Goal: Task Accomplishment & Management: Manage account settings

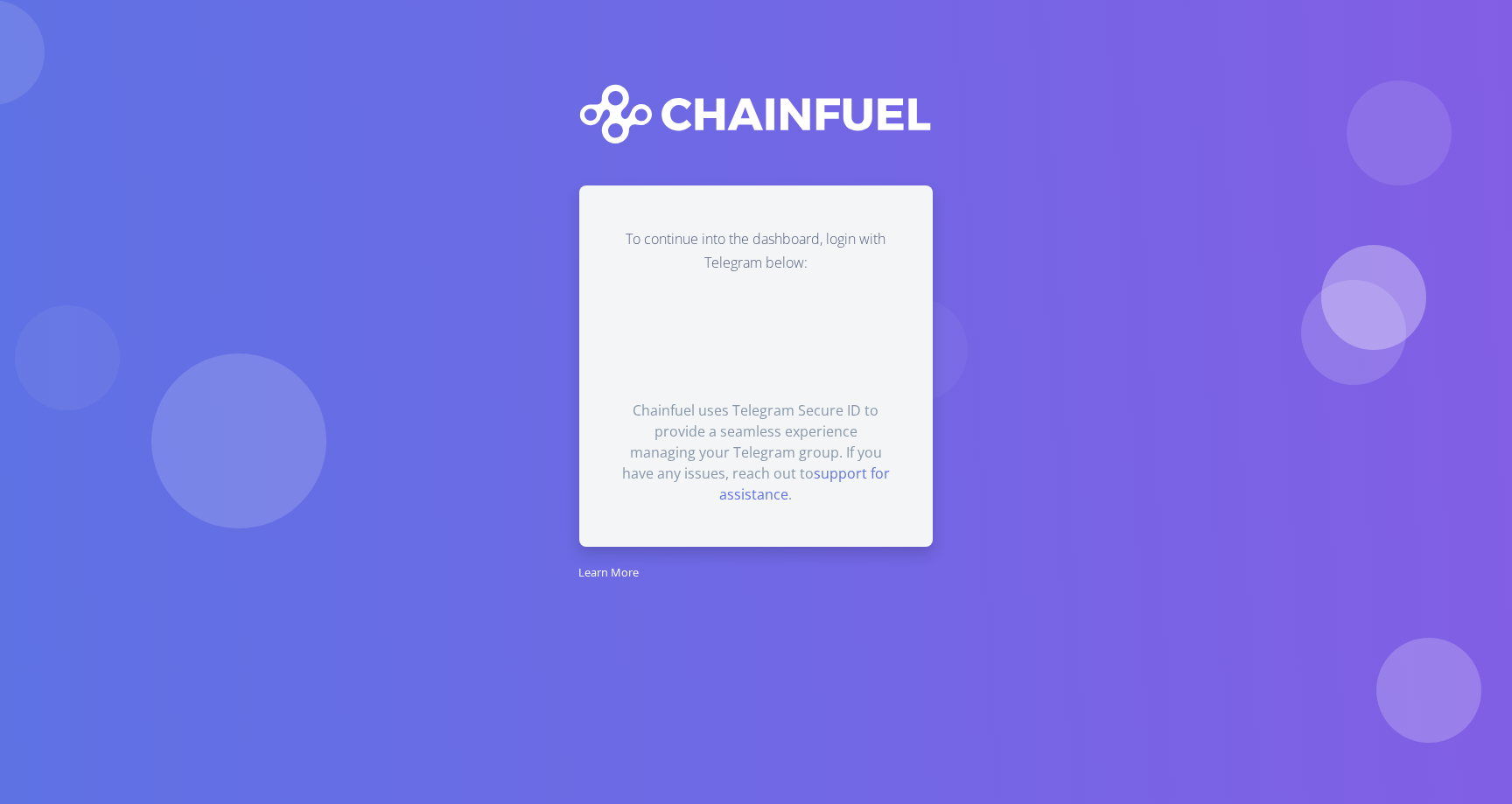
click at [1121, 290] on div "To continue into the dashboard, login with Telegram below: Chainfuel uses Teleg…" at bounding box center [756, 383] width 910 height 395
click at [1192, 494] on div "To continue into the dashboard, login with Telegram below: Chainfuel uses Teleg…" at bounding box center [756, 383] width 910 height 395
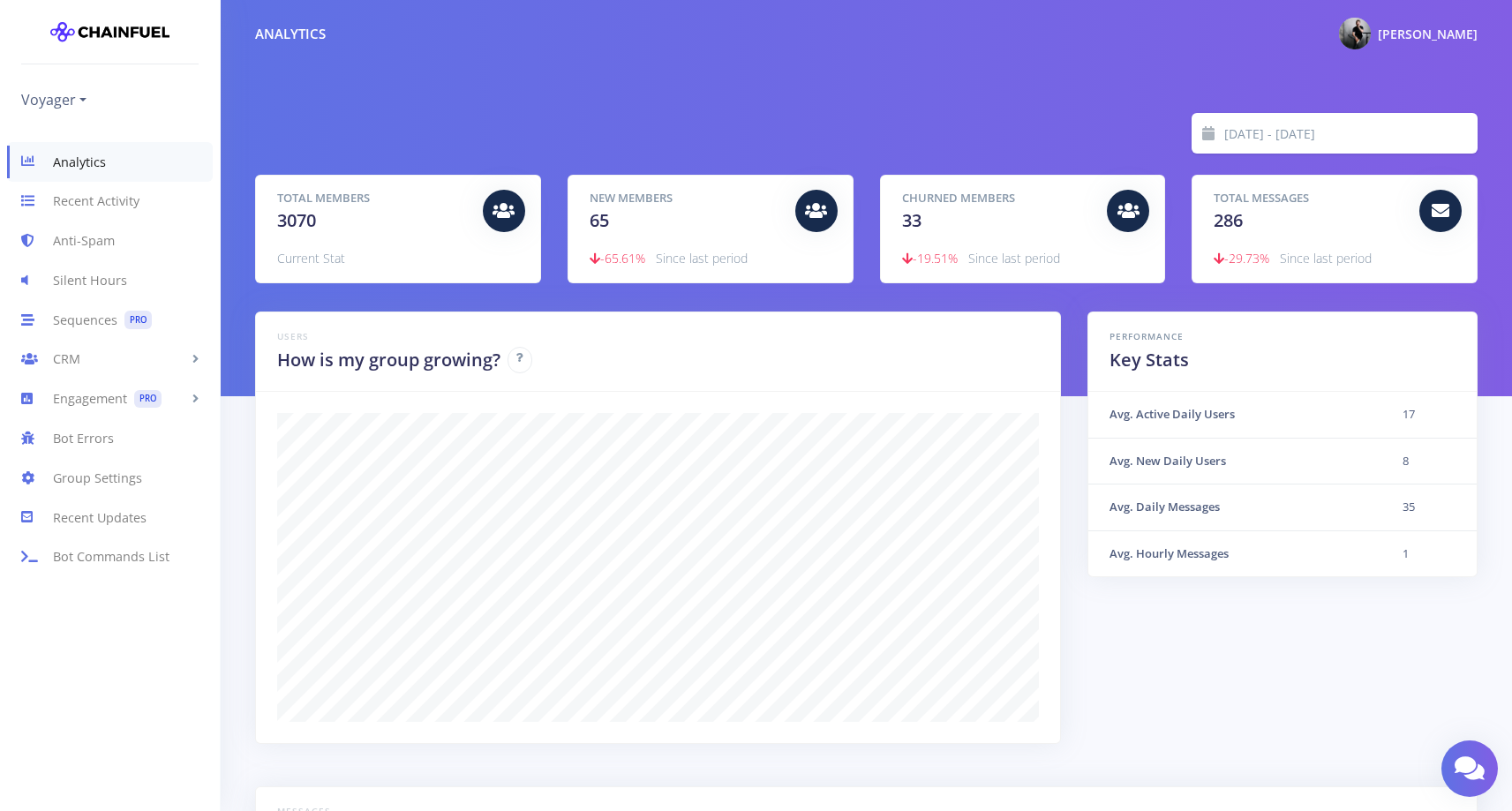
scroll to position [309, 1178]
drag, startPoint x: 584, startPoint y: 213, endPoint x: 789, endPoint y: 241, distance: 206.9
click at [789, 241] on div "New Members 65 -65.61% Since last period" at bounding box center [710, 229] width 284 height 107
click at [80, 322] on link "Sequences PRO" at bounding box center [110, 319] width 220 height 39
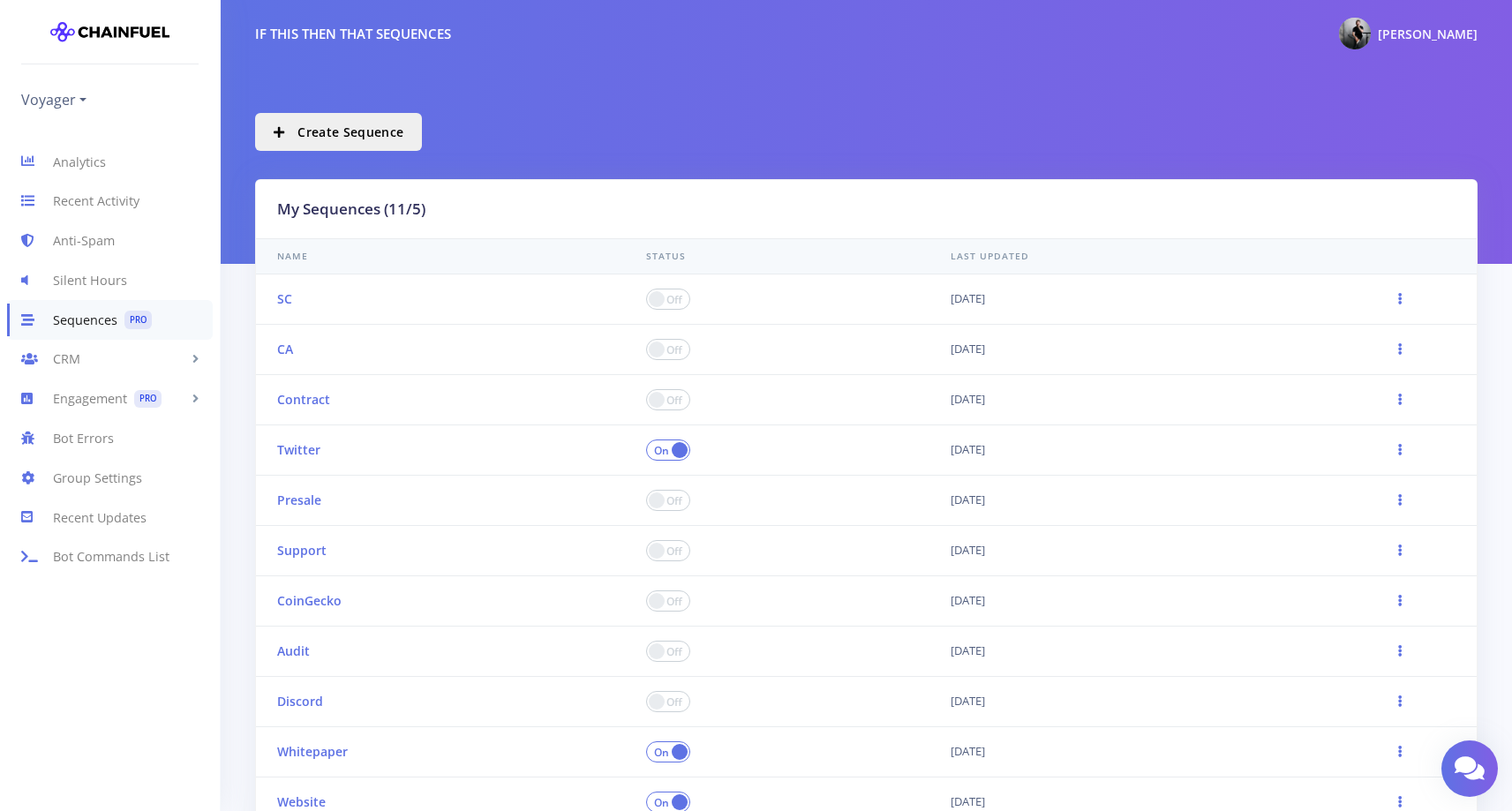
click at [669, 347] on span at bounding box center [668, 350] width 44 height 21
click at [0, 0] on input "checkbox" at bounding box center [0, 0] width 0 height 0
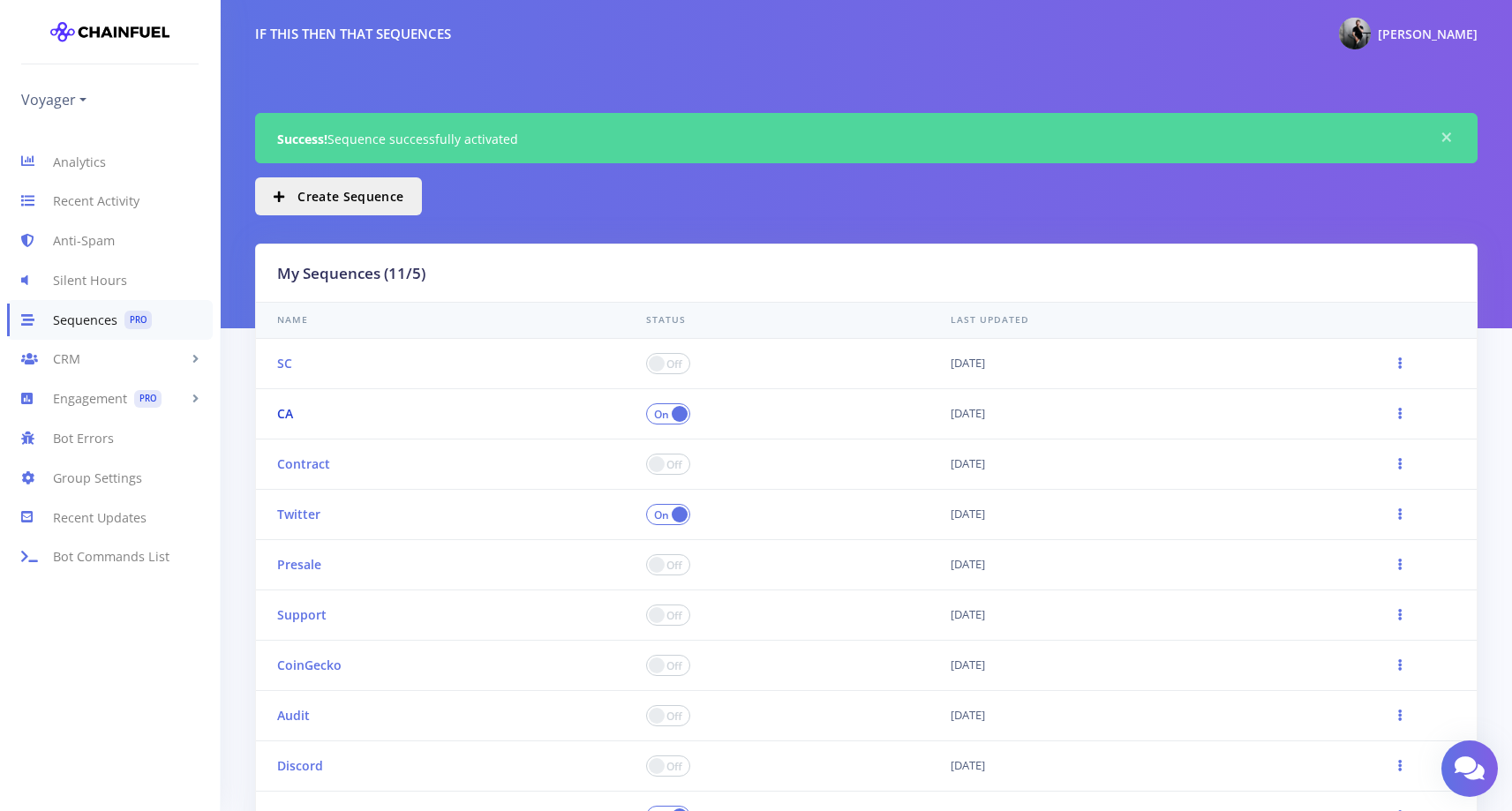
click at [286, 413] on link "CA" at bounding box center [285, 413] width 16 height 17
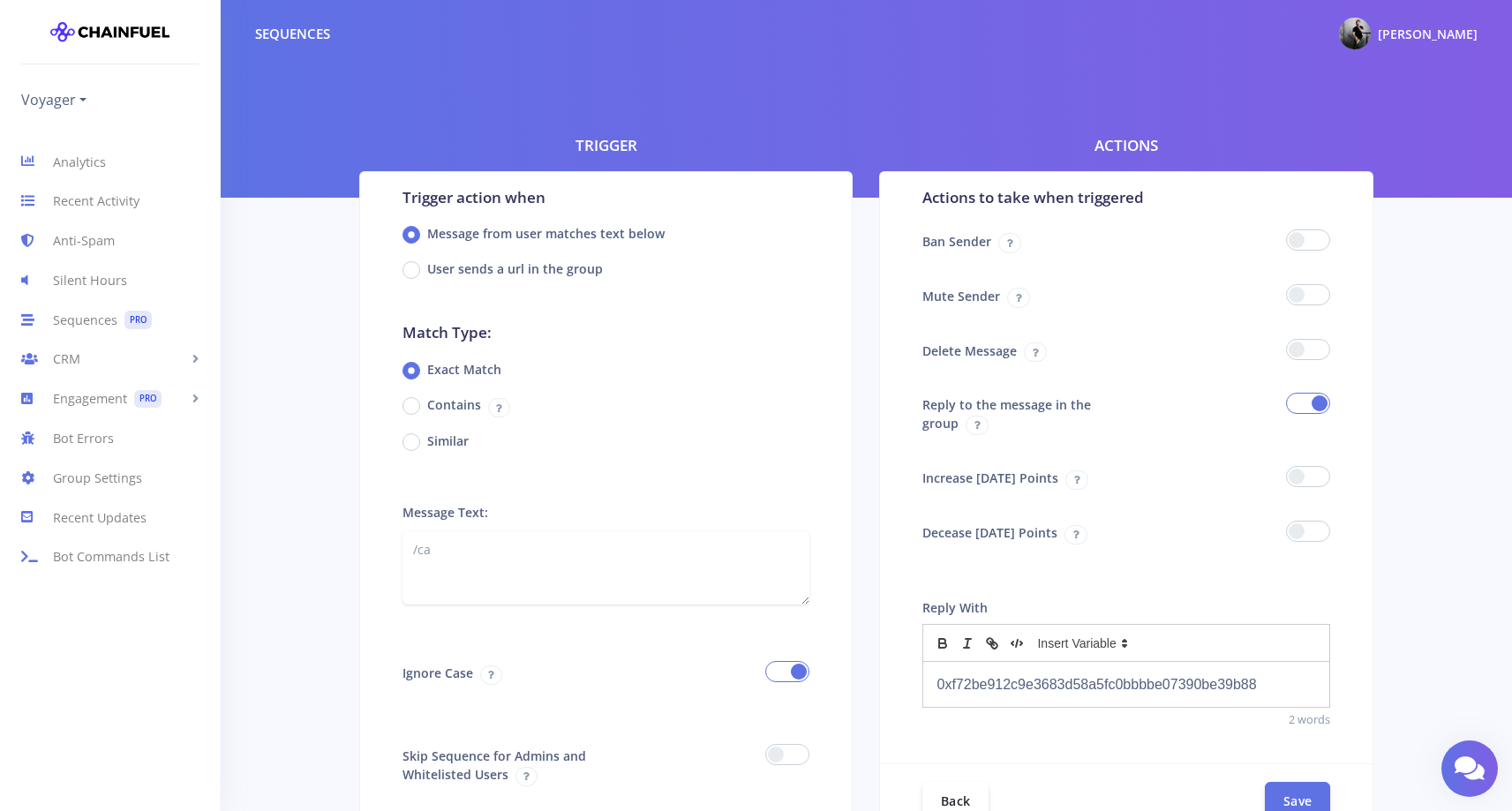
click at [1202, 679] on p "0xf72be912c9e3683d58a5fc0bbbbe07390be39b88" at bounding box center [1126, 683] width 379 height 24
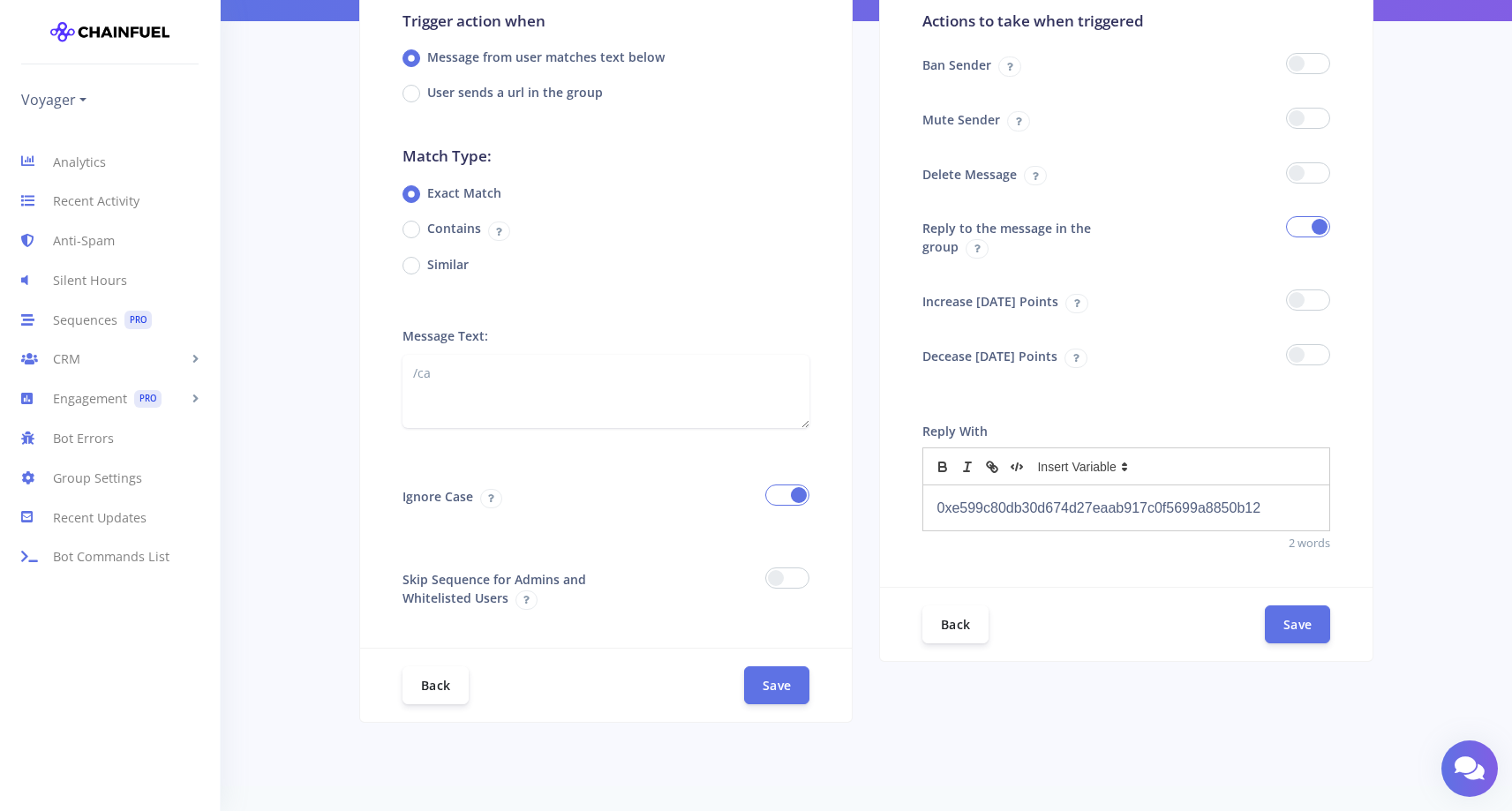
scroll to position [191, 0]
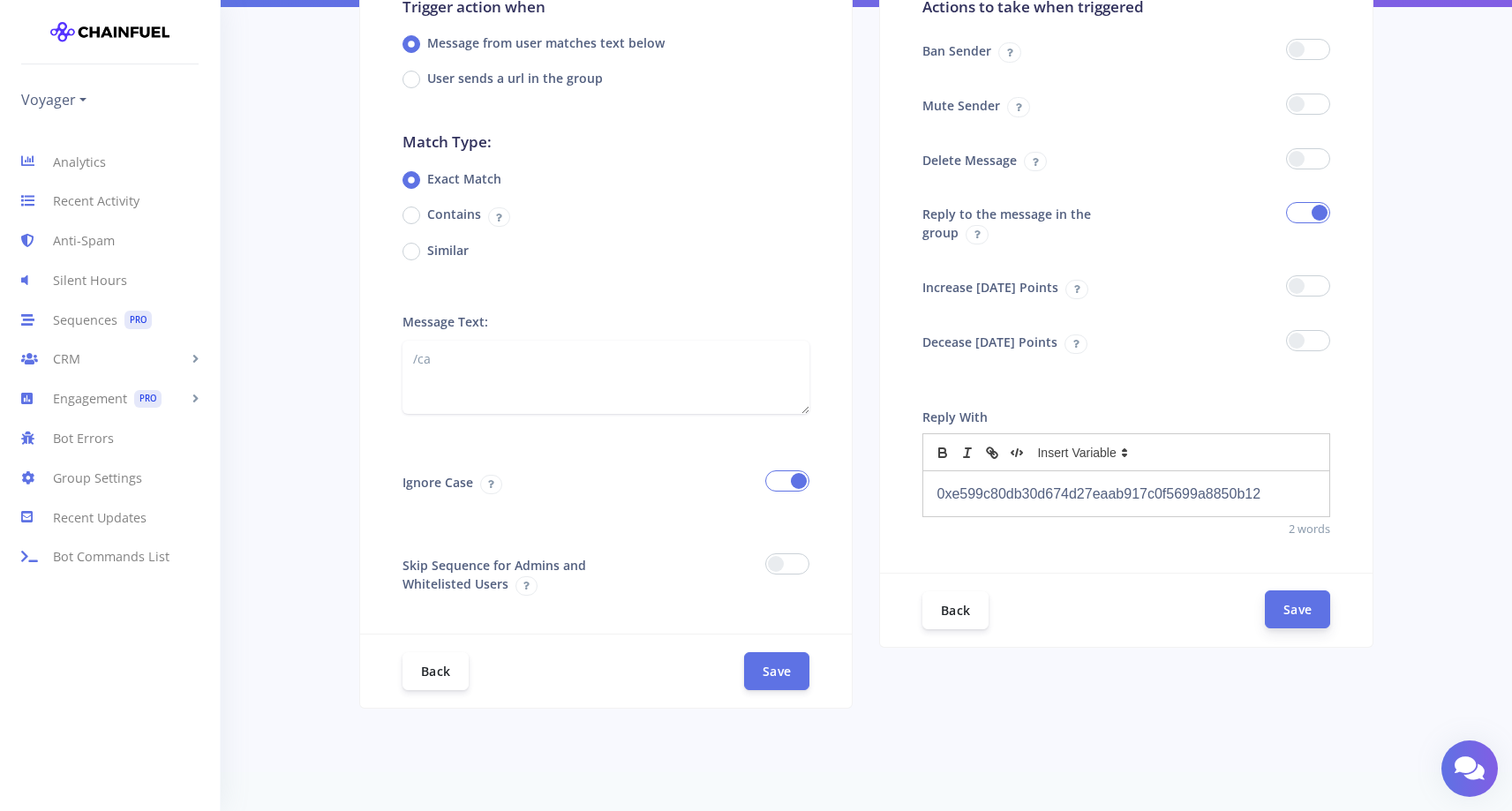
click at [1306, 613] on button "Save" at bounding box center [1297, 609] width 65 height 38
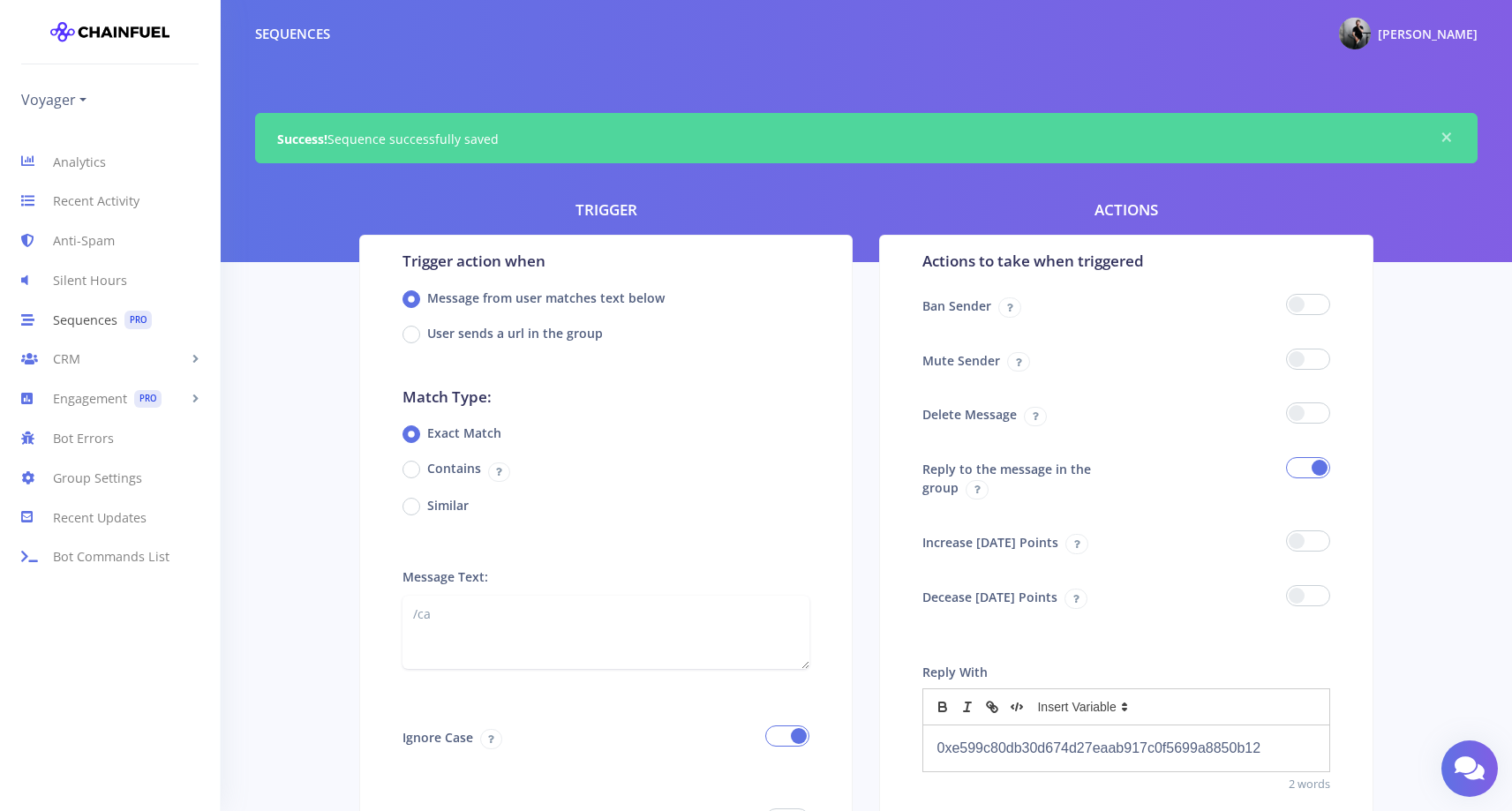
click at [62, 316] on link "Sequences PRO" at bounding box center [110, 319] width 220 height 39
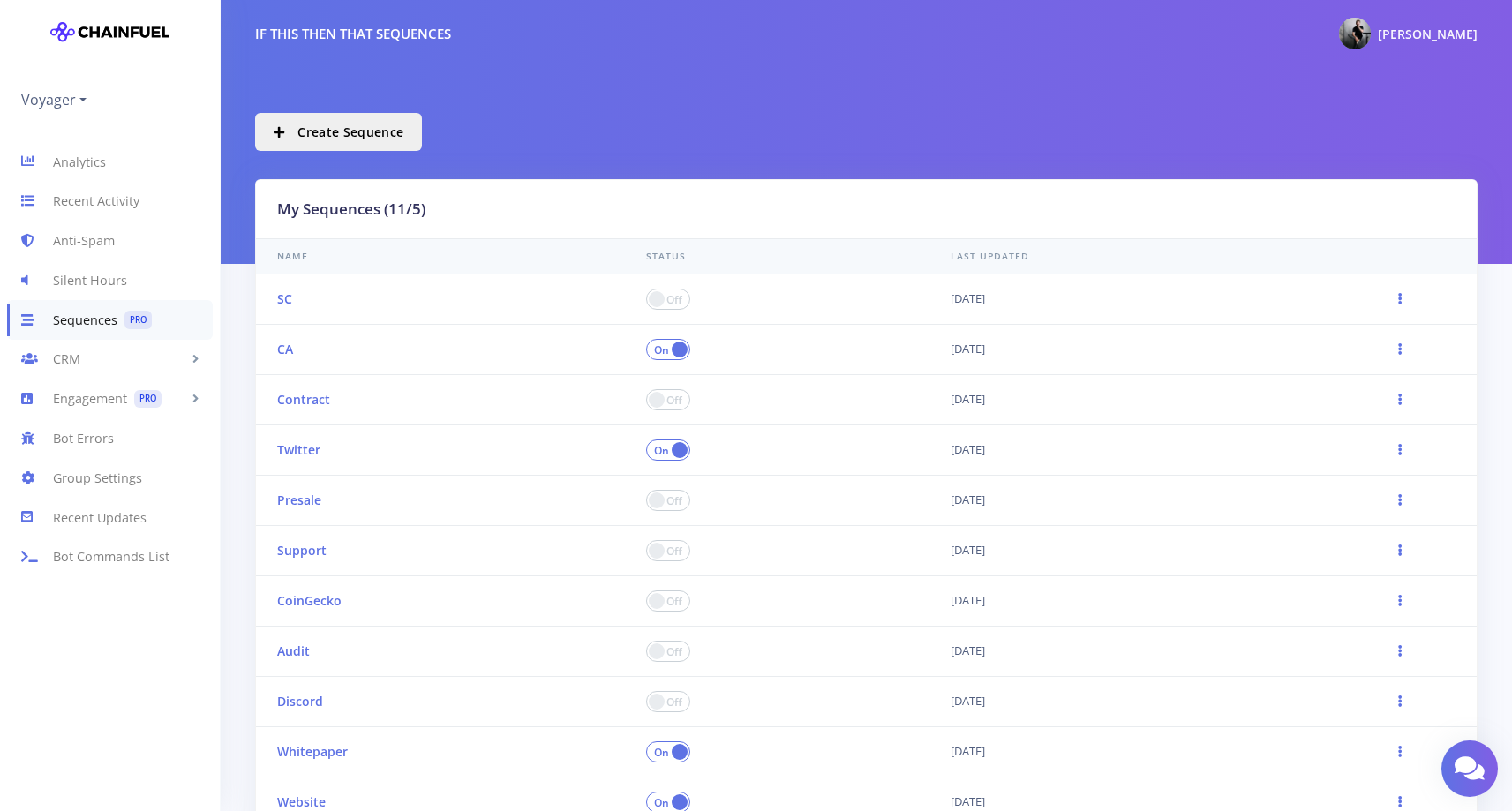
click at [670, 294] on span at bounding box center [668, 299] width 44 height 21
click at [0, 0] on input "checkbox" at bounding box center [0, 0] width 0 height 0
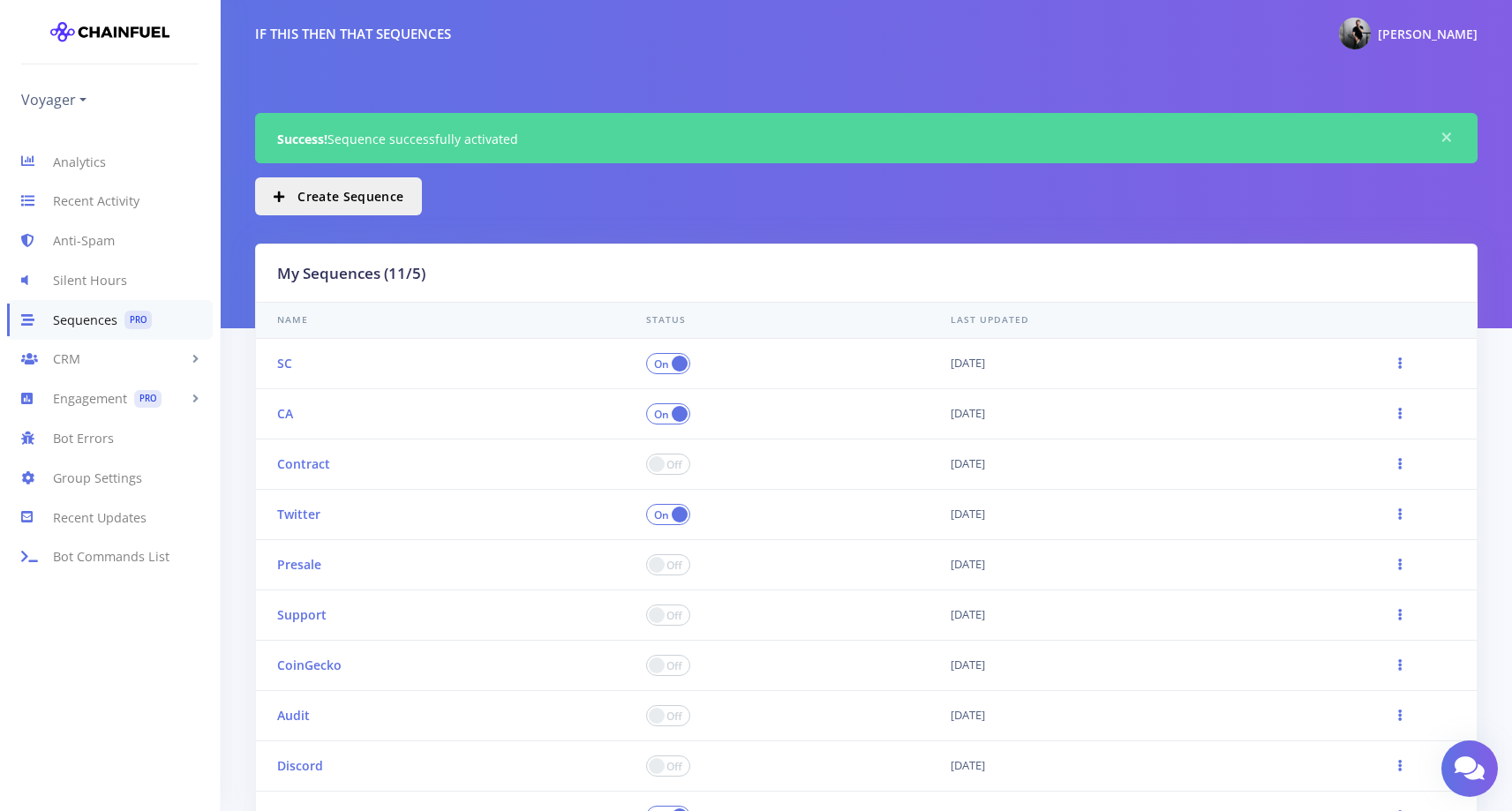
click at [288, 301] on div "My Sequences (11/5)" at bounding box center [867, 273] width 1221 height 58
click at [278, 378] on th "SC" at bounding box center [440, 363] width 369 height 50
click at [278, 368] on link "SC" at bounding box center [284, 363] width 15 height 17
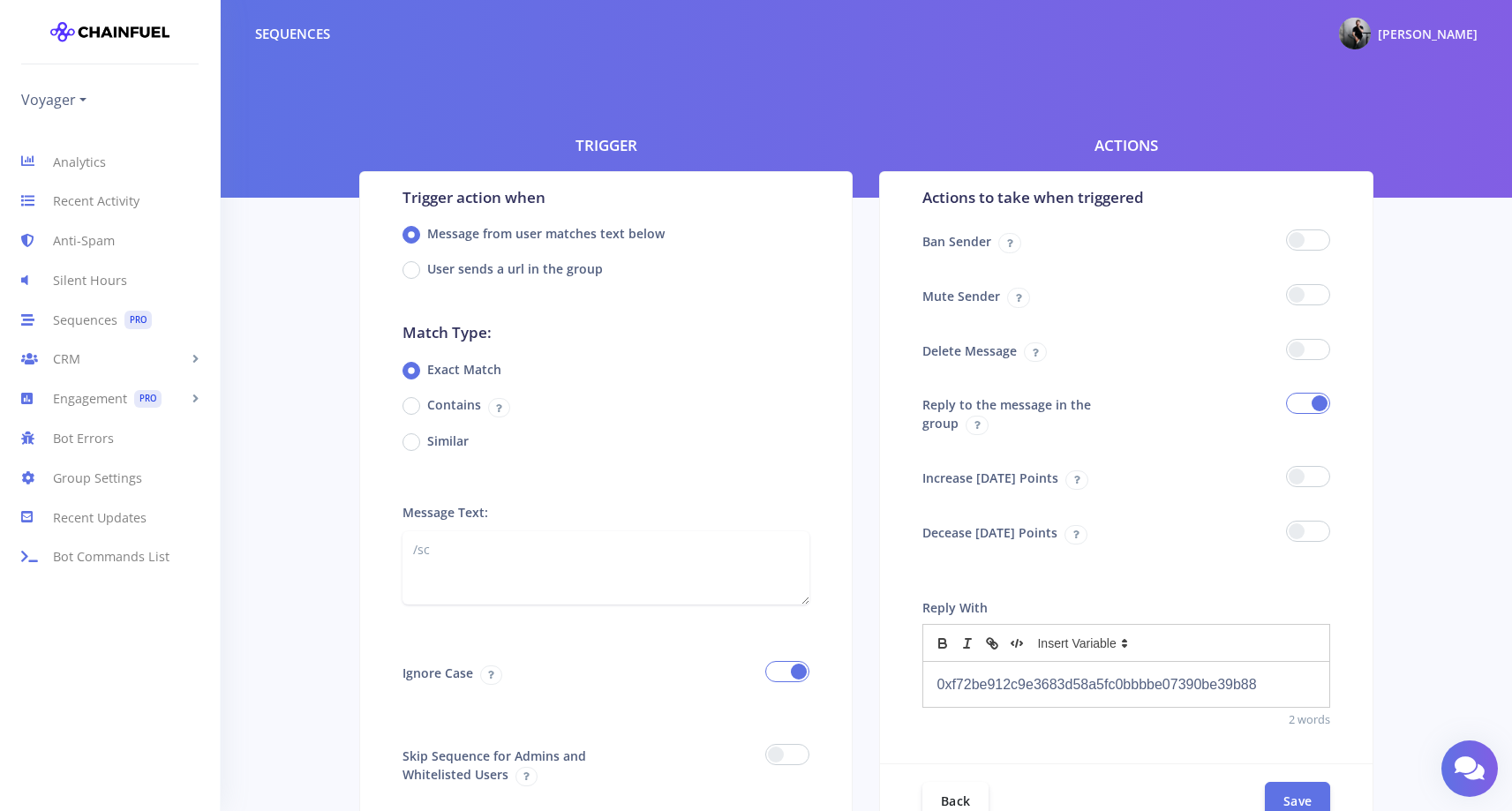
click at [1134, 696] on p "0xf72be912c9e3683d58a5fc0bbbbe07390be39b88" at bounding box center [1126, 683] width 379 height 24
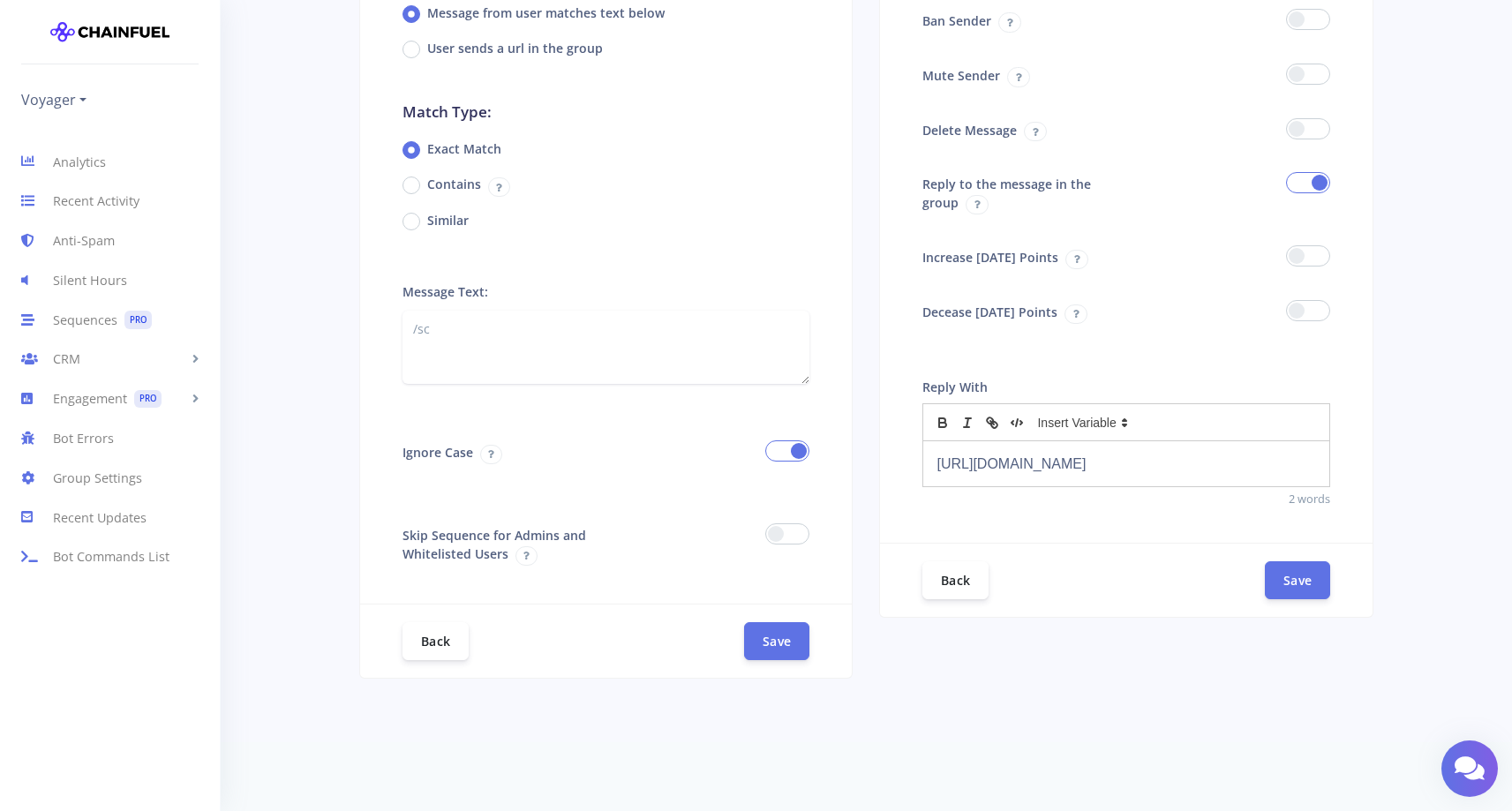
scroll to position [222, 0]
click at [1288, 594] on button "Save" at bounding box center [1297, 577] width 65 height 38
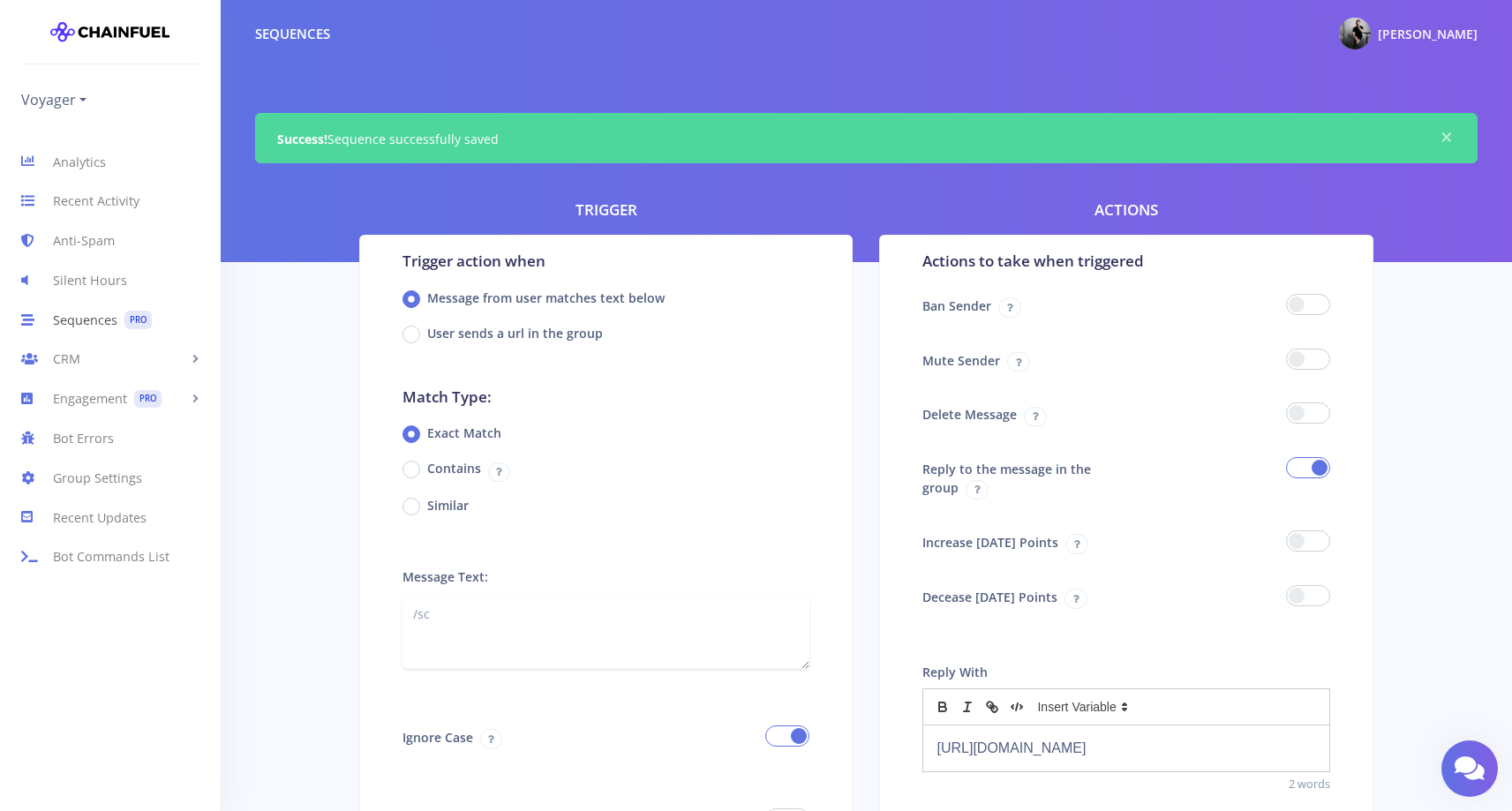
click at [89, 319] on link "Sequences PRO" at bounding box center [110, 319] width 220 height 39
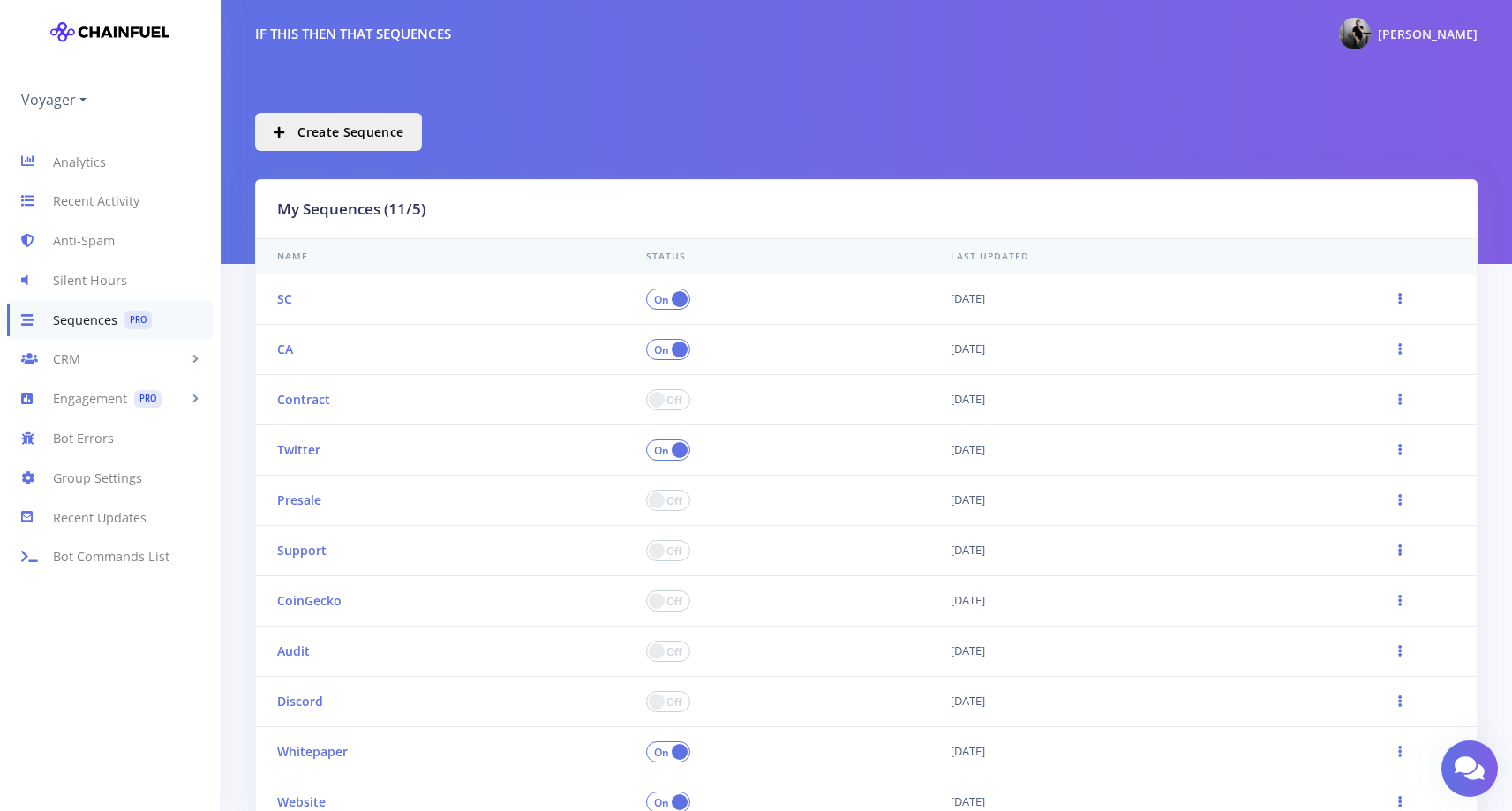
click at [675, 400] on span at bounding box center [668, 400] width 44 height 21
click at [0, 0] on input "checkbox" at bounding box center [0, 0] width 0 height 0
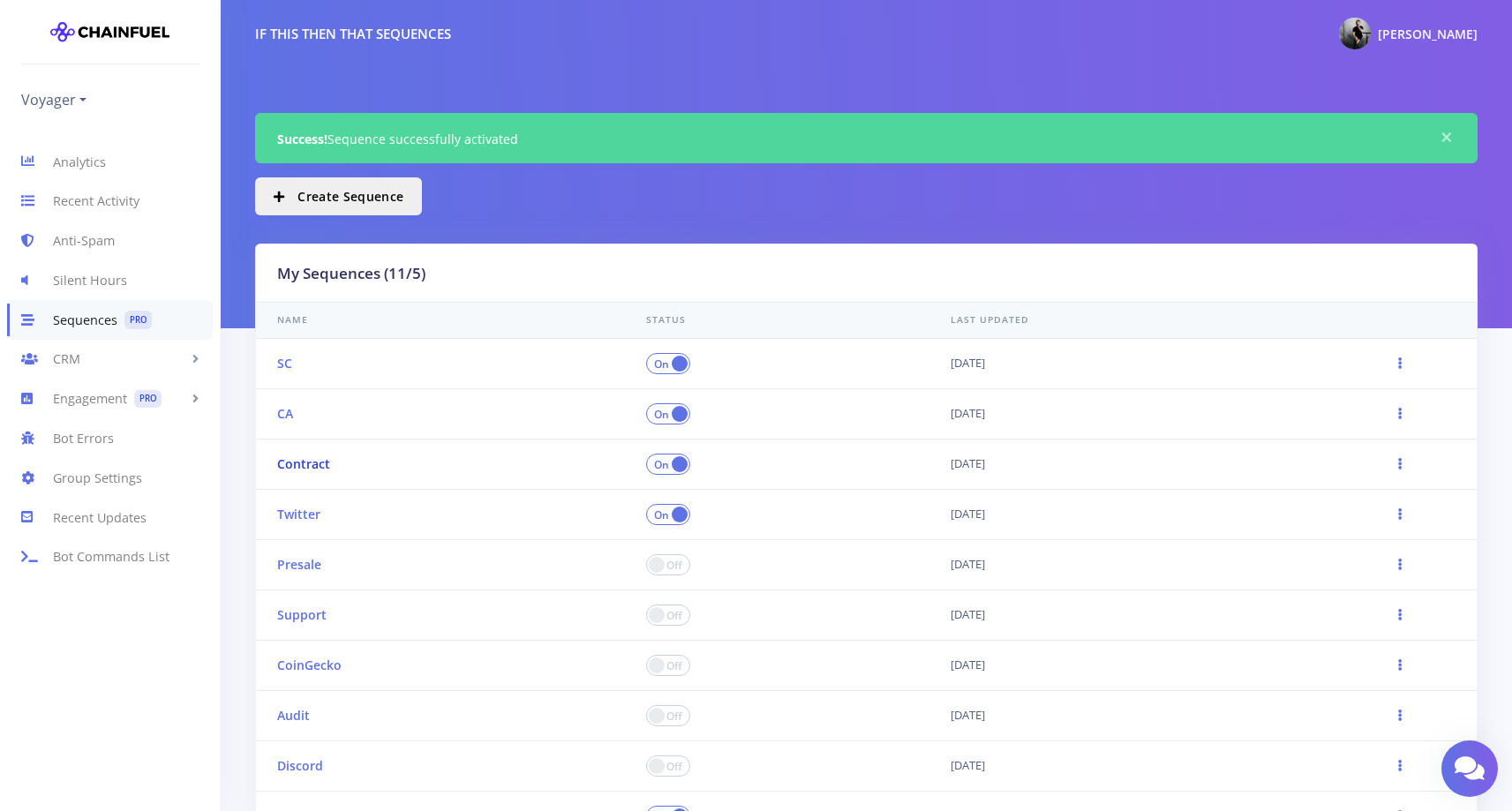
click at [292, 468] on link "Contract" at bounding box center [303, 463] width 53 height 17
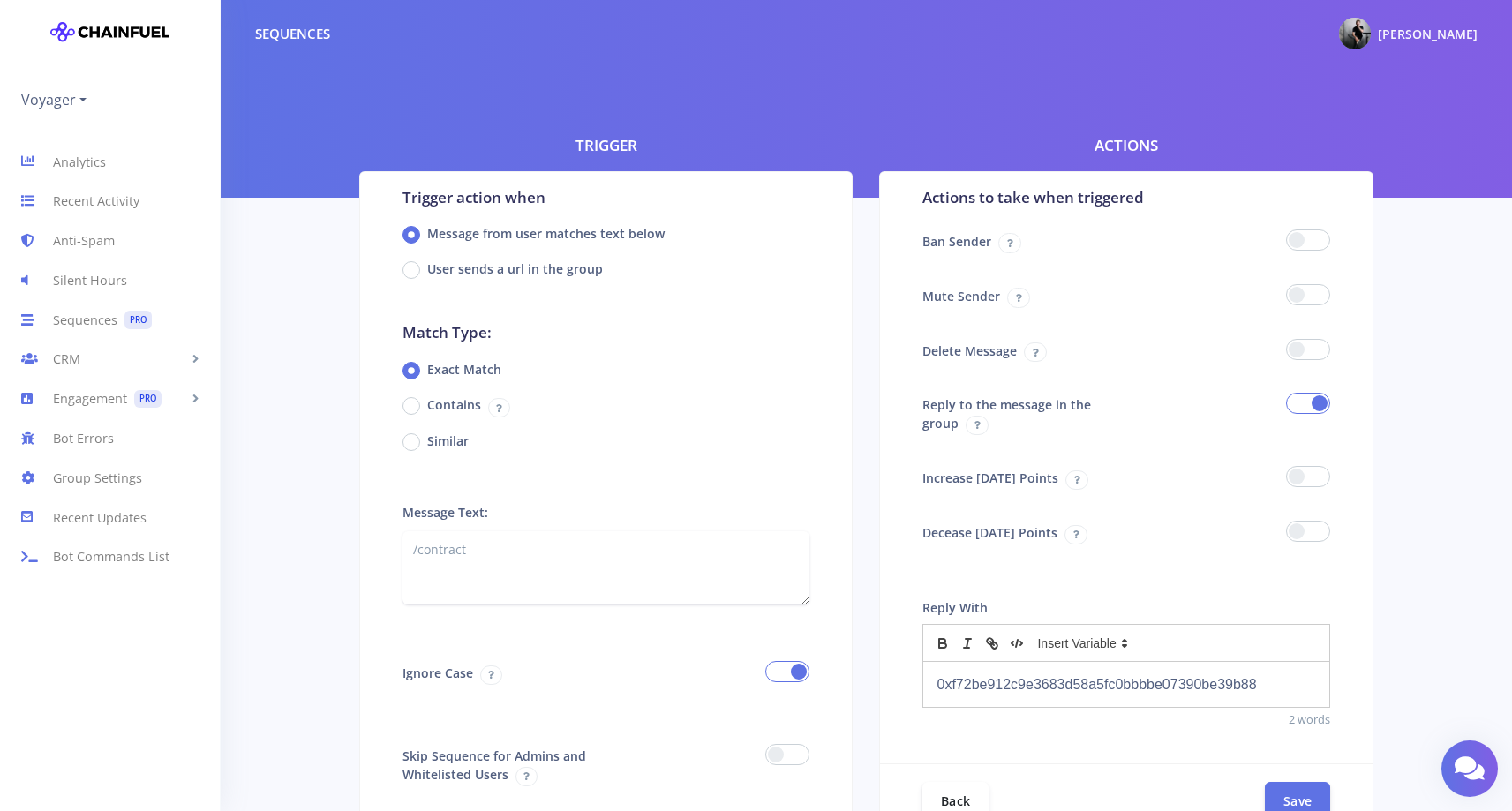
click at [1101, 687] on p "0xf72be912c9e3683d58a5fc0bbbbe07390be39b88" at bounding box center [1126, 683] width 379 height 24
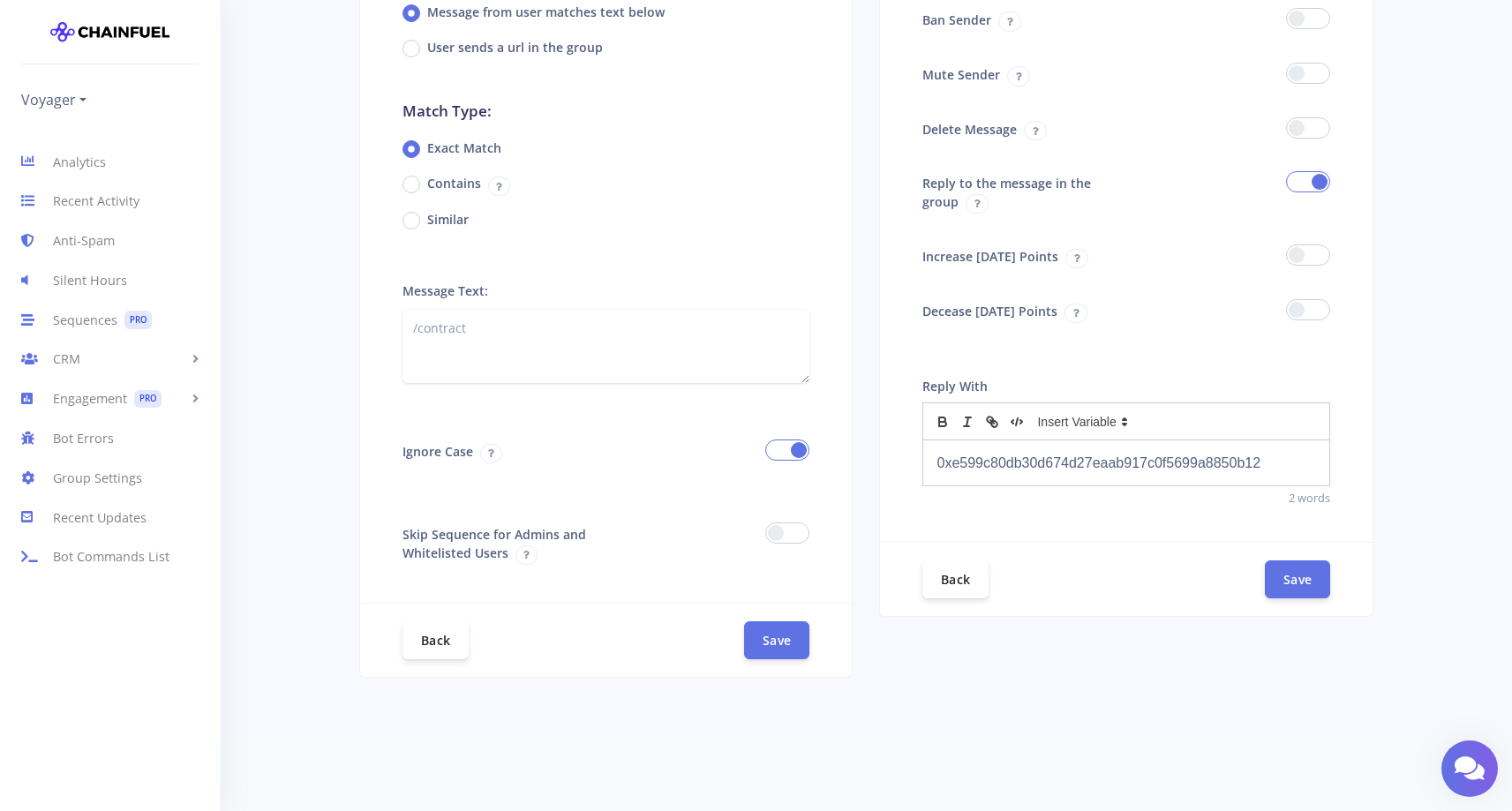
scroll to position [222, 0]
click at [1321, 580] on button "Save" at bounding box center [1297, 577] width 65 height 38
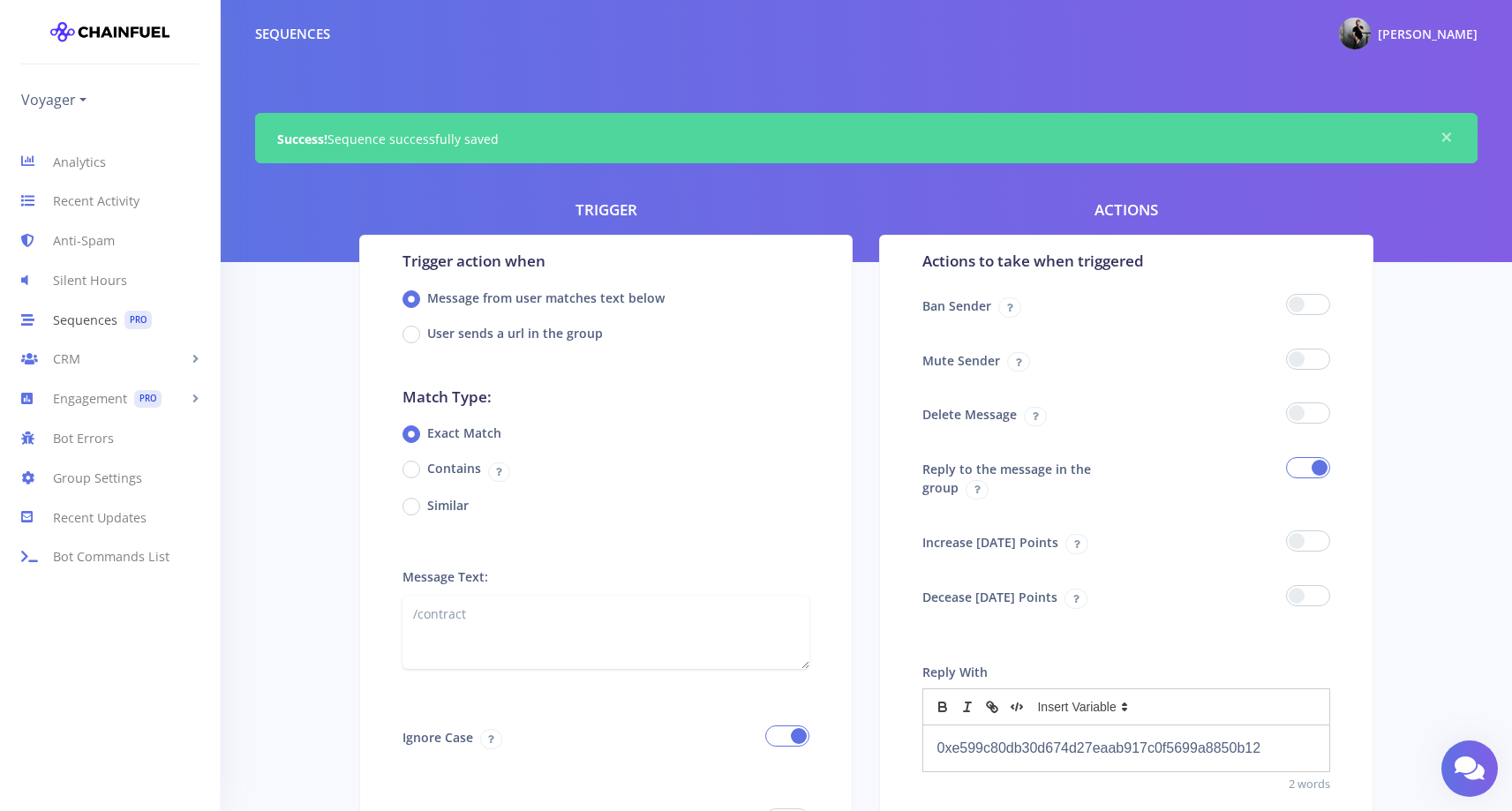
click at [84, 327] on link "Sequences PRO" at bounding box center [110, 319] width 220 height 39
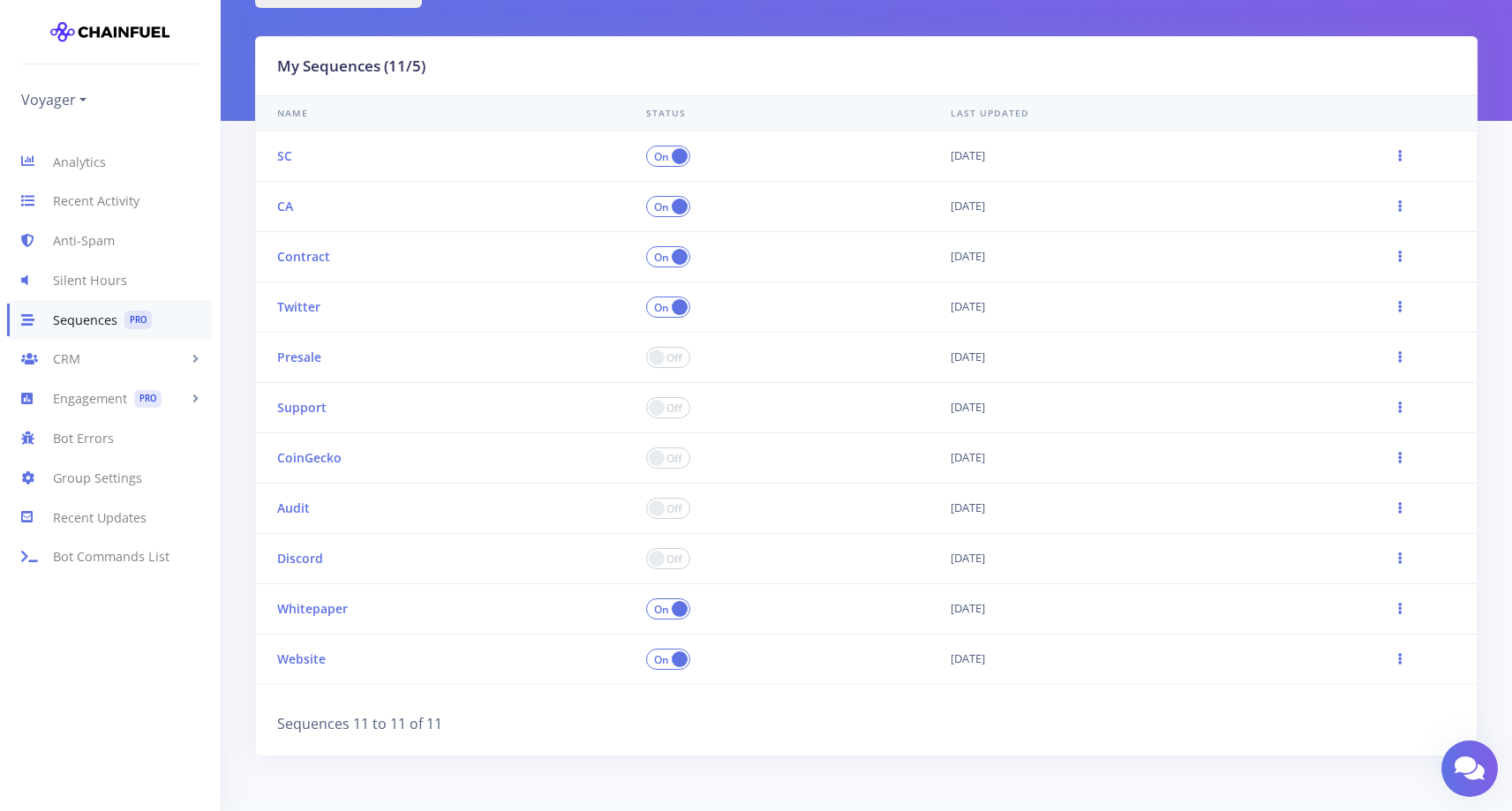
scroll to position [145, 0]
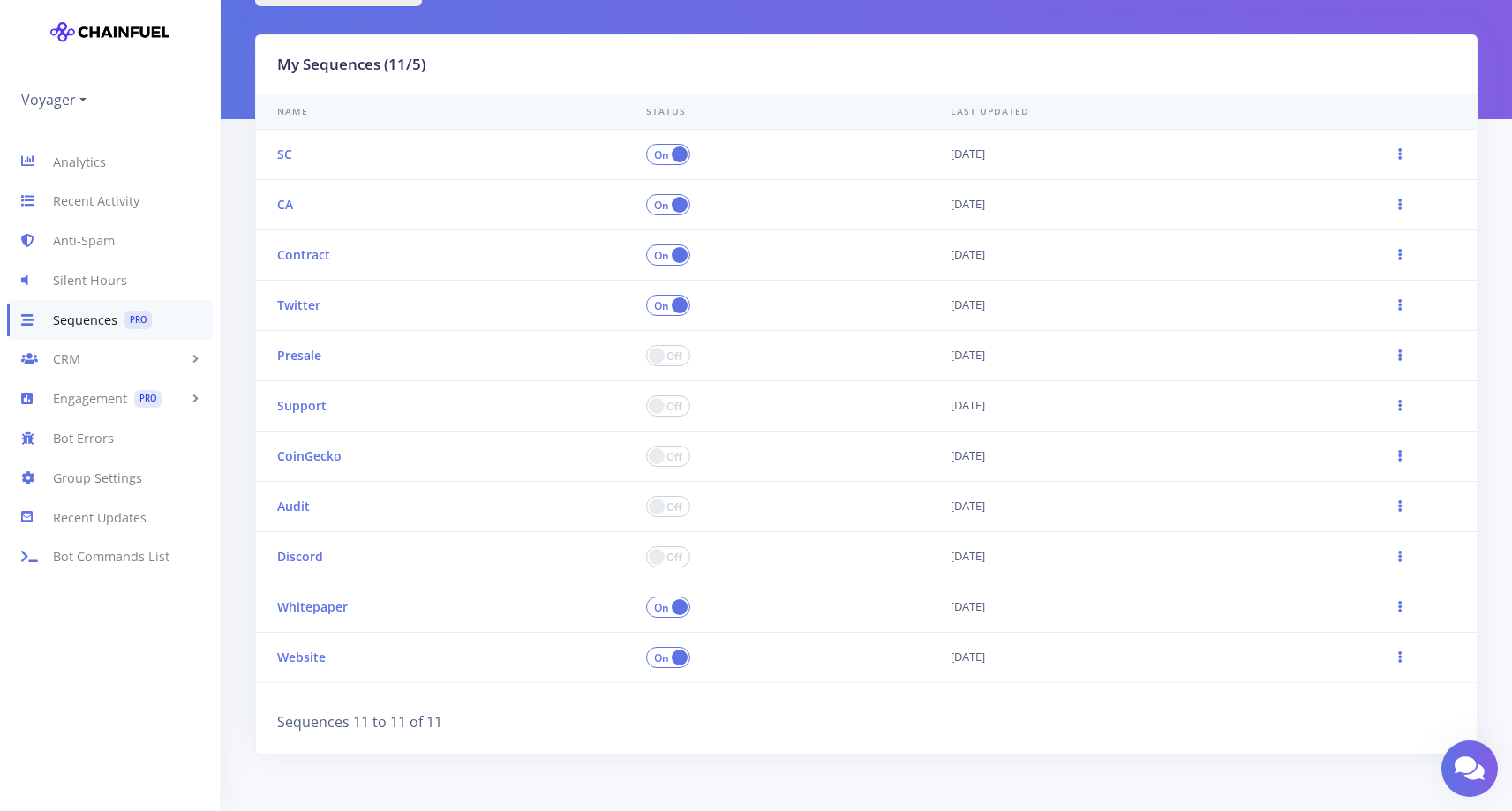
click at [666, 355] on span at bounding box center [668, 356] width 44 height 21
click at [0, 0] on input "checkbox" at bounding box center [0, 0] width 0 height 0
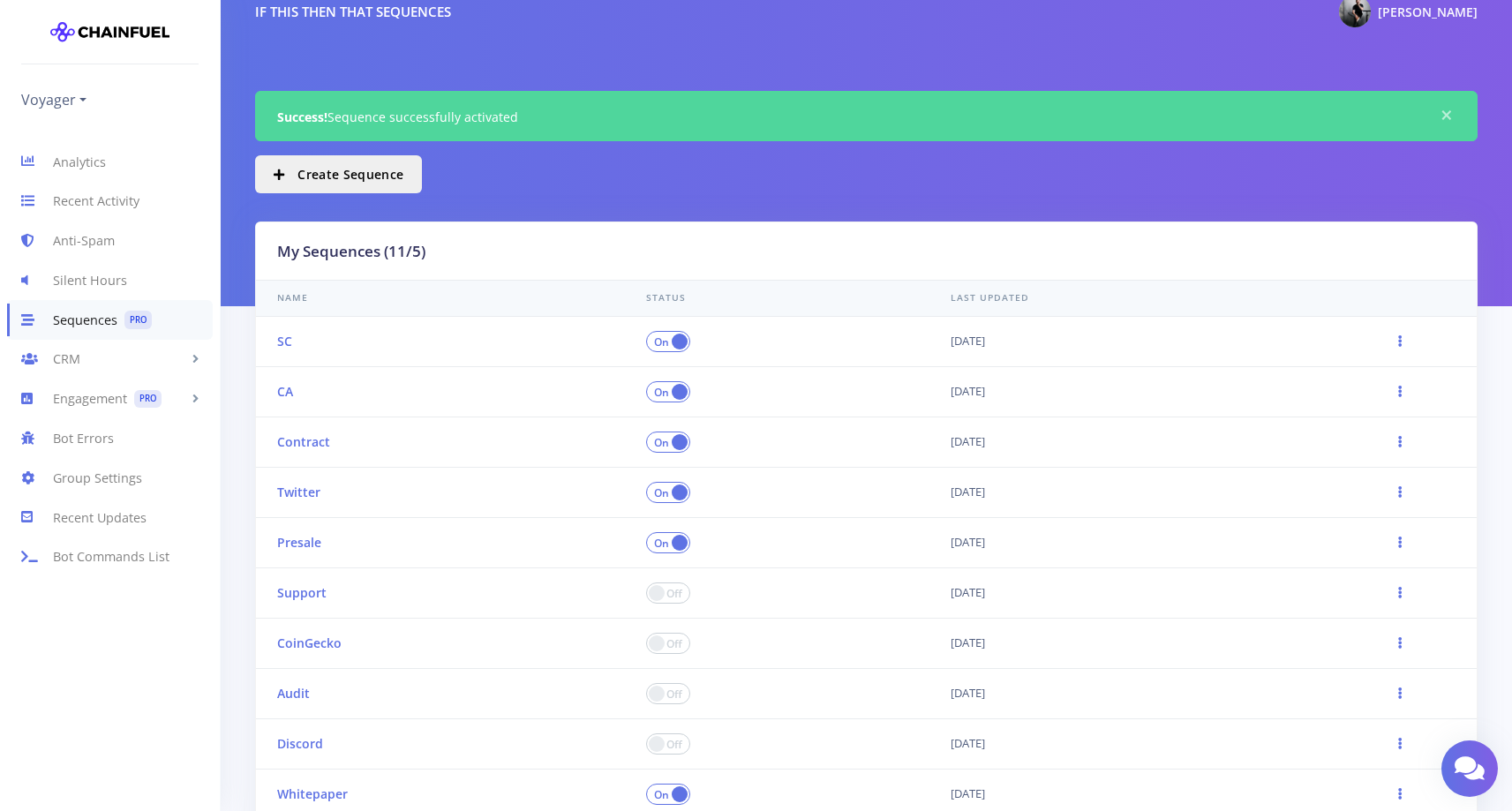
scroll to position [46, 0]
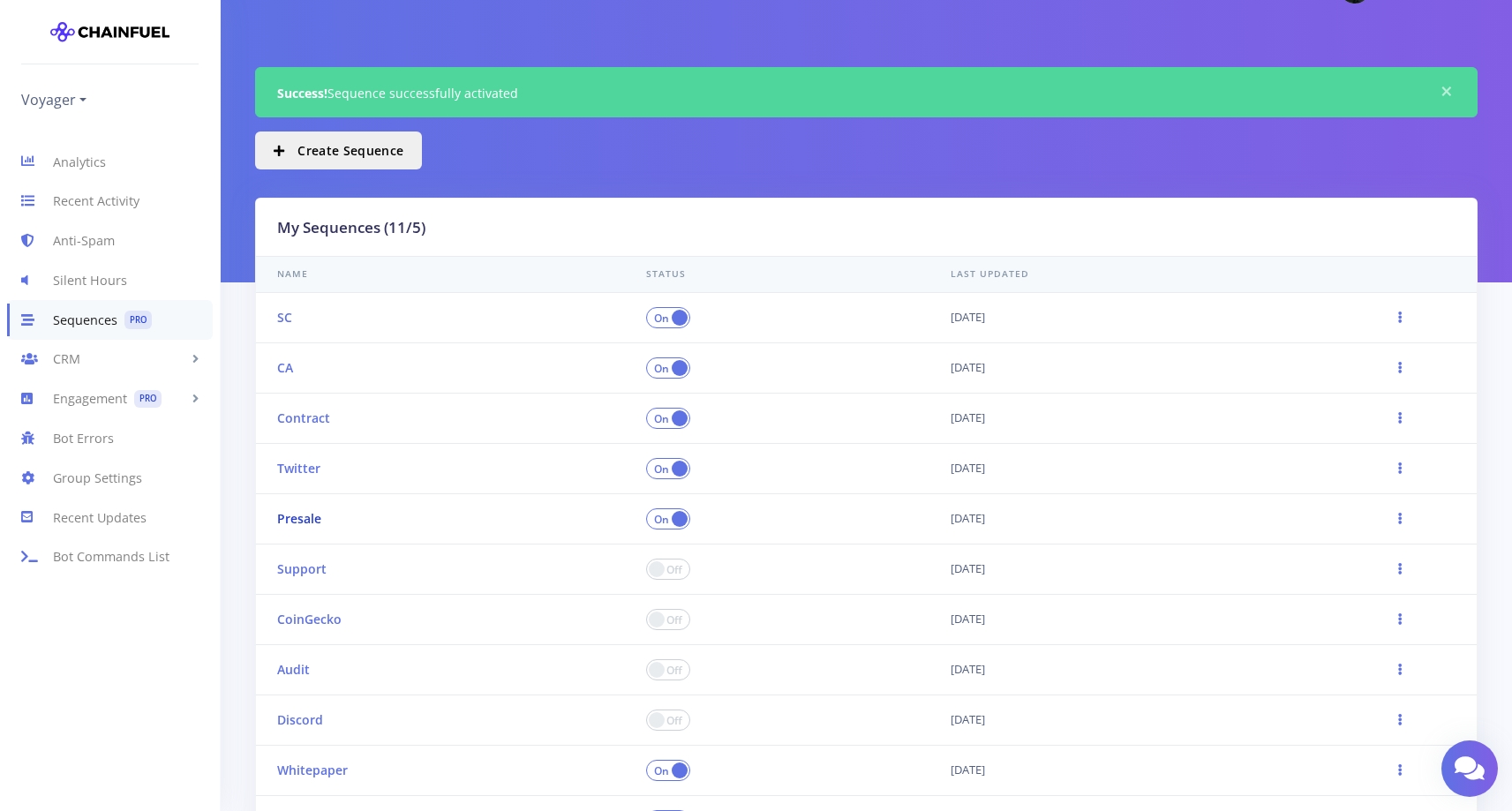
click at [292, 522] on link "Presale" at bounding box center [298, 518] width 44 height 17
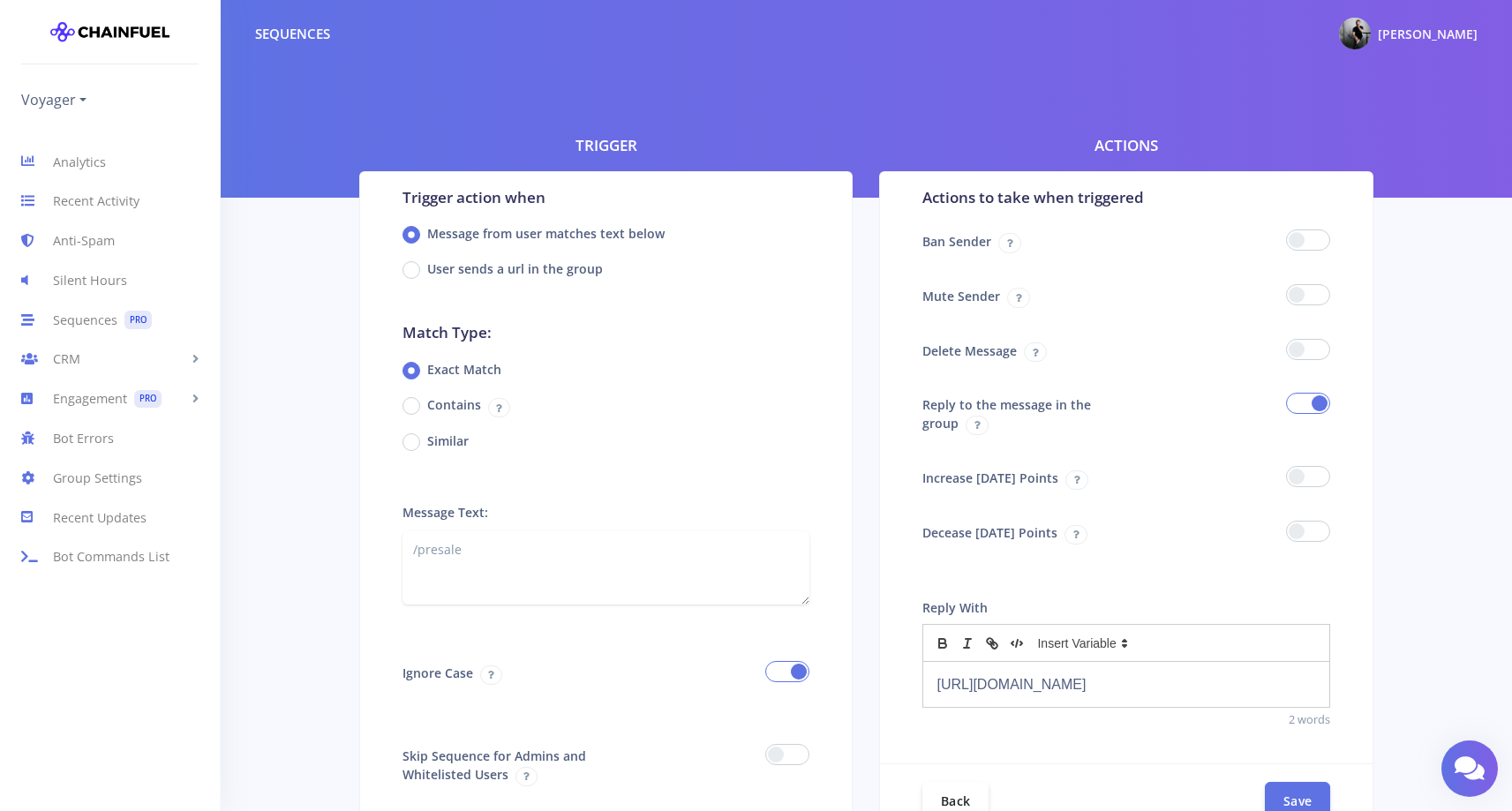
click at [1078, 688] on p "[URL][DOMAIN_NAME]" at bounding box center [1126, 683] width 379 height 24
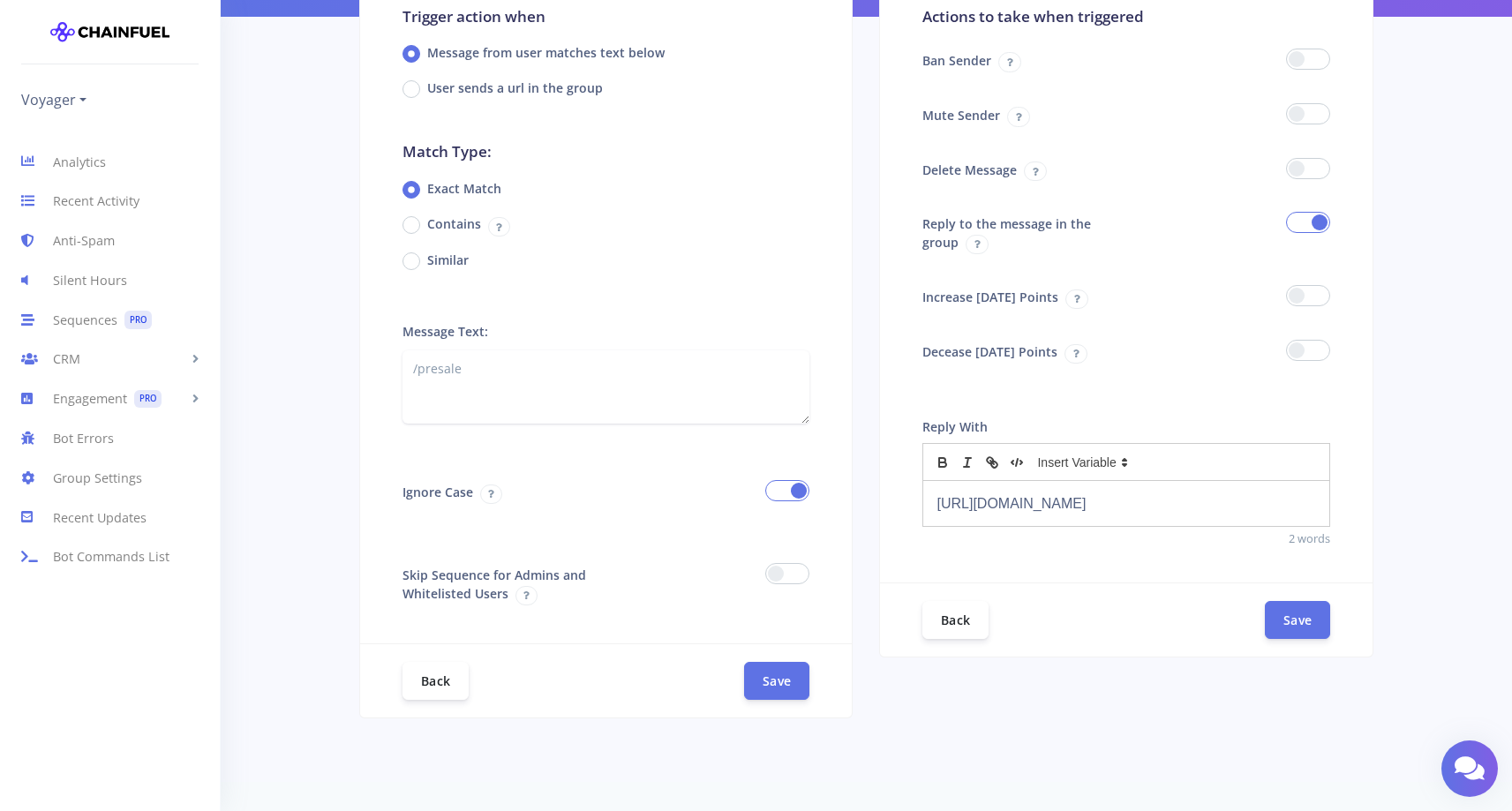
scroll to position [195, 0]
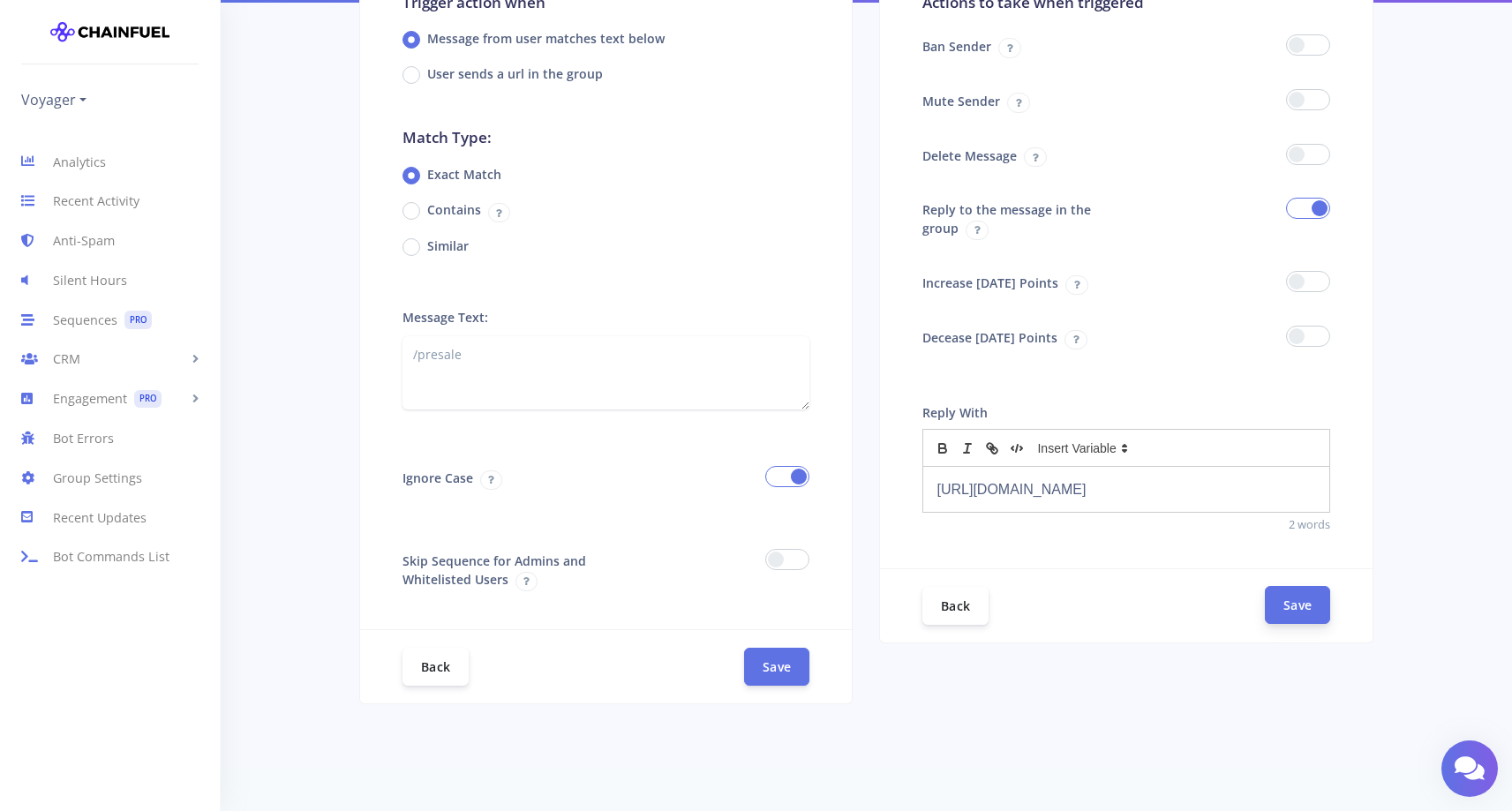
click at [1295, 614] on button "Save" at bounding box center [1297, 605] width 65 height 38
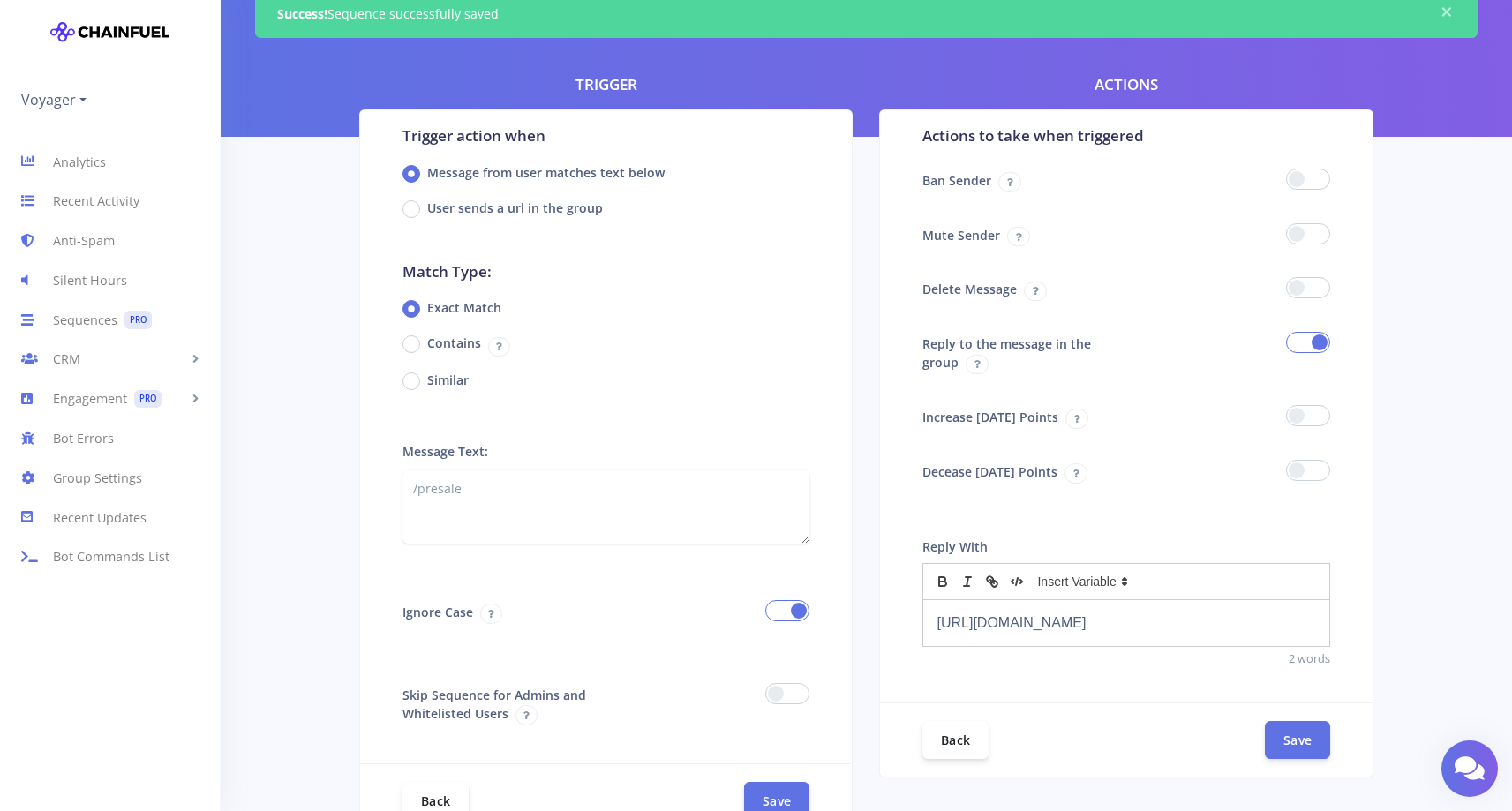
scroll to position [103, 0]
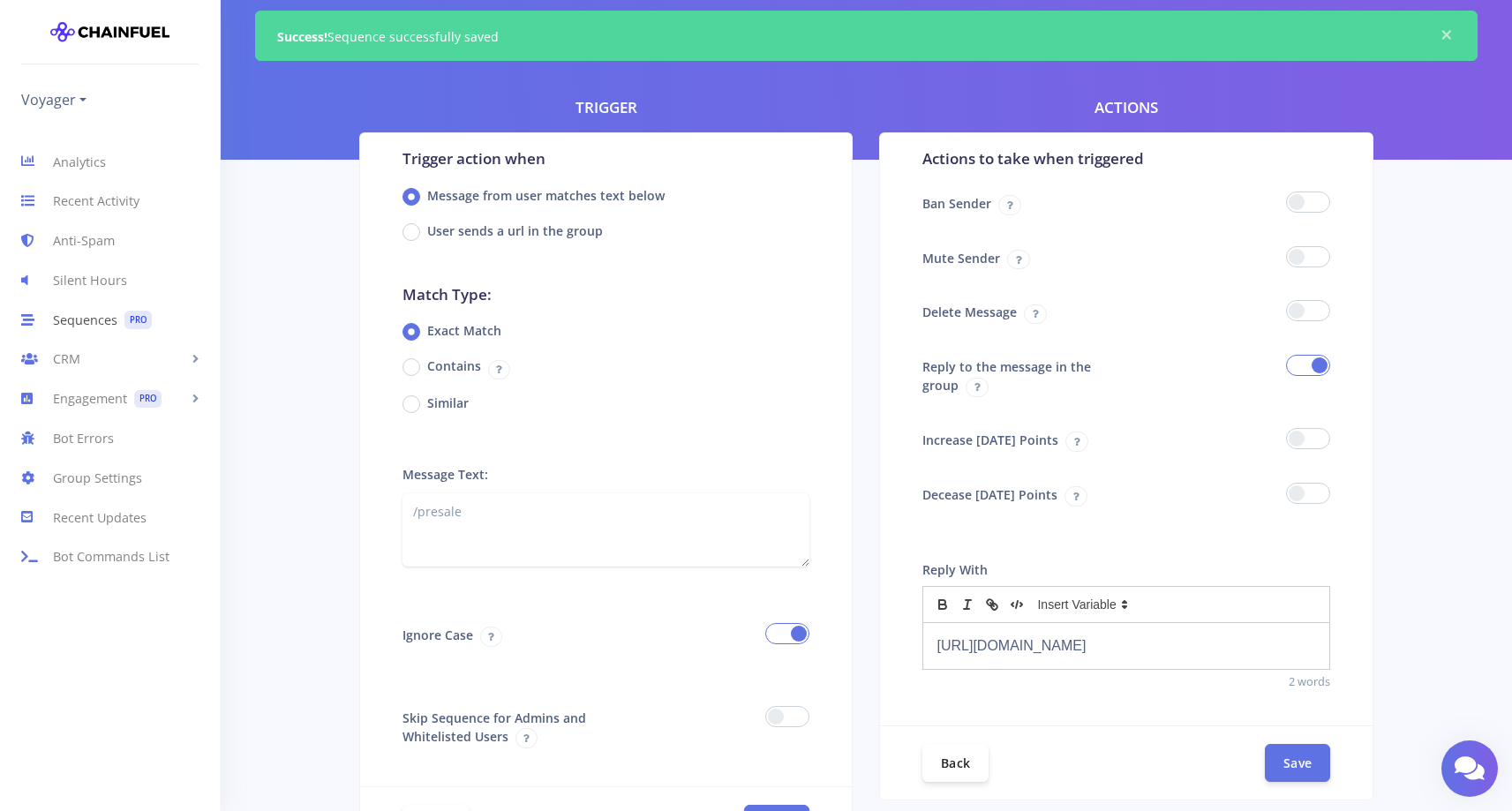
click at [72, 320] on link "Sequences PRO" at bounding box center [110, 319] width 220 height 39
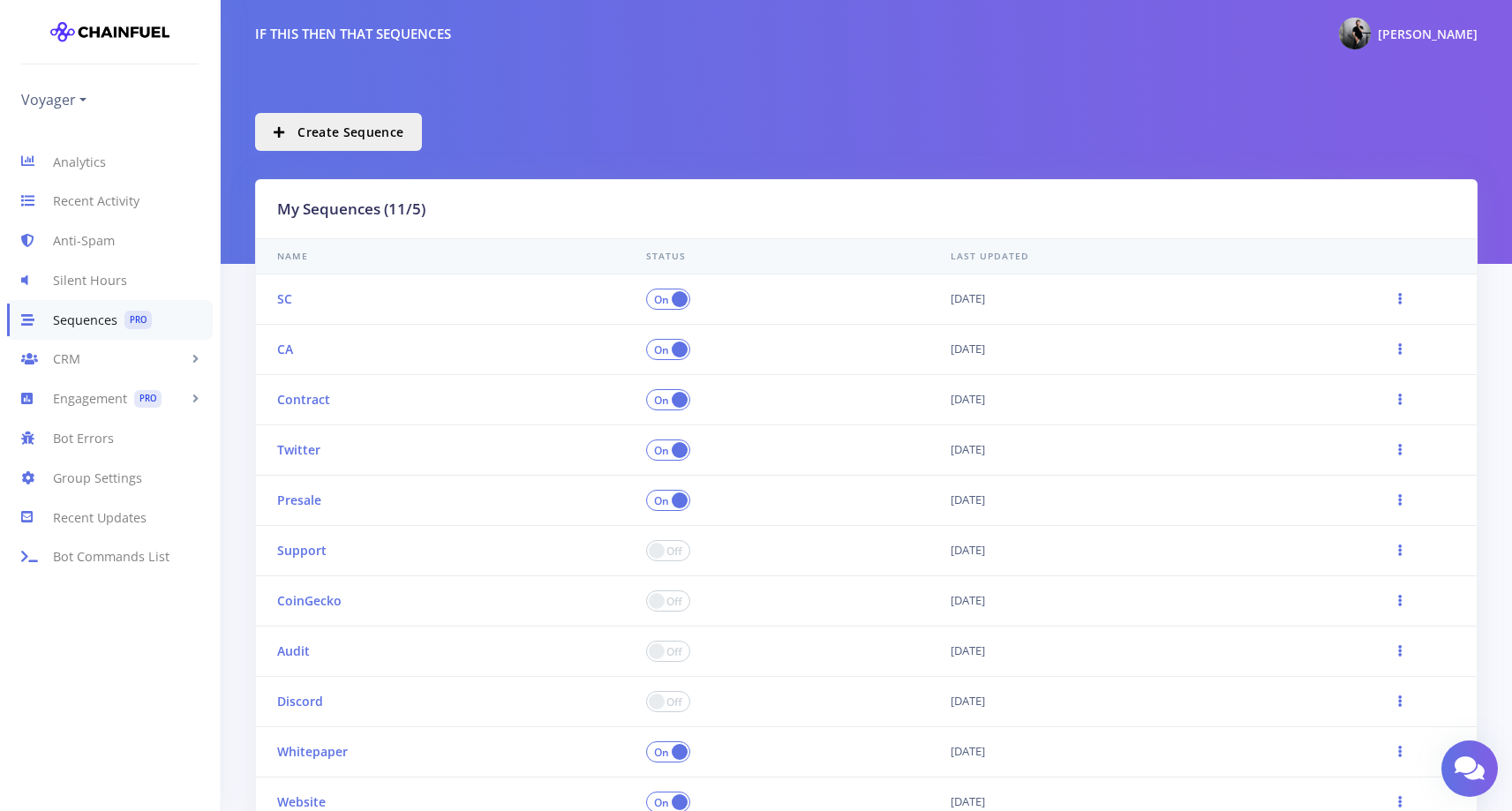
click at [665, 529] on td at bounding box center [777, 550] width 305 height 50
click at [666, 552] on span at bounding box center [668, 550] width 44 height 21
click at [0, 0] on input "checkbox" at bounding box center [0, 0] width 0 height 0
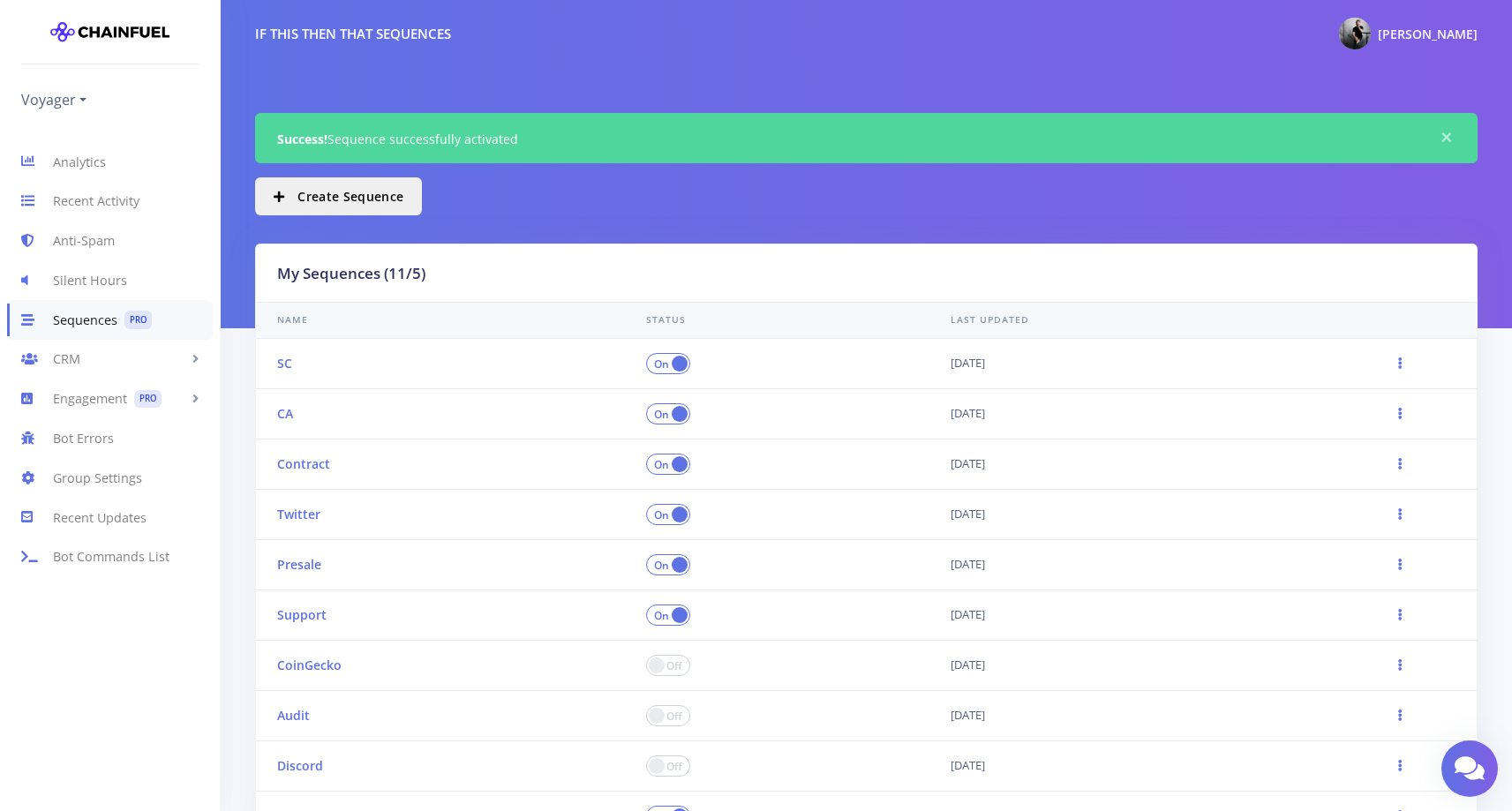
click at [305, 624] on th "Support" at bounding box center [440, 615] width 369 height 50
click at [307, 616] on link "Support" at bounding box center [301, 614] width 49 height 17
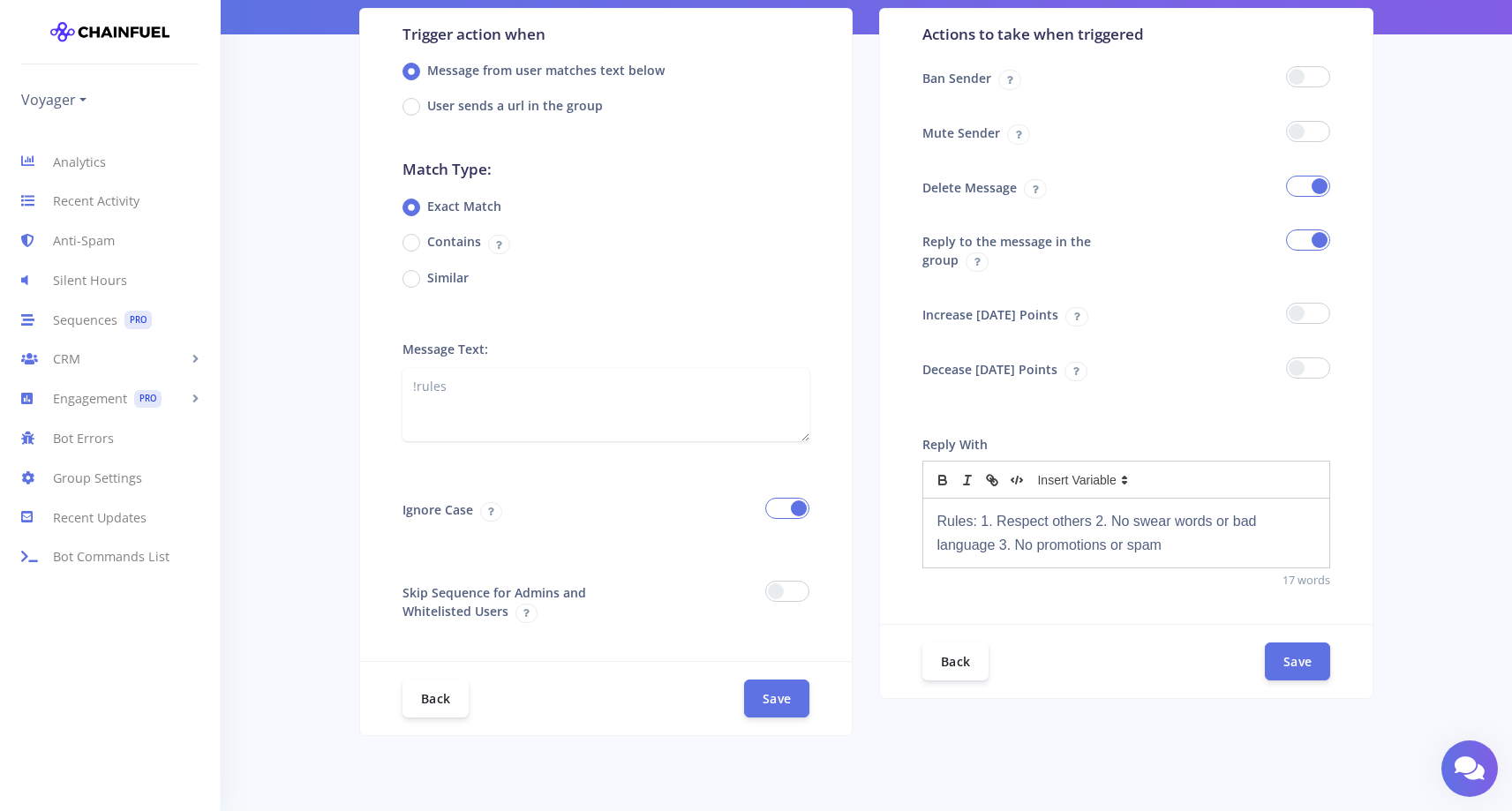
scroll to position [170, 0]
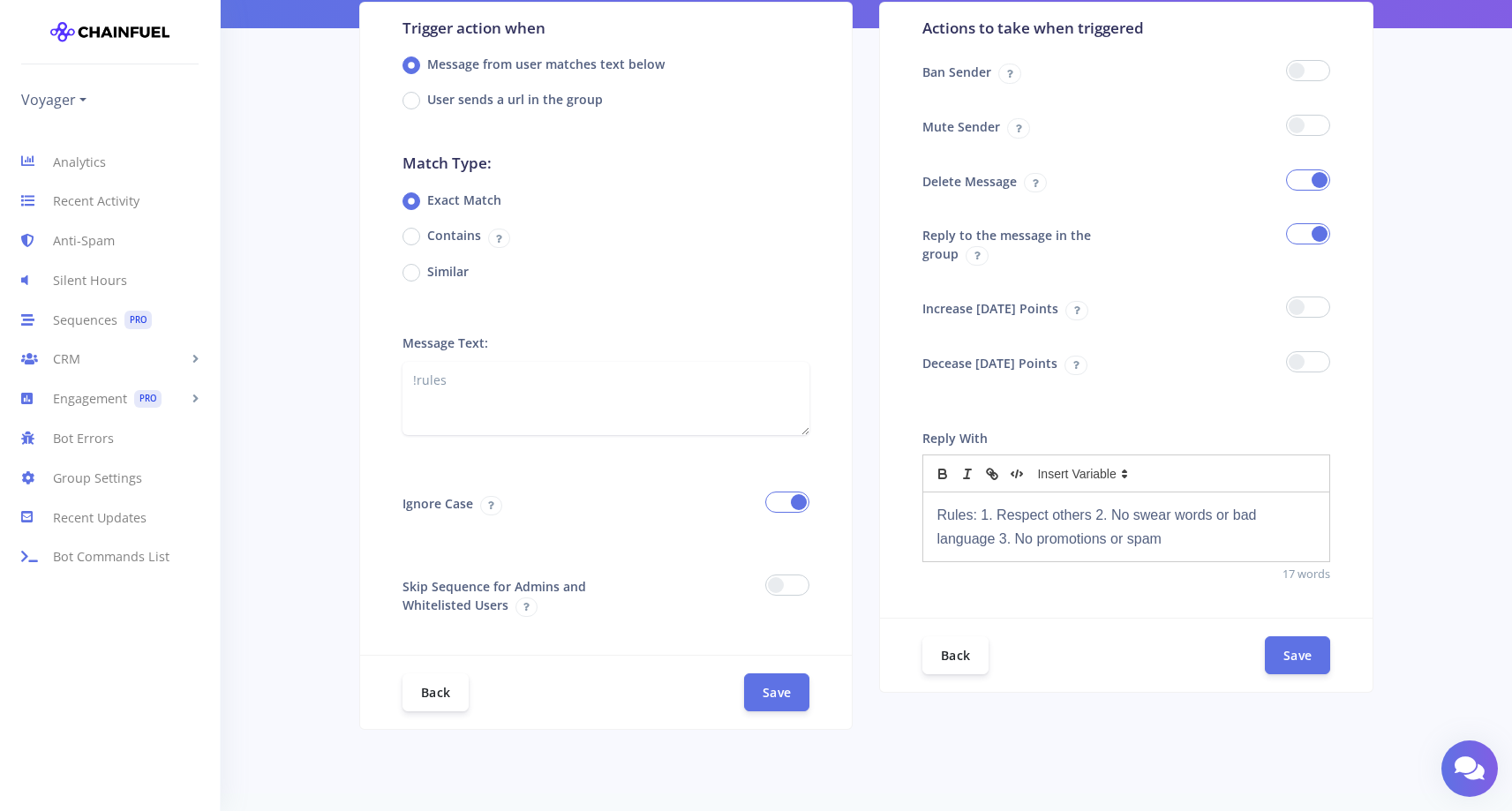
click at [1195, 537] on p "Rules: 1. Respect others 2. No swear words or bad language 3. No promotions or …" at bounding box center [1126, 526] width 379 height 47
drag, startPoint x: 935, startPoint y: 512, endPoint x: 1351, endPoint y: 583, distance: 422.0
click at [1351, 584] on div "Reply With Rules: 1. Respect others 2. No swear words or bad language 3. No pro…" at bounding box center [1126, 515] width 493 height 204
drag, startPoint x: 1310, startPoint y: 633, endPoint x: 1369, endPoint y: 386, distance: 253.9
click at [1369, 386] on div "Actions to take when triggered Ban Sender Mute Sender Delete Message Reply to t…" at bounding box center [1126, 335] width 494 height 668
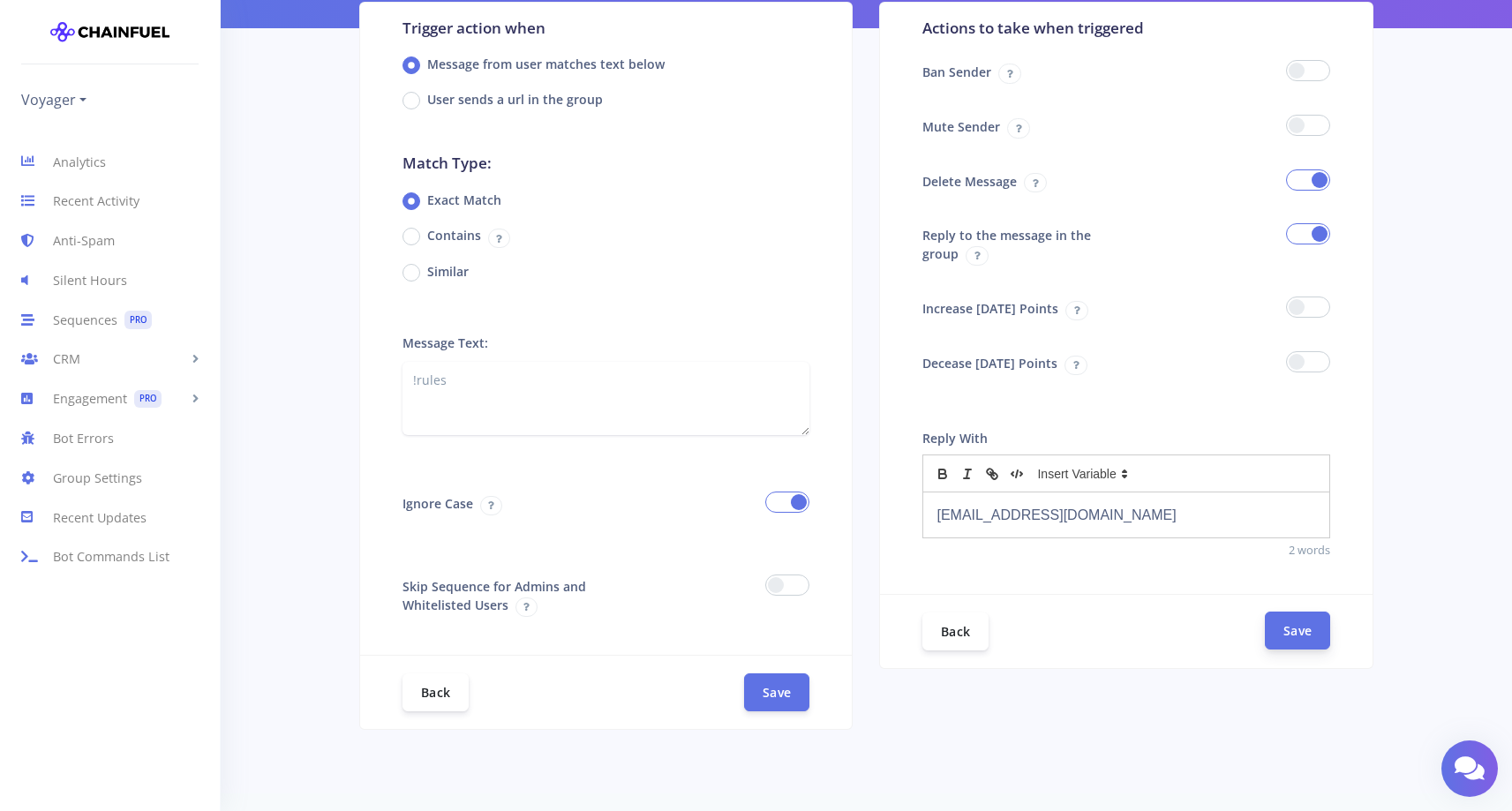
click at [1302, 617] on button "Save" at bounding box center [1297, 630] width 65 height 38
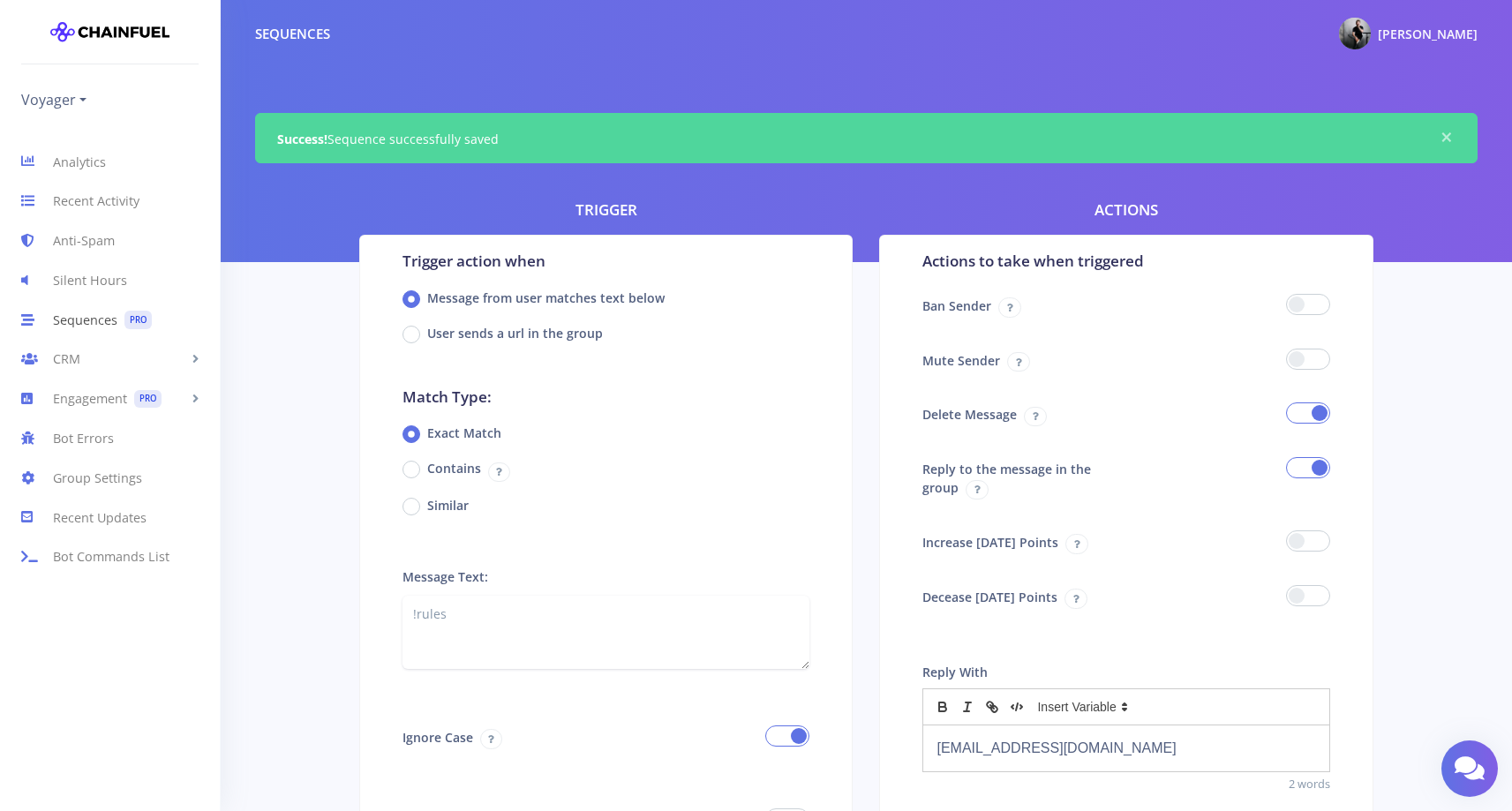
click at [57, 319] on link "Sequences PRO" at bounding box center [110, 319] width 220 height 39
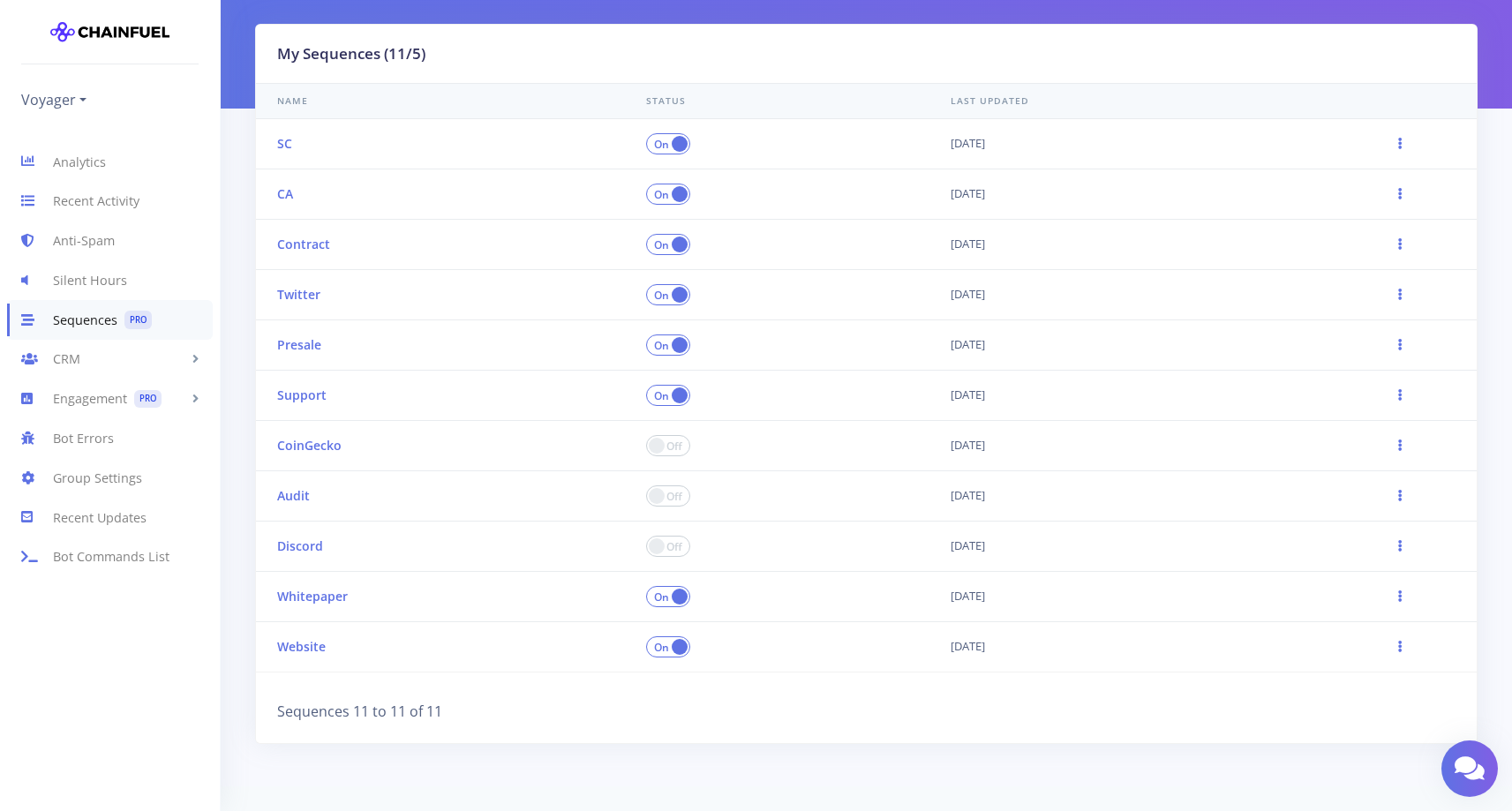
scroll to position [155, 0]
click at [668, 496] on span at bounding box center [668, 496] width 44 height 21
click at [0, 0] on input "checkbox" at bounding box center [0, 0] width 0 height 0
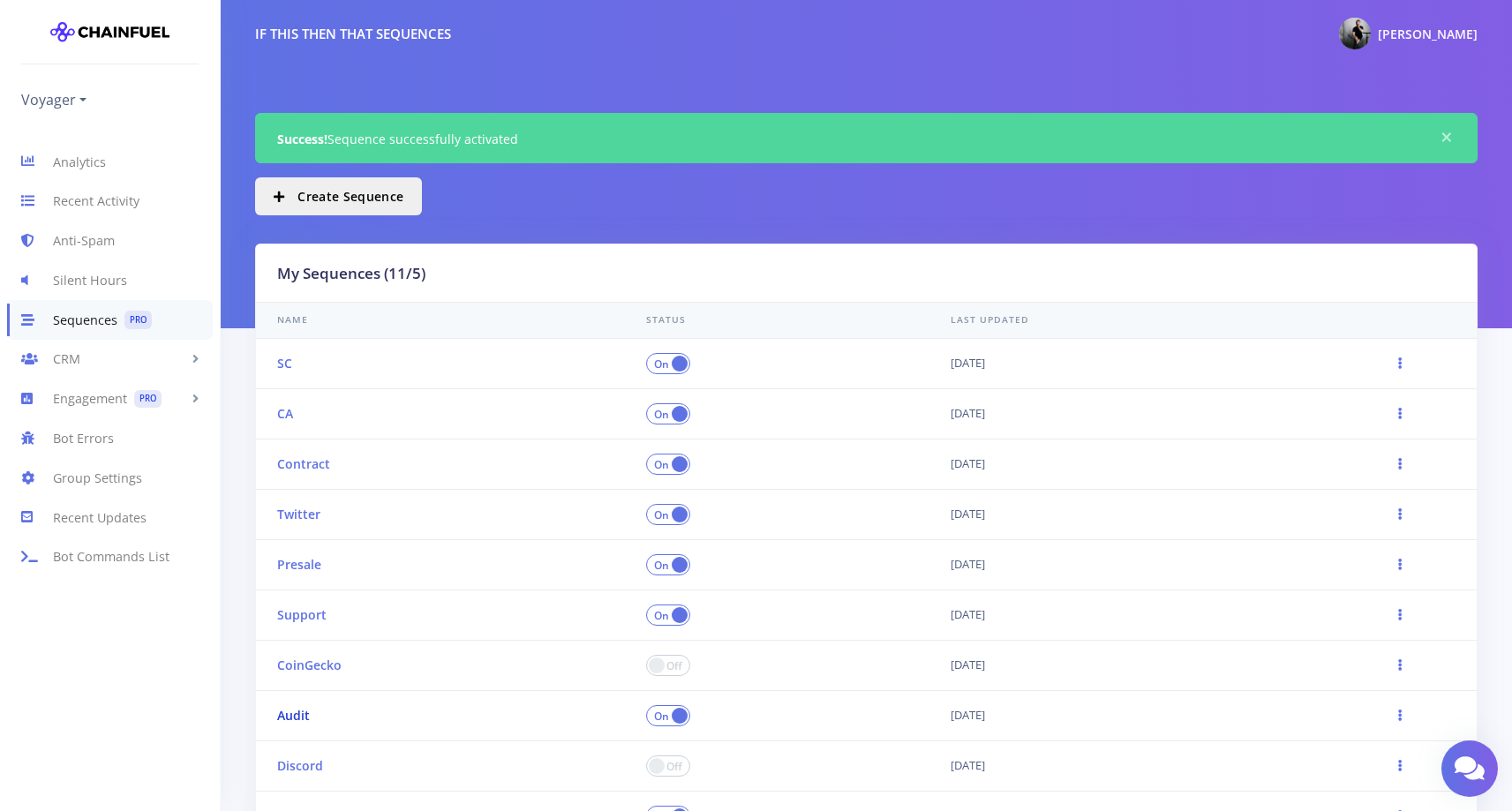
click at [301, 715] on link "Audit" at bounding box center [293, 715] width 33 height 17
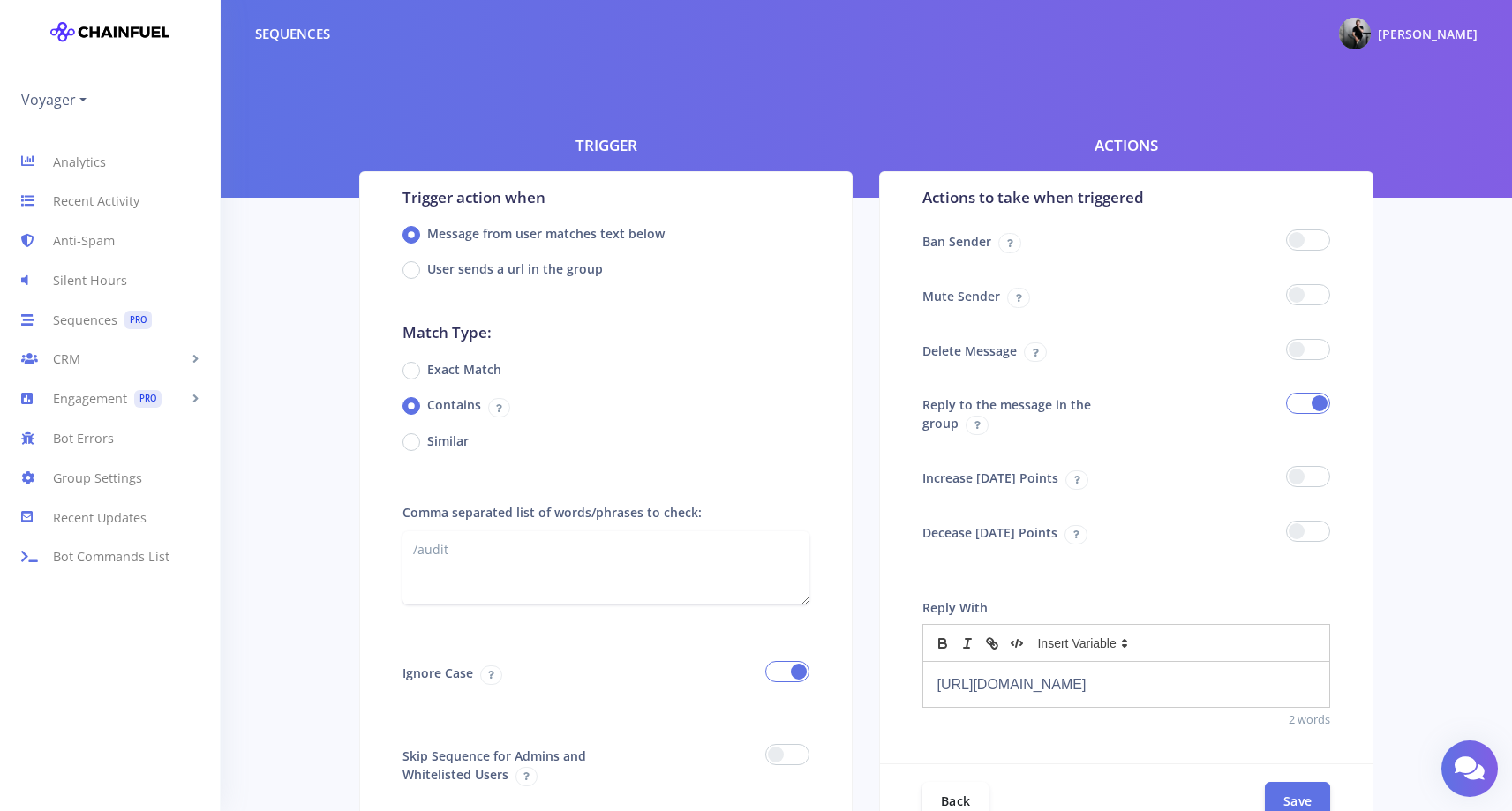
click at [1031, 671] on div "https://skynet.certik.com/projects/golteum" at bounding box center [1126, 684] width 406 height 45
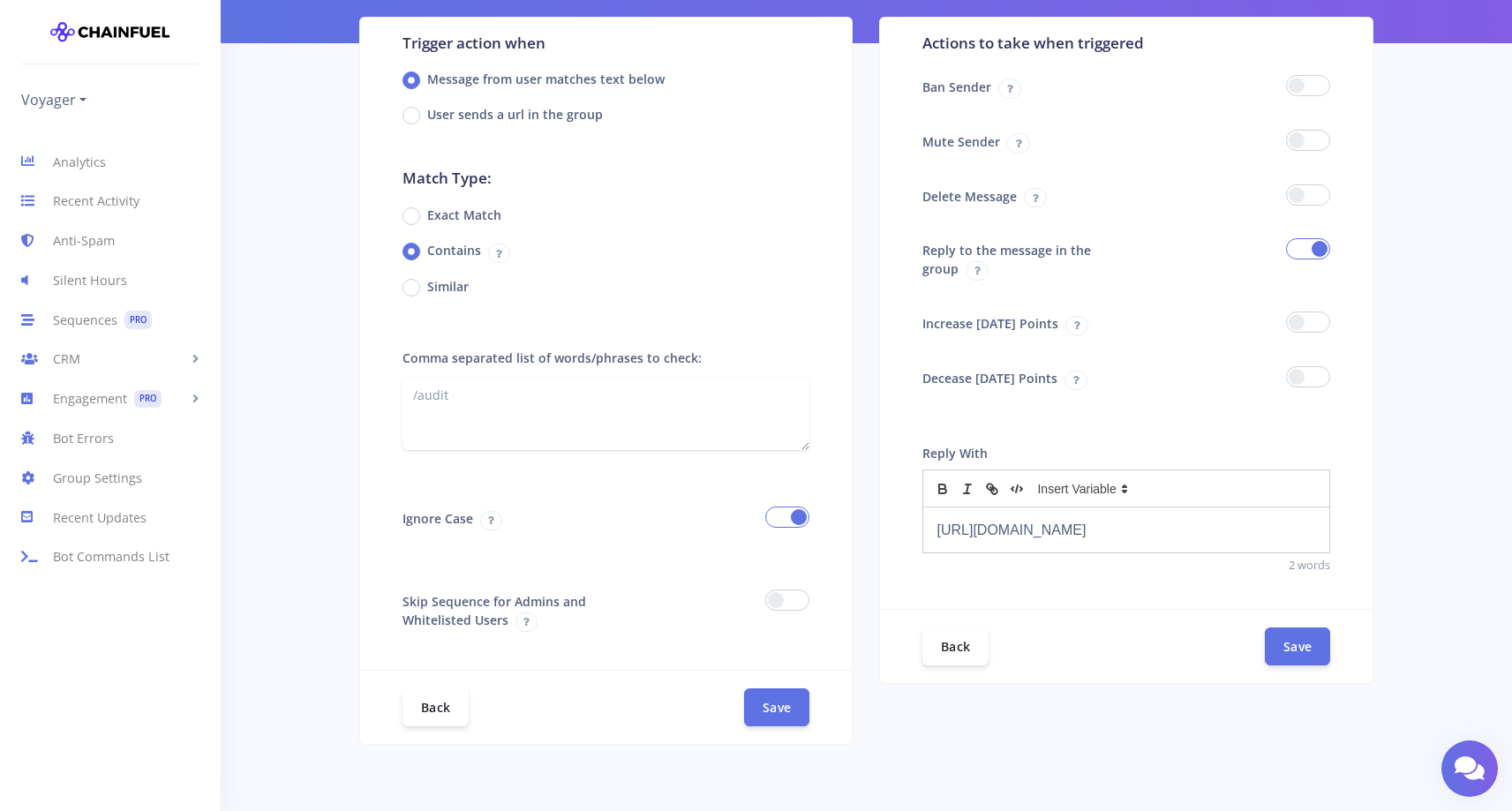
scroll to position [222, 0]
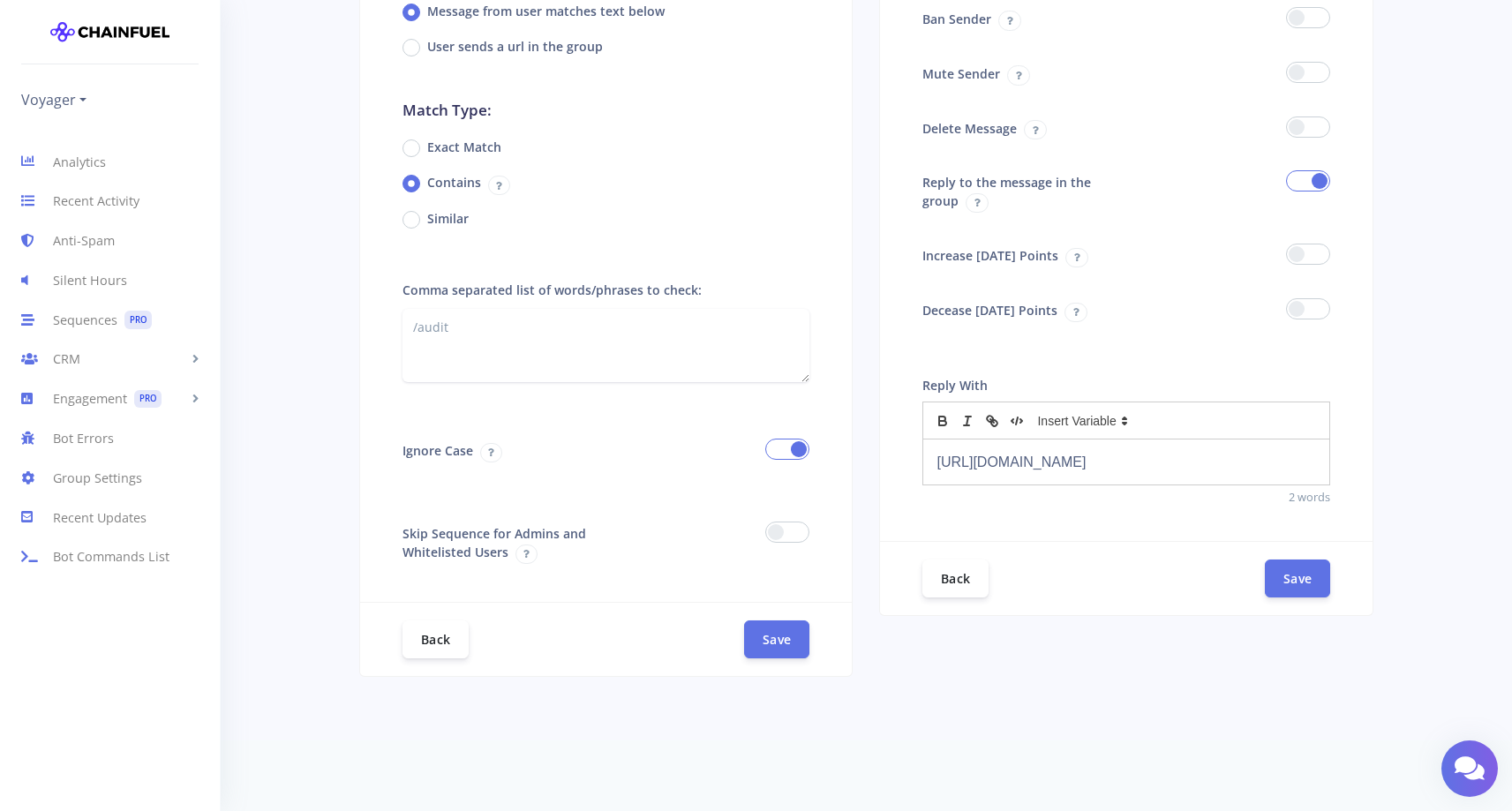
click at [1309, 120] on span at bounding box center [1308, 128] width 44 height 21
click at [0, 0] on input "checkbox" at bounding box center [0, 0] width 0 height 0
click at [1307, 575] on button "Save" at bounding box center [1297, 577] width 65 height 38
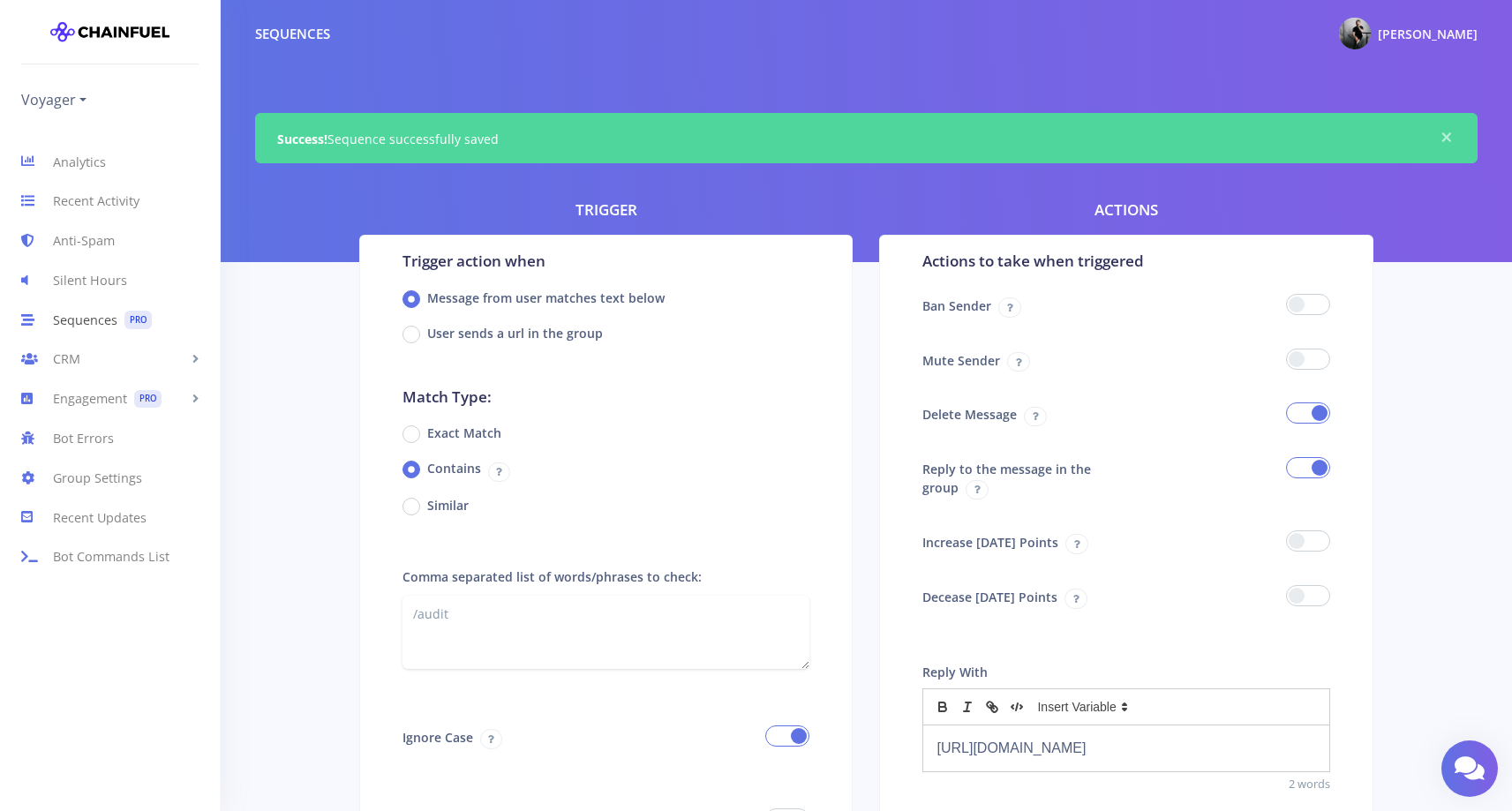
click at [96, 317] on link "Sequences PRO" at bounding box center [110, 319] width 220 height 39
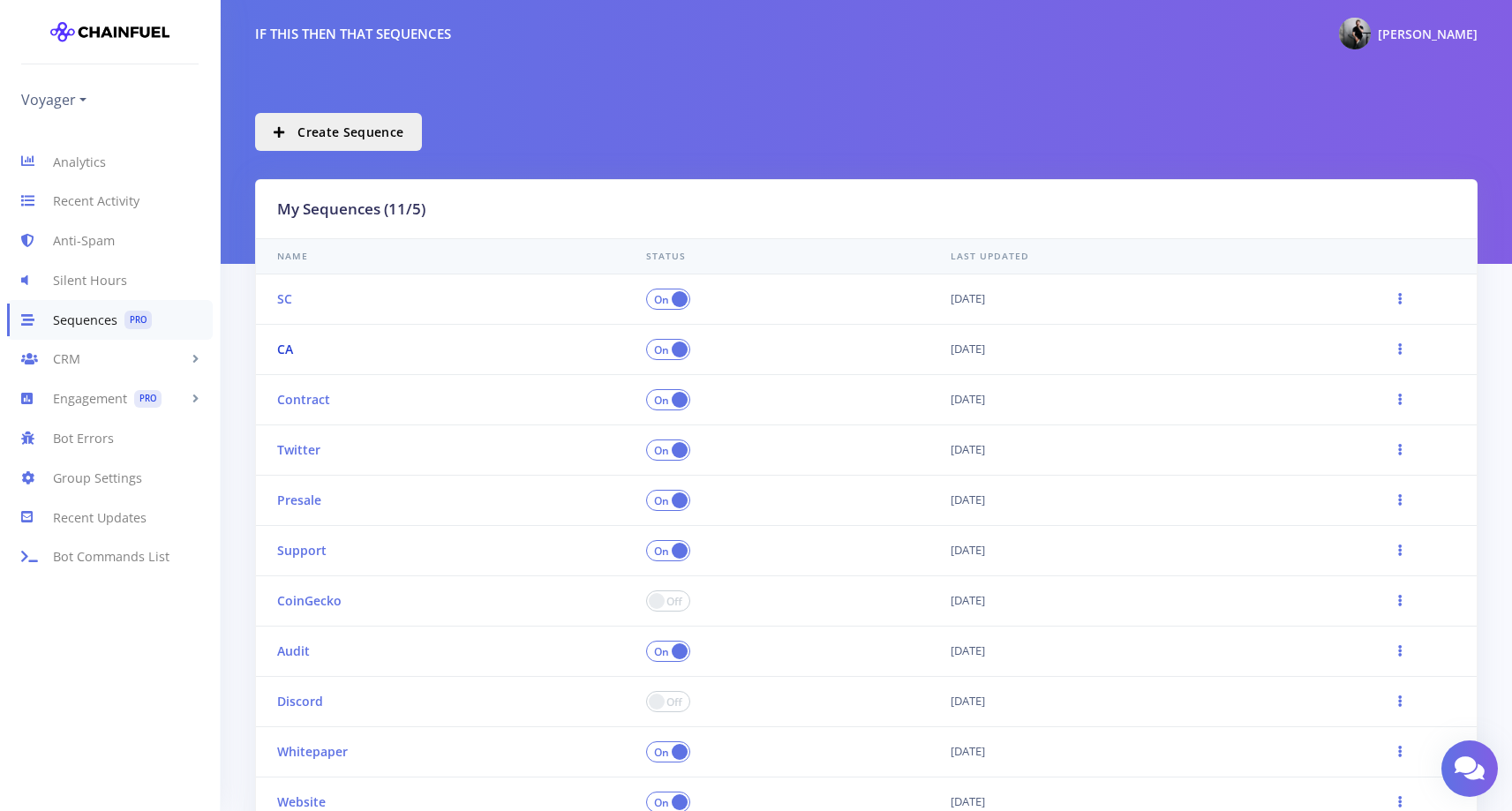
click at [287, 349] on link "CA" at bounding box center [285, 349] width 16 height 17
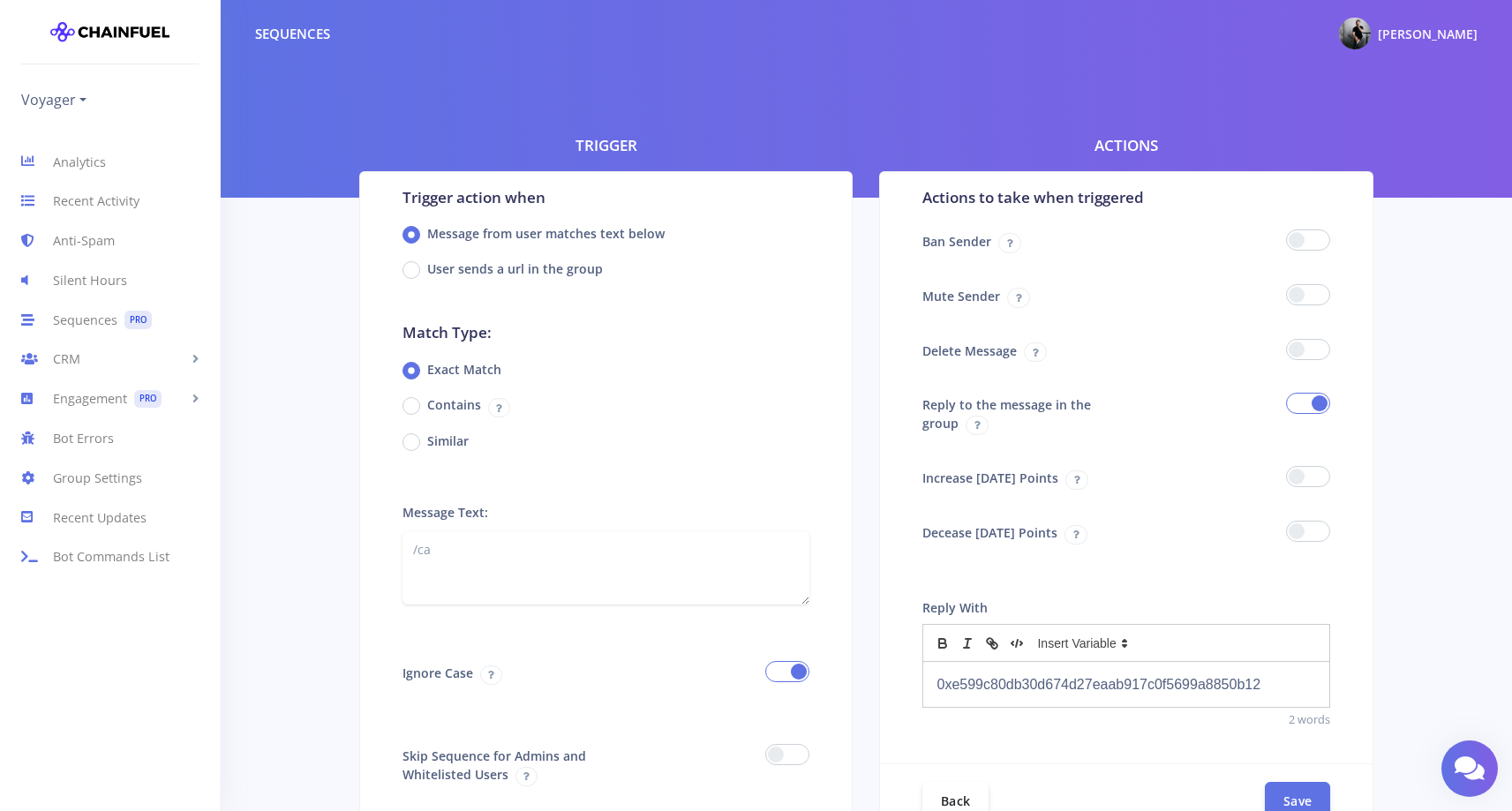
click at [1318, 342] on span at bounding box center [1308, 350] width 44 height 21
click at [0, 0] on input "checkbox" at bounding box center [0, 0] width 0 height 0
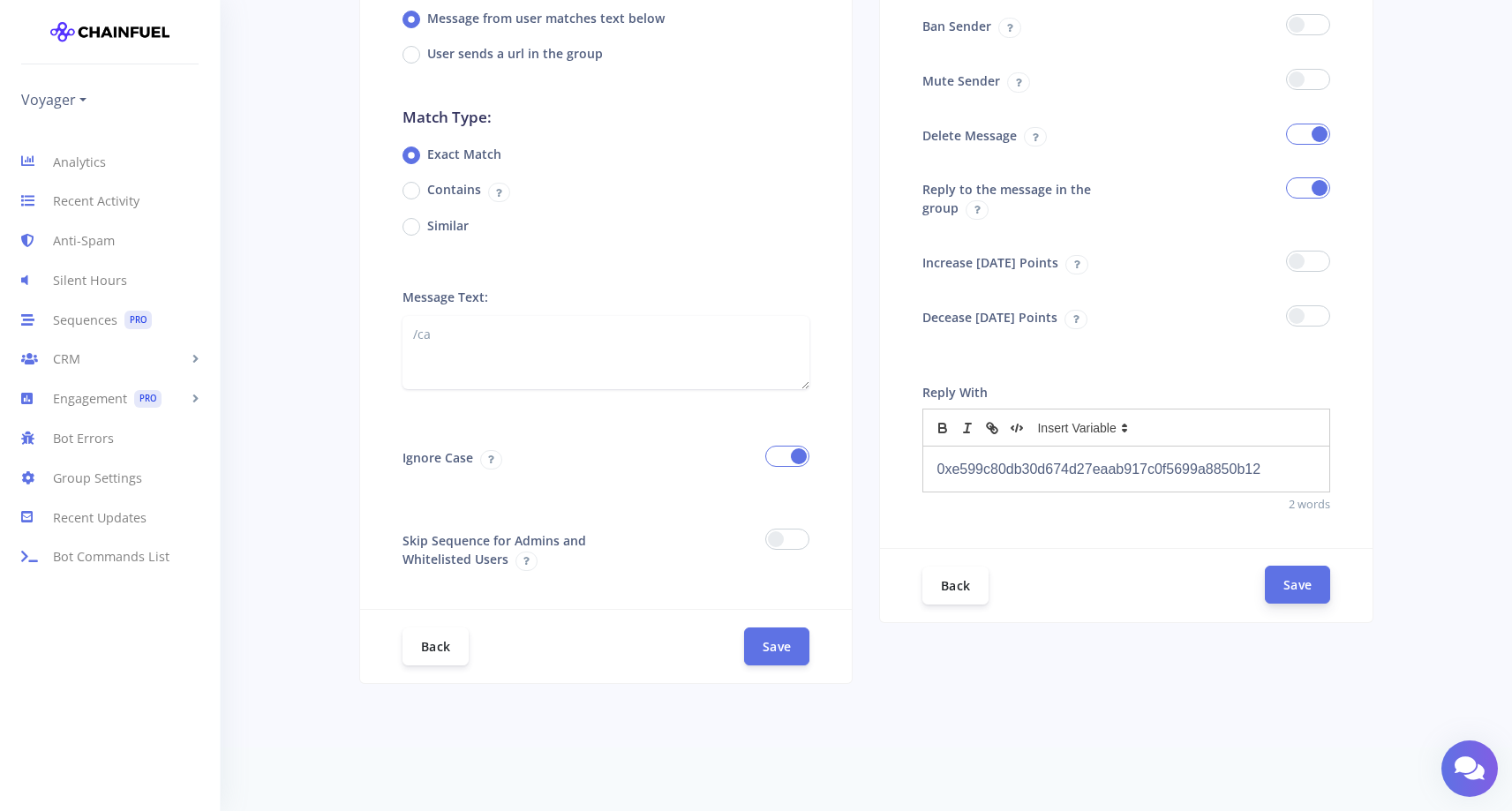
scroll to position [222, 0]
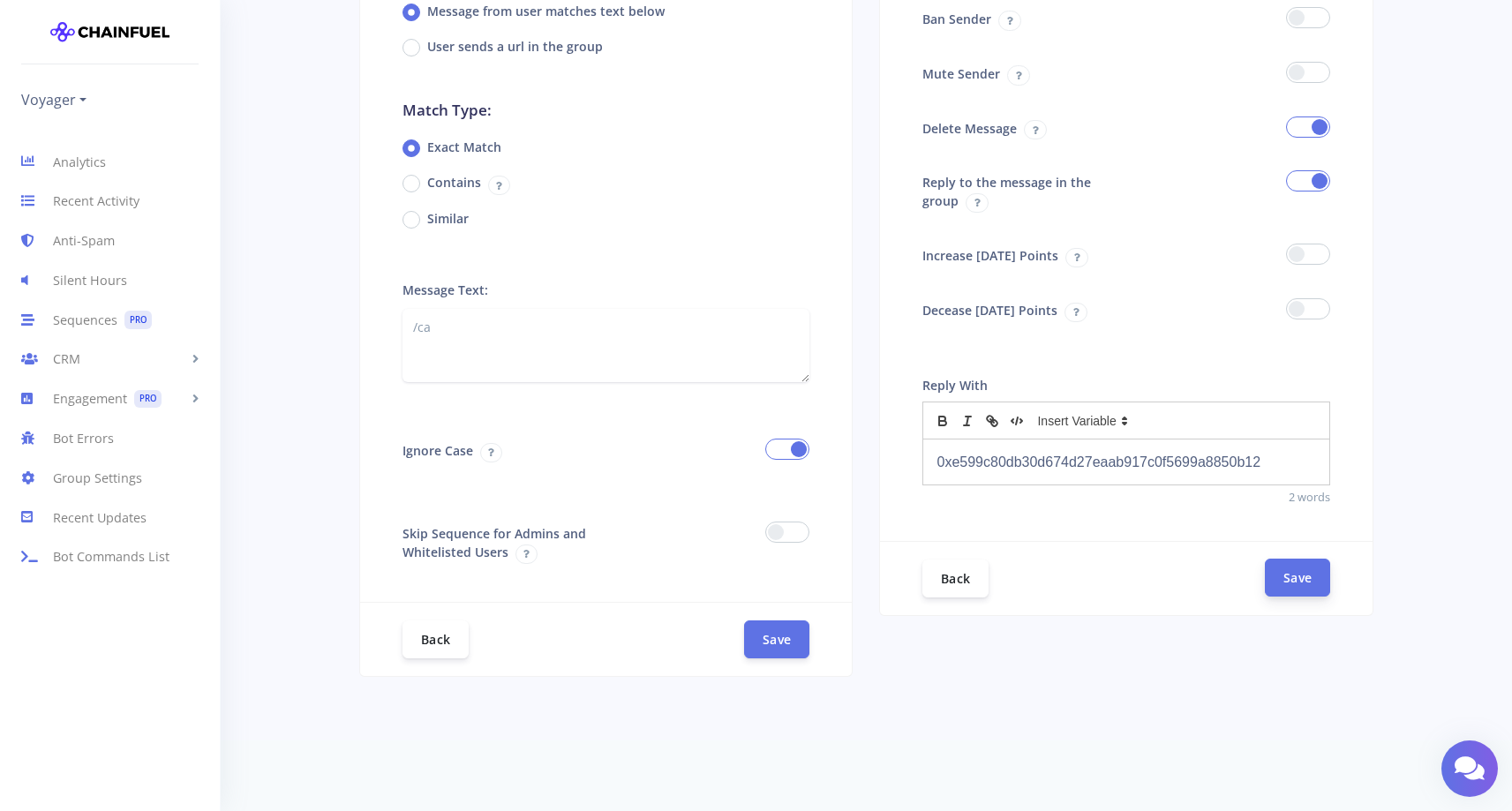
click at [1293, 575] on button "Save" at bounding box center [1297, 577] width 65 height 38
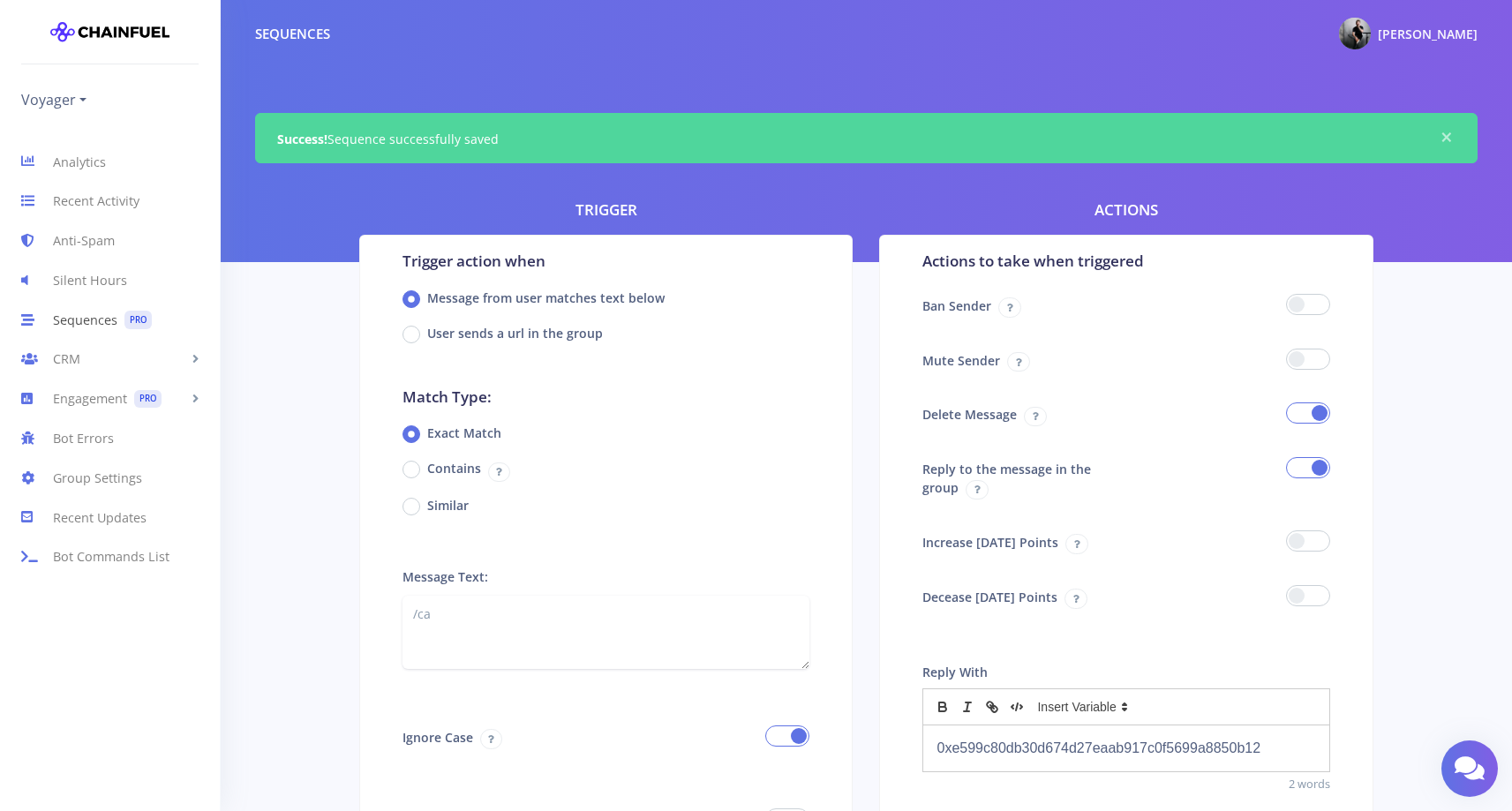
click at [66, 329] on link "Sequences PRO" at bounding box center [110, 319] width 220 height 39
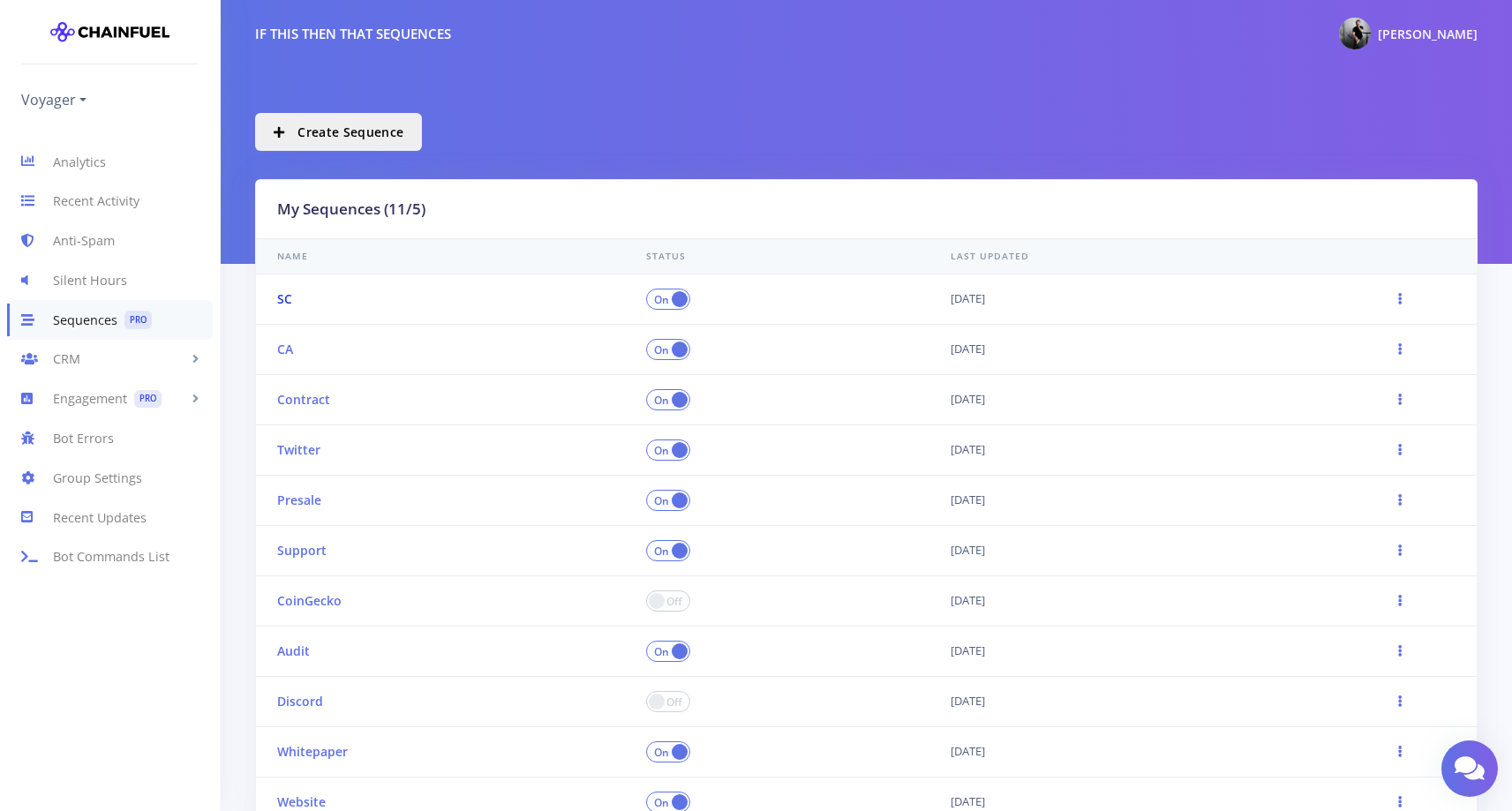
click at [287, 302] on link "SC" at bounding box center [284, 298] width 15 height 17
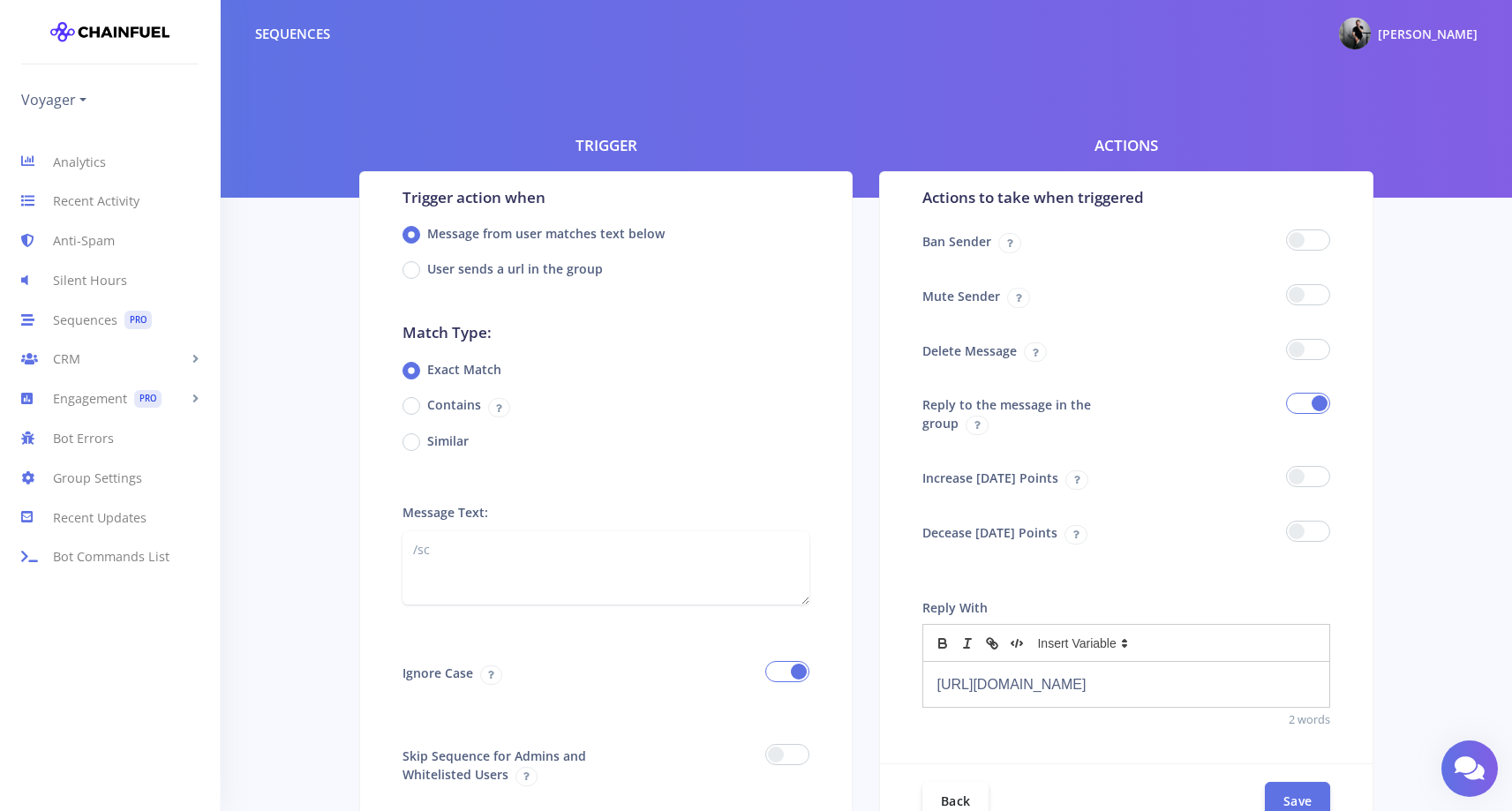
click at [1307, 351] on span at bounding box center [1308, 350] width 44 height 21
click at [0, 0] on input "checkbox" at bounding box center [0, 0] width 0 height 0
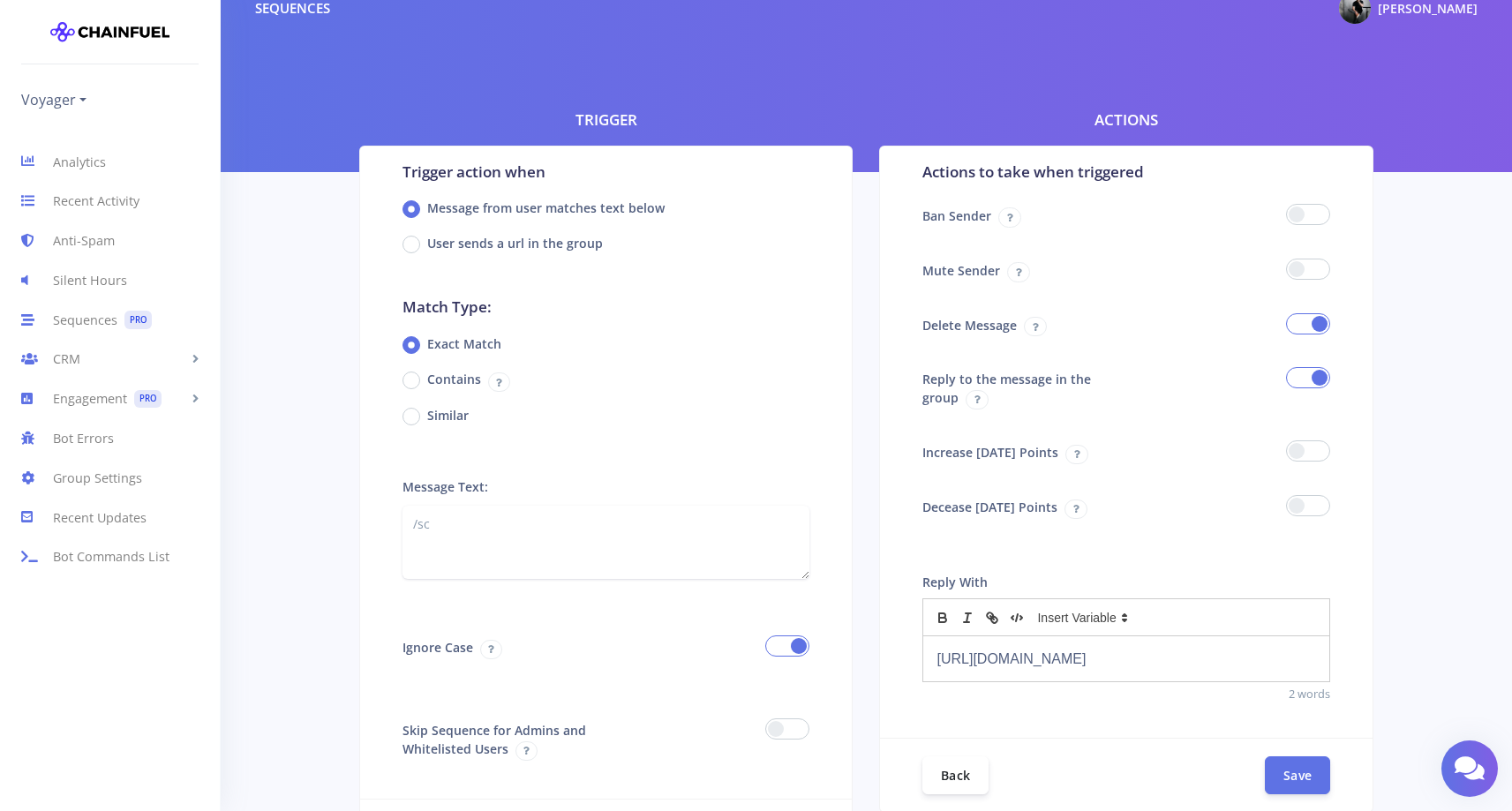
scroll to position [222, 0]
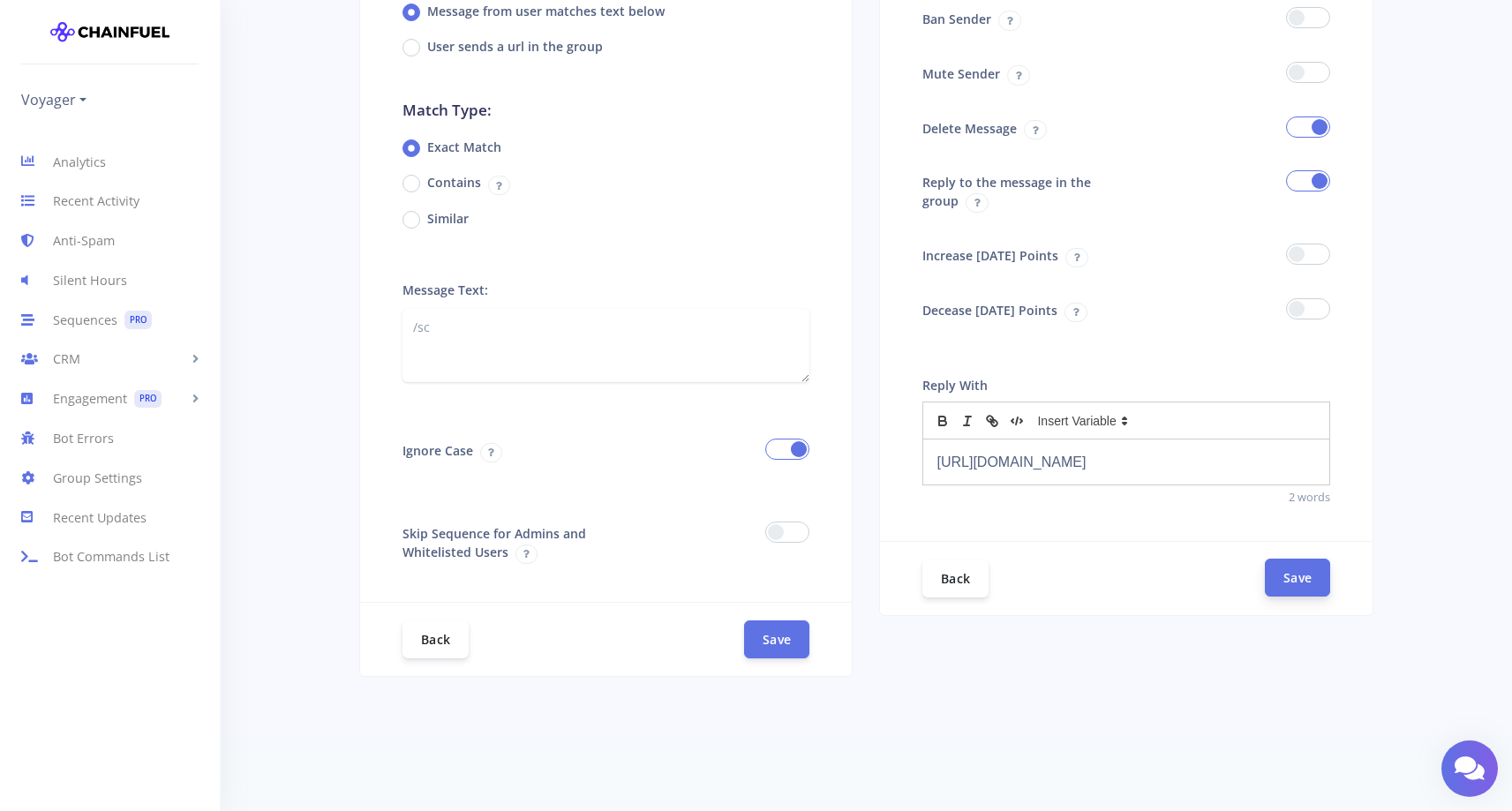
click at [1294, 596] on button "Save" at bounding box center [1297, 577] width 65 height 38
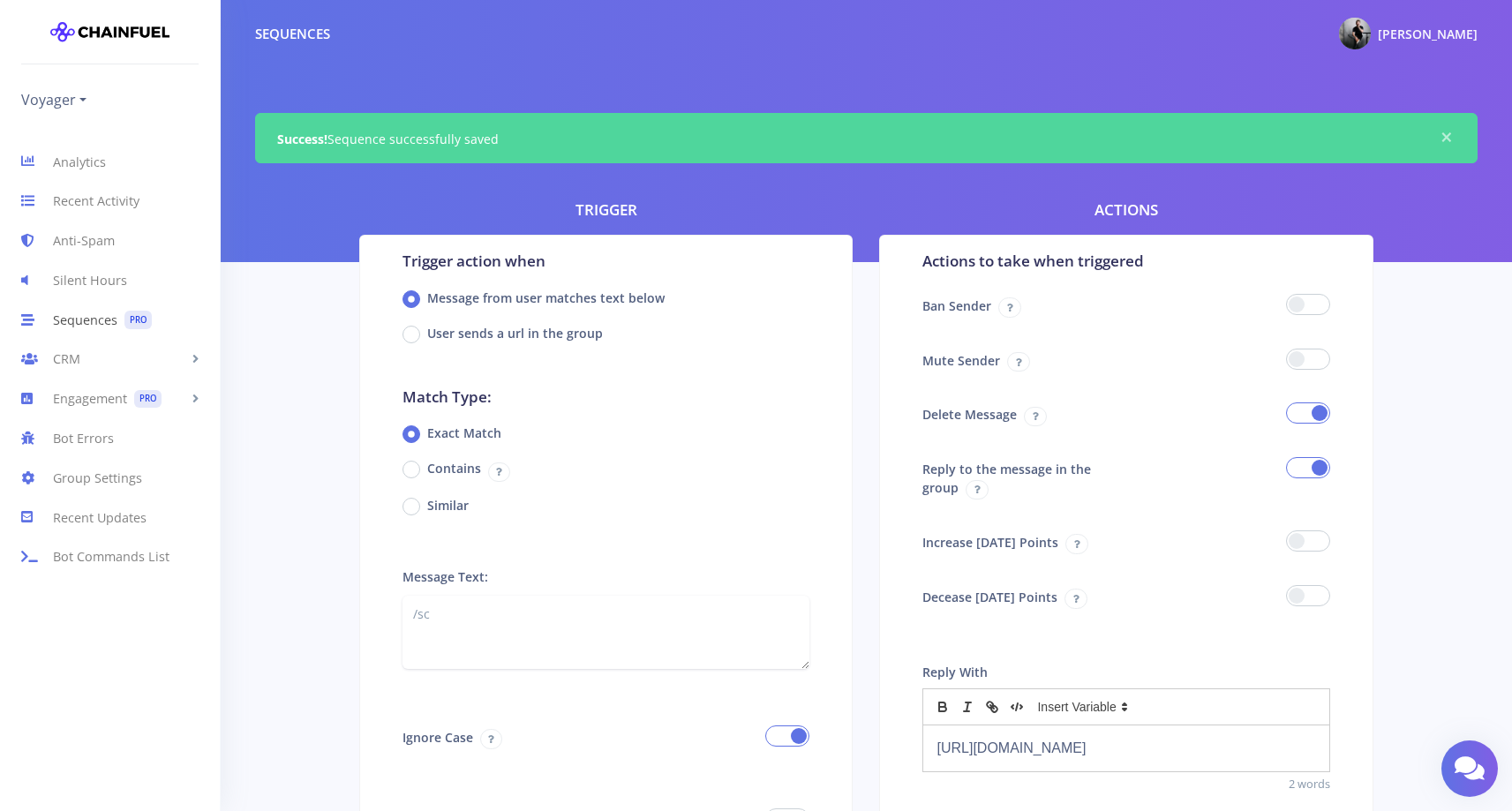
click at [82, 320] on link "Sequences PRO" at bounding box center [110, 319] width 220 height 39
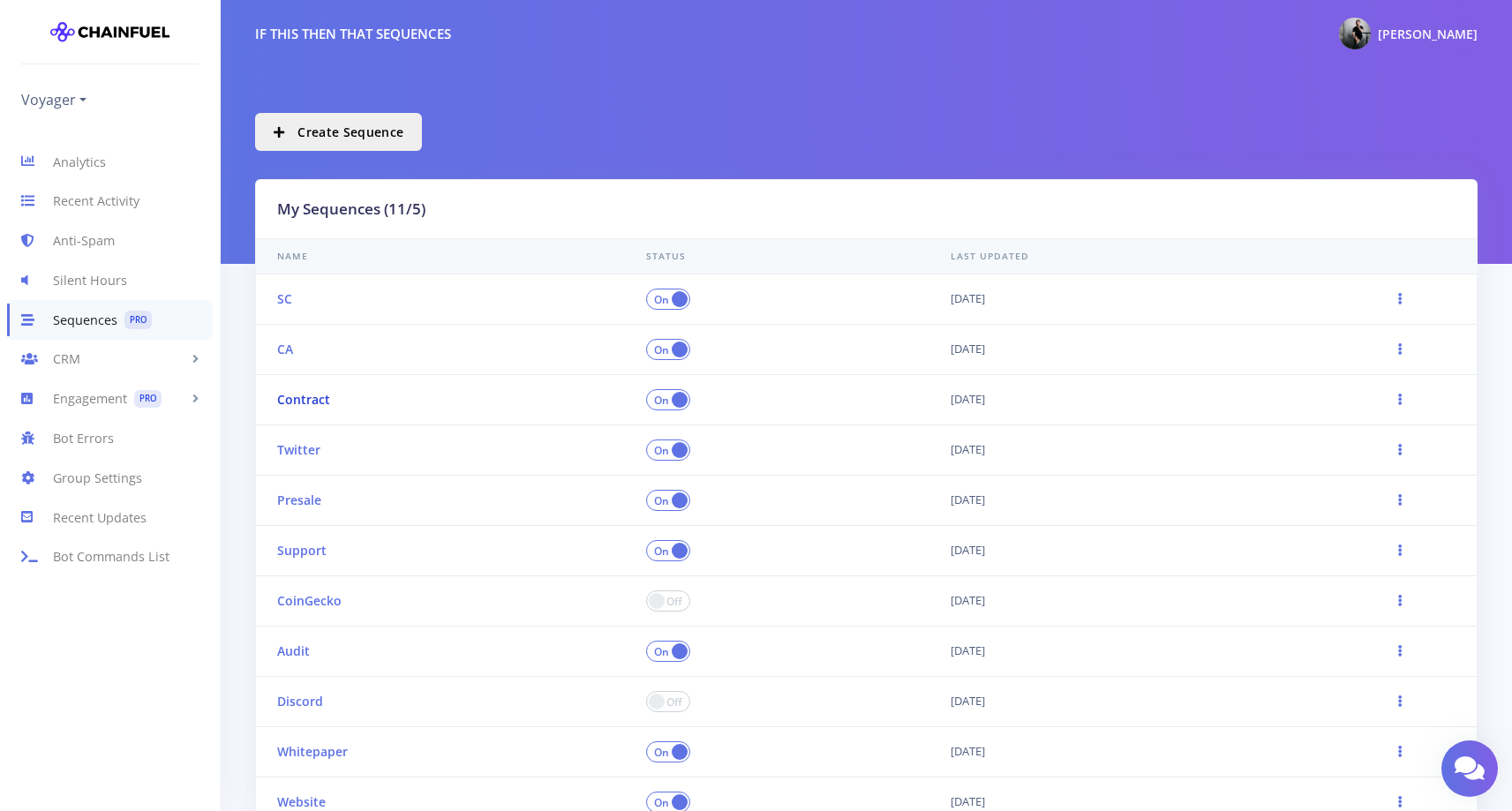
click at [283, 403] on link "Contract" at bounding box center [303, 399] width 53 height 17
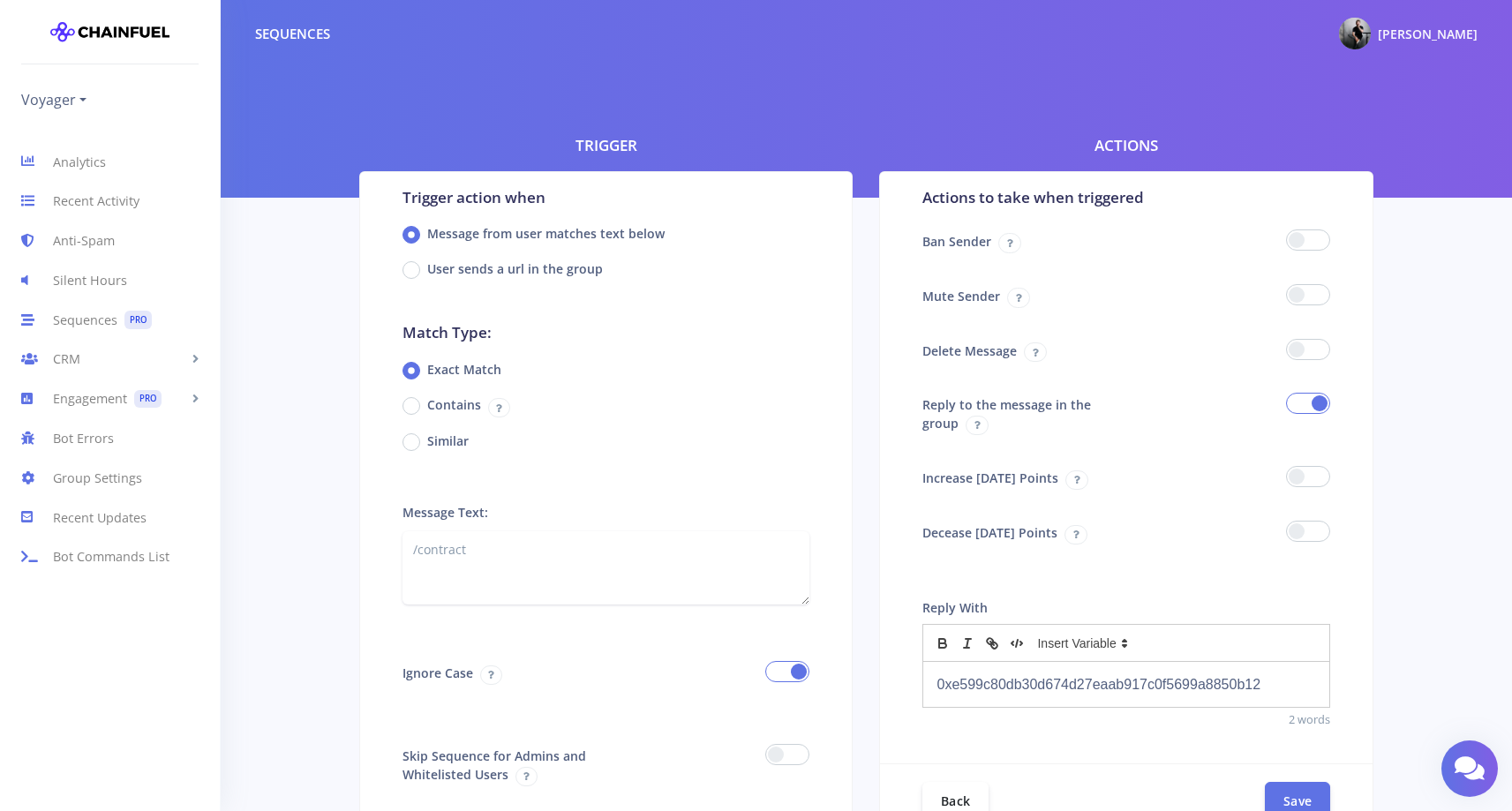
click at [1322, 349] on span at bounding box center [1308, 350] width 44 height 21
click at [0, 0] on input "checkbox" at bounding box center [0, 0] width 0 height 0
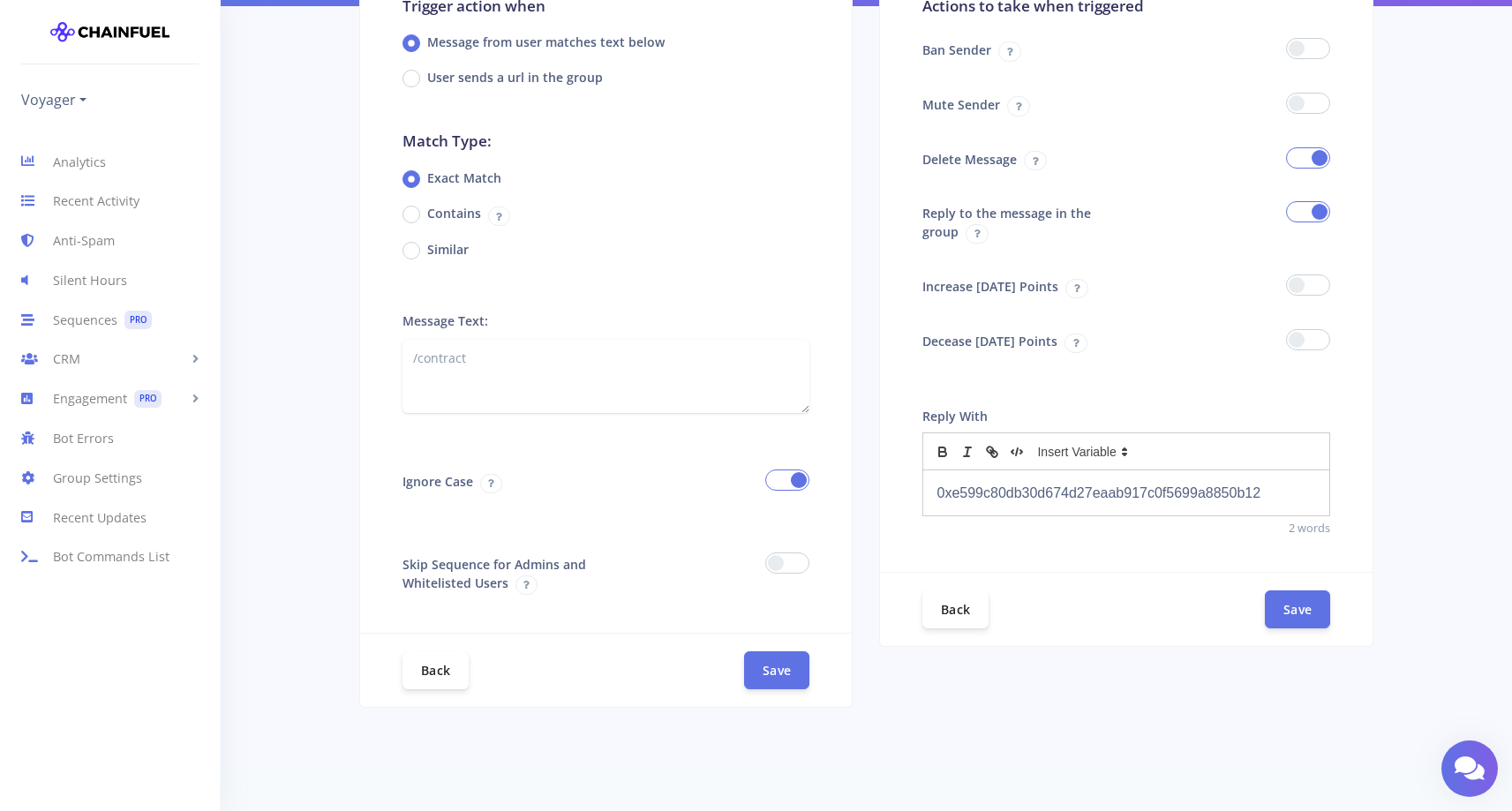
scroll to position [195, 0]
click at [1303, 641] on div "Back Save" at bounding box center [1126, 605] width 493 height 74
click at [1303, 617] on button "Save" at bounding box center [1297, 605] width 65 height 38
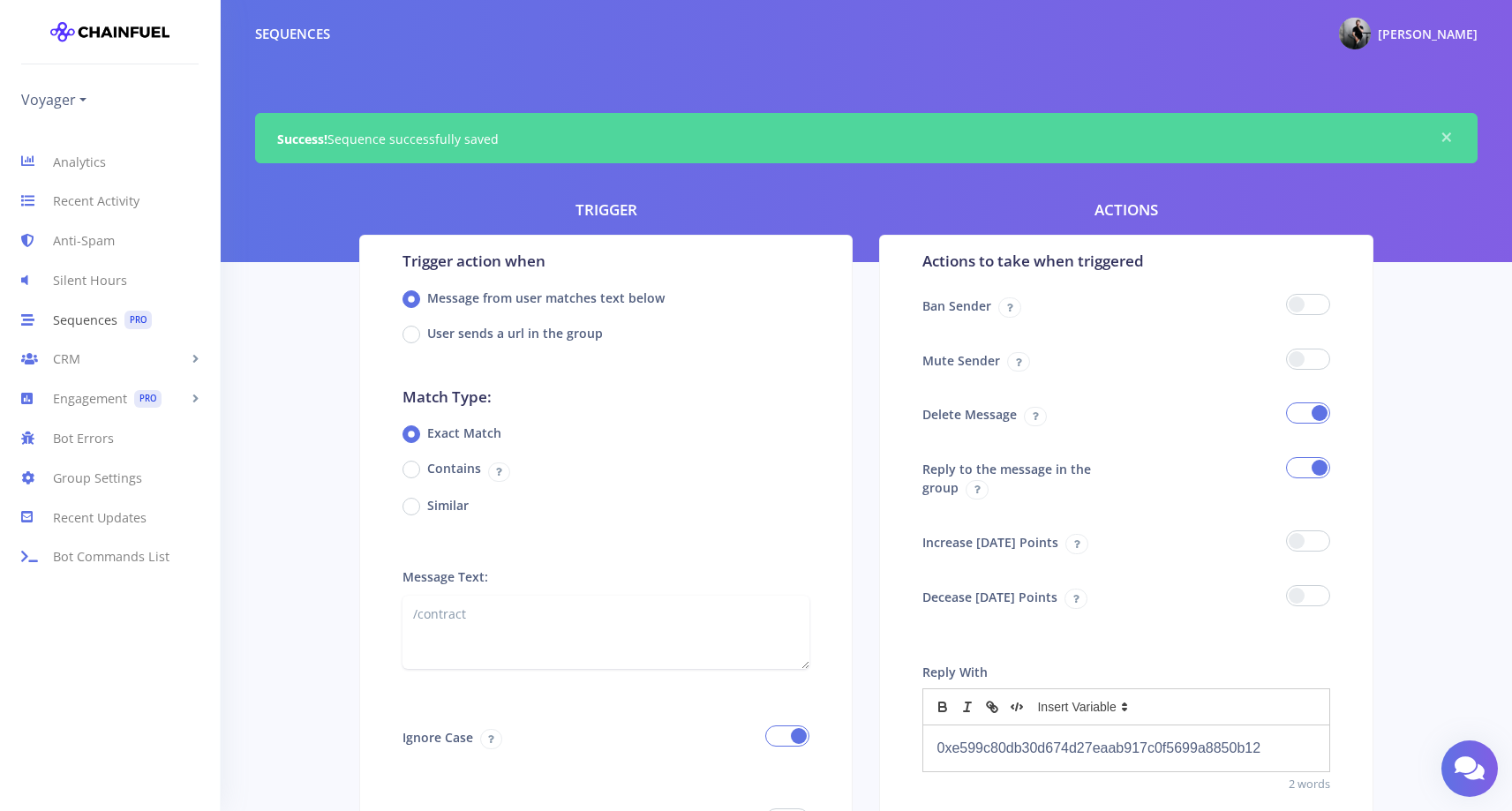
click at [84, 314] on link "Sequences PRO" at bounding box center [110, 319] width 220 height 39
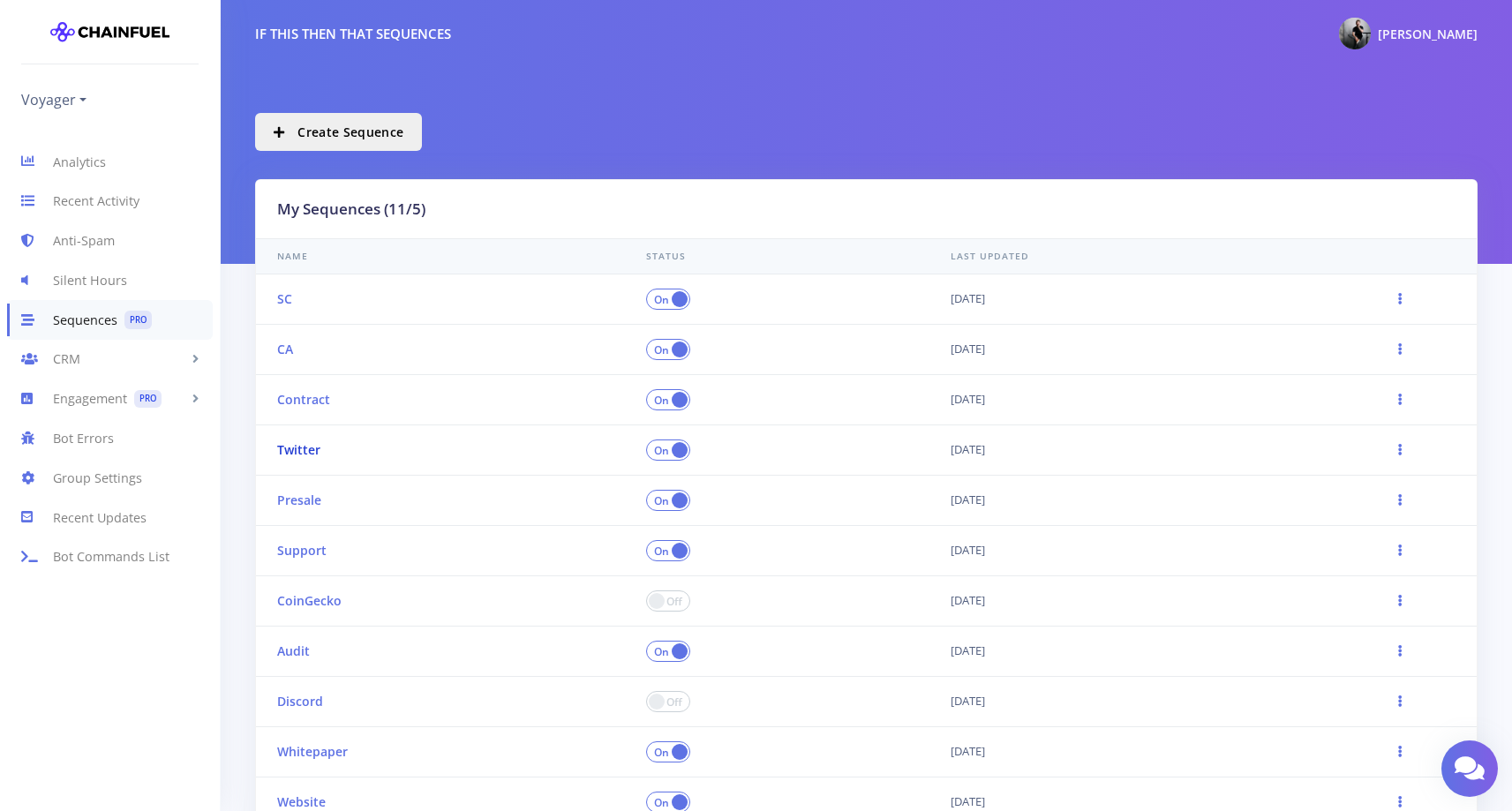
click at [300, 450] on link "Twitter" at bounding box center [298, 449] width 43 height 17
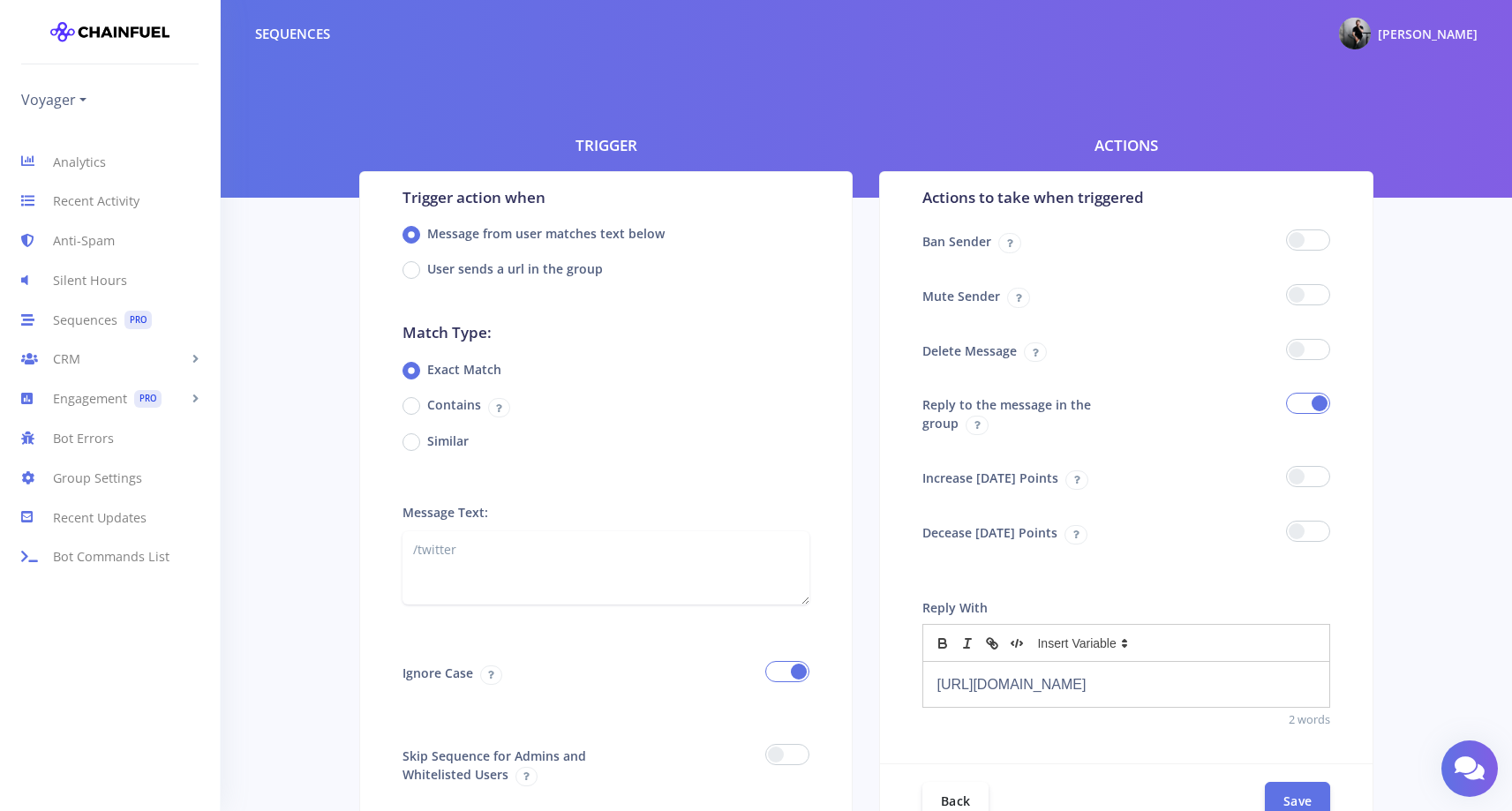
click at [1322, 351] on span at bounding box center [1308, 350] width 44 height 21
click at [0, 0] on input "checkbox" at bounding box center [0, 0] width 0 height 0
click at [1283, 788] on button "Save" at bounding box center [1297, 799] width 65 height 38
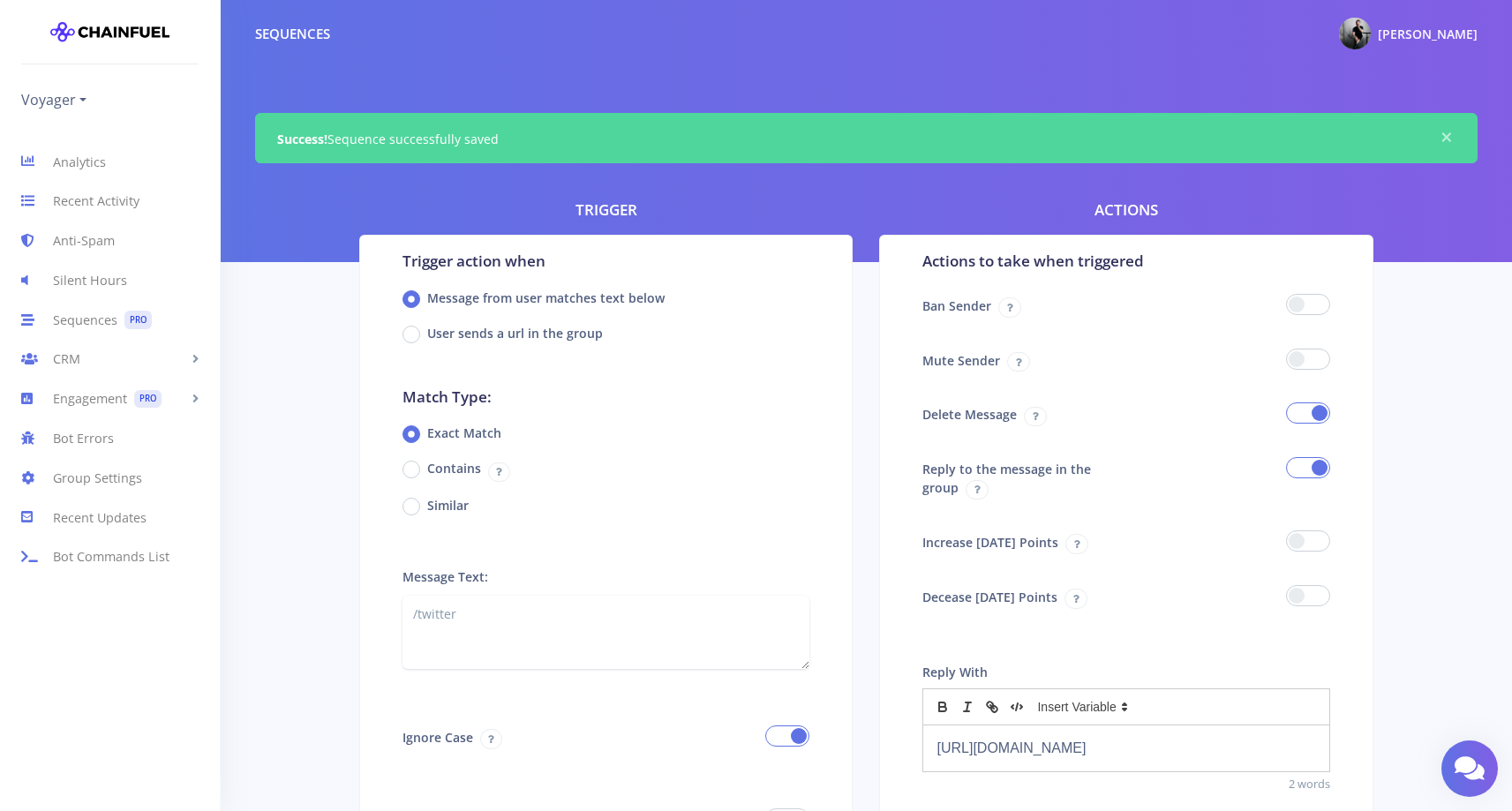
click at [1014, 749] on p "https://twitter.com/voyager_cx" at bounding box center [1126, 748] width 379 height 24
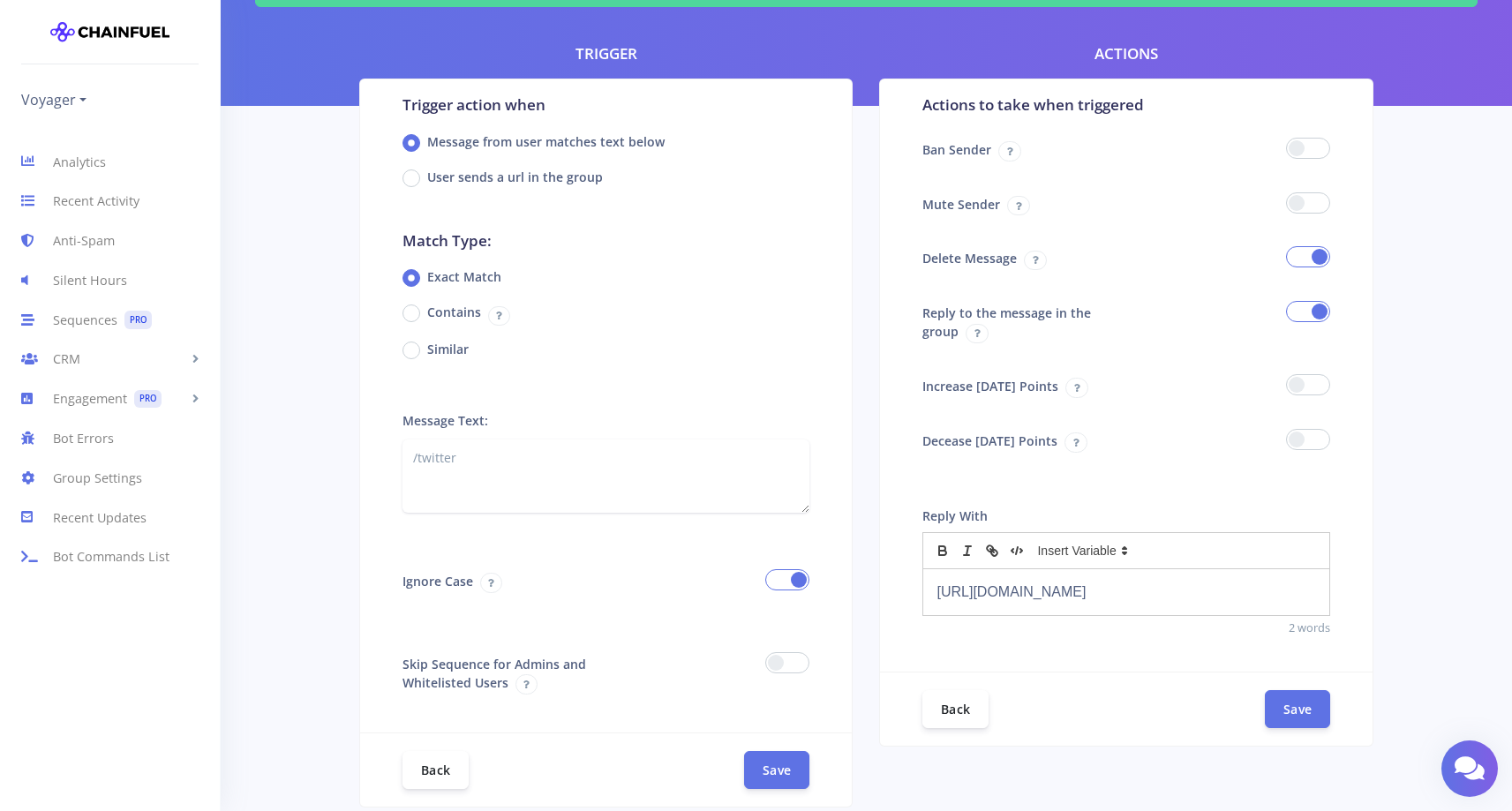
scroll to position [160, 0]
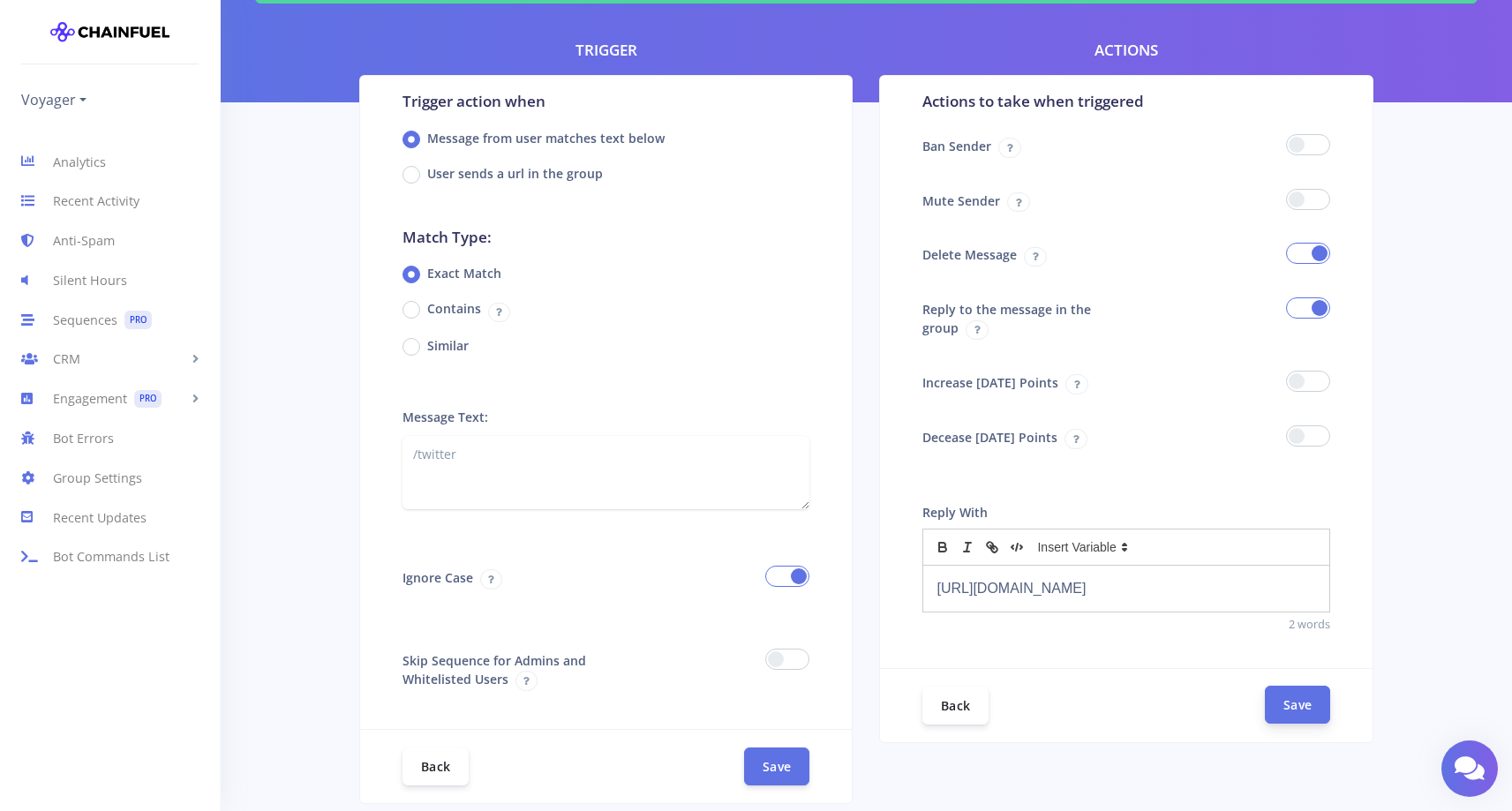
click at [1310, 710] on button "Save" at bounding box center [1297, 704] width 65 height 38
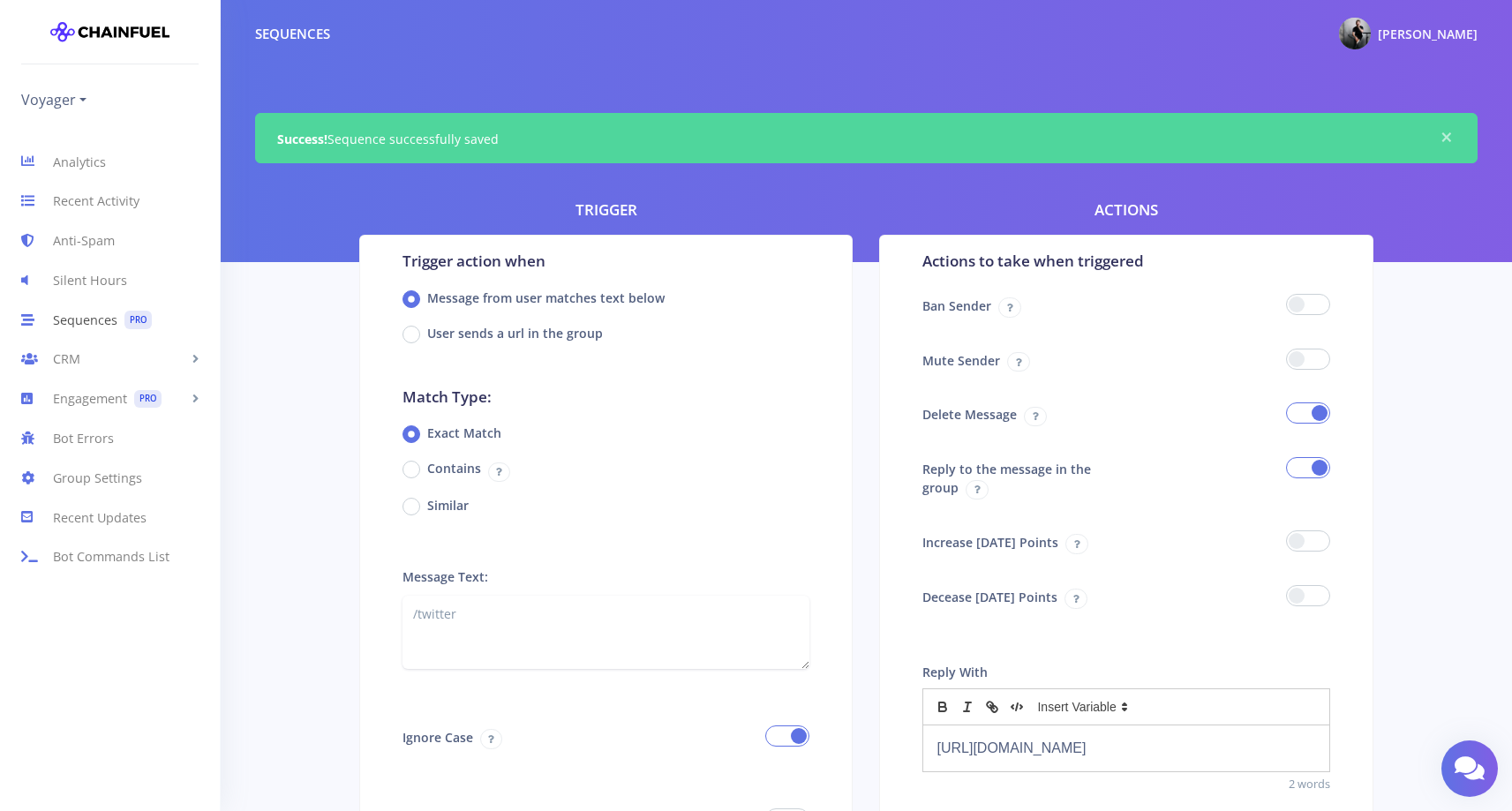
click at [85, 313] on link "Sequences PRO" at bounding box center [110, 319] width 220 height 39
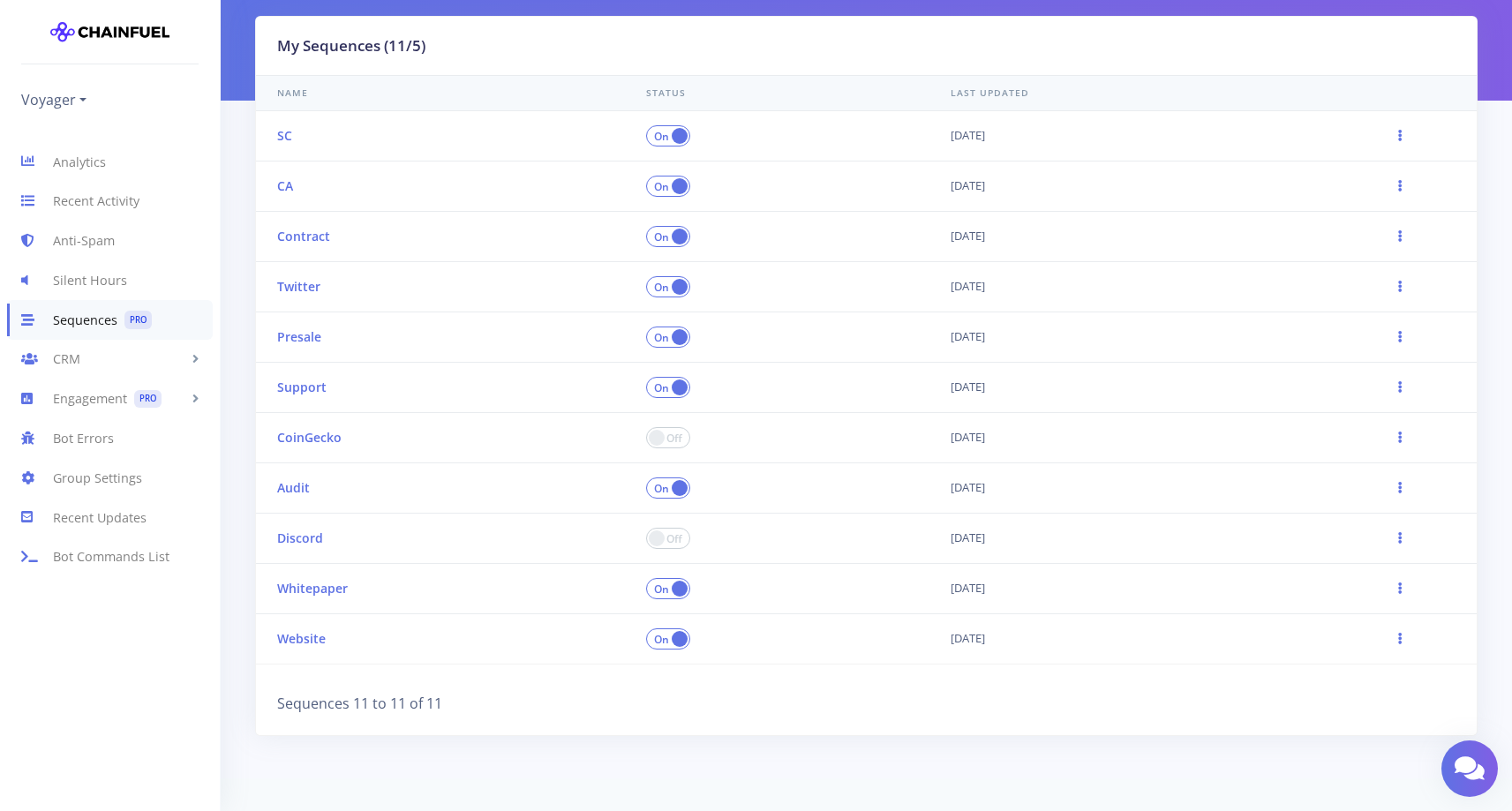
scroll to position [170, 0]
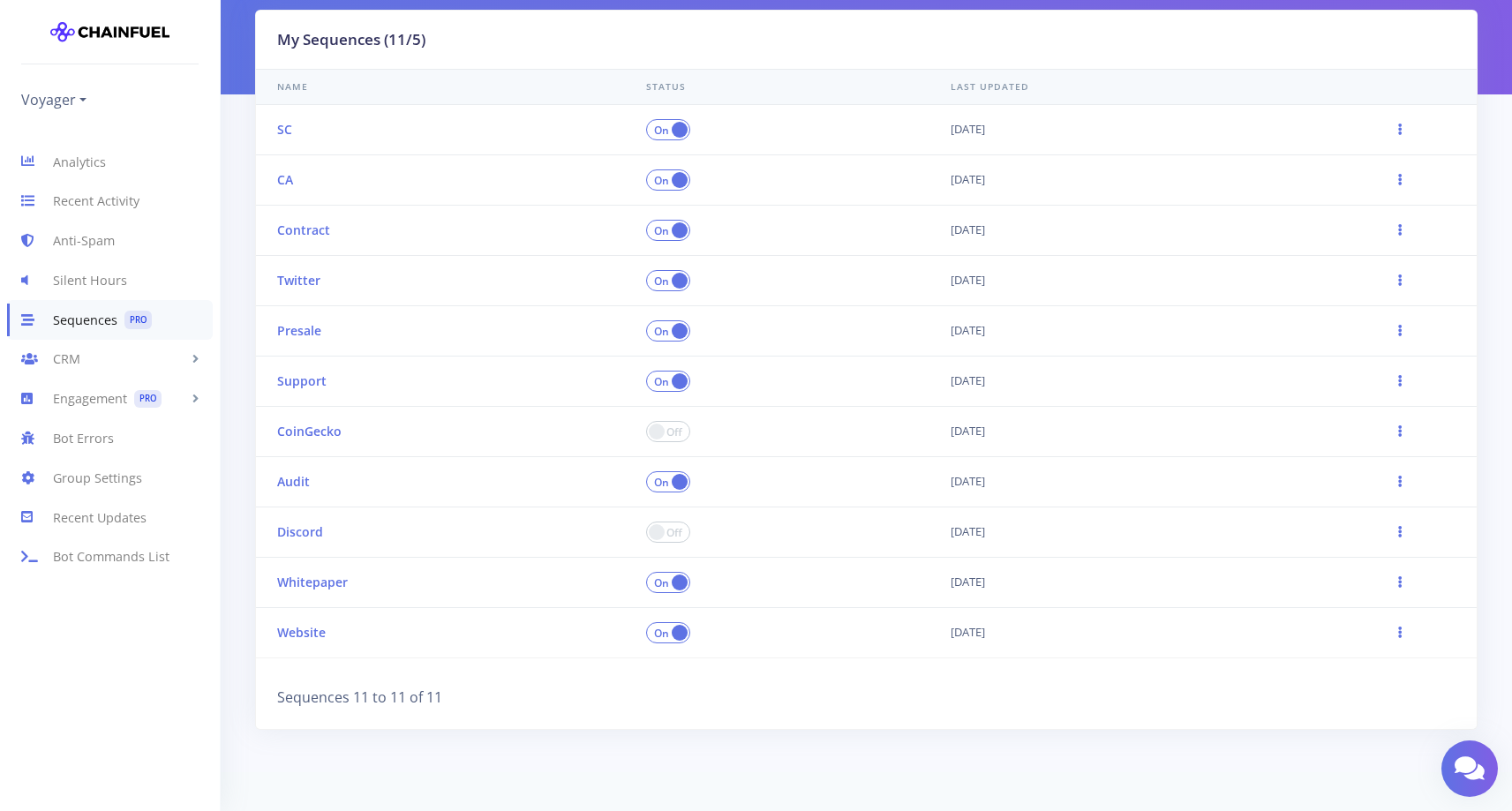
click at [1405, 274] on td "Edit [GEOGRAPHIC_DATA]" at bounding box center [1400, 281] width 153 height 50
click at [1405, 275] on td "Edit [GEOGRAPHIC_DATA]" at bounding box center [1400, 281] width 153 height 50
click at [1404, 276] on td "Edit [GEOGRAPHIC_DATA]" at bounding box center [1400, 281] width 153 height 50
click at [1404, 277] on td "Edit [GEOGRAPHIC_DATA]" at bounding box center [1400, 281] width 153 height 50
click at [1401, 278] on icon at bounding box center [1400, 280] width 4 height 12
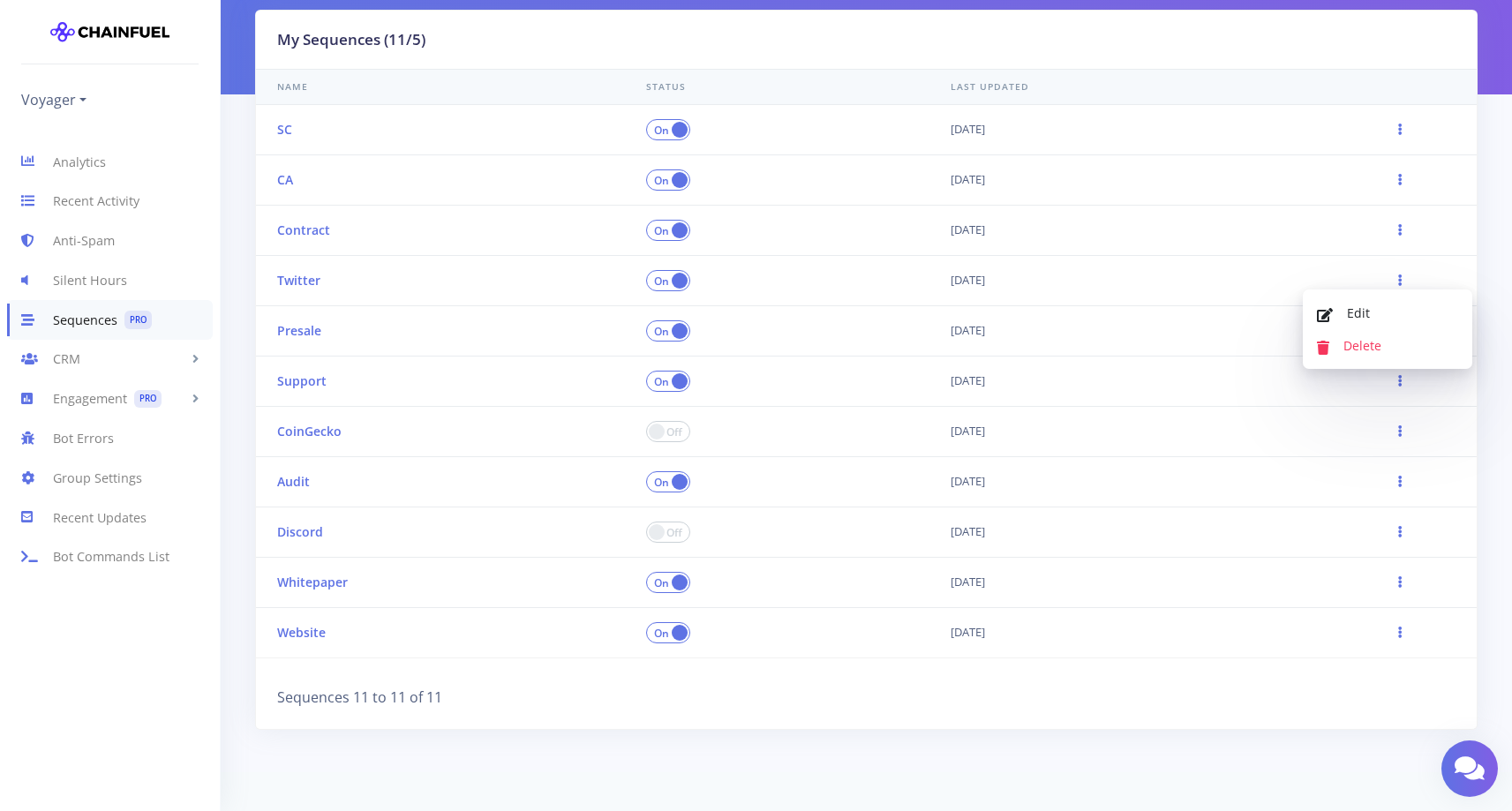
click at [316, 346] on th "Presale" at bounding box center [440, 331] width 369 height 50
click at [284, 322] on link "Presale" at bounding box center [298, 330] width 44 height 17
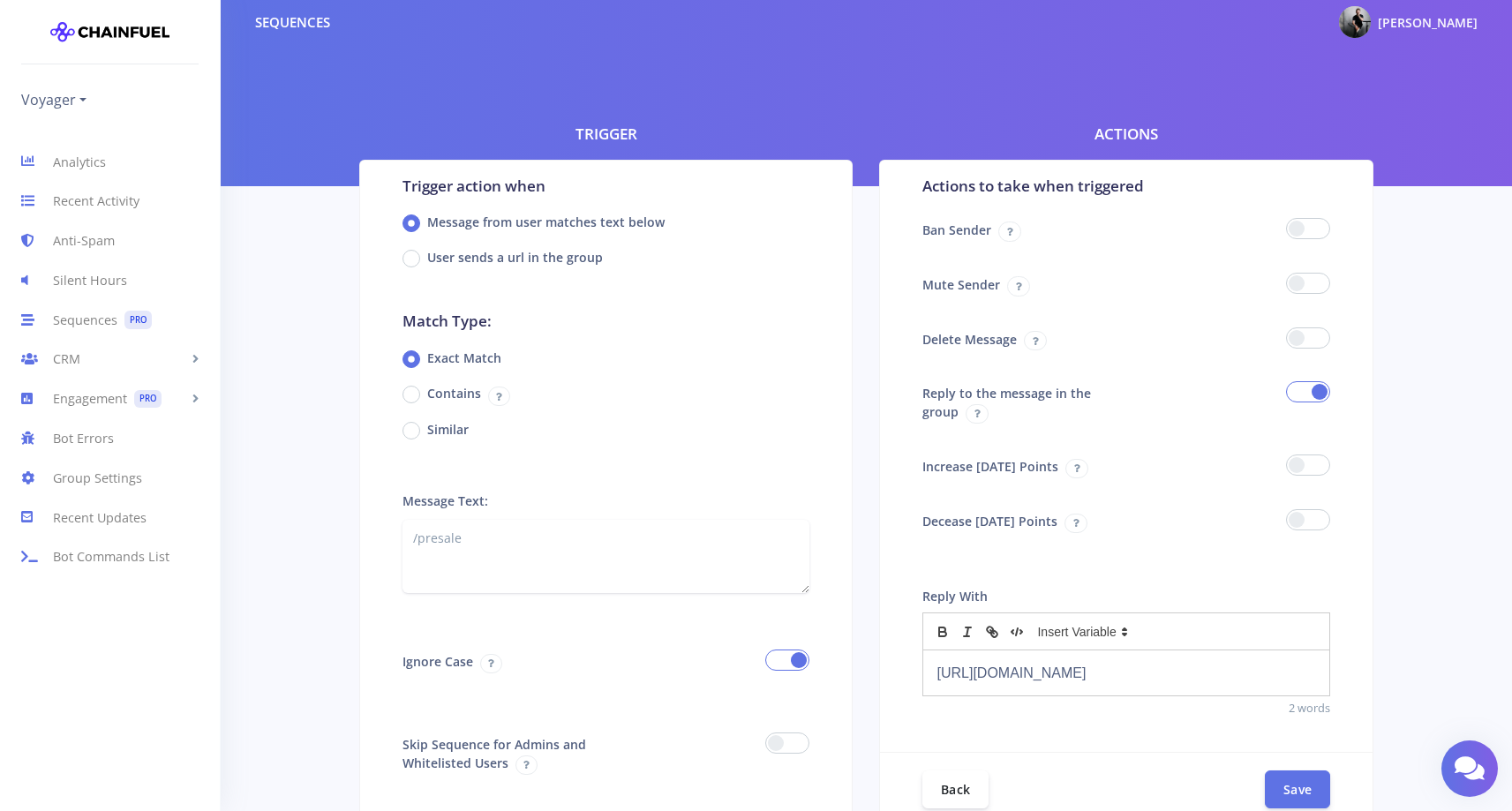
scroll to position [12, 0]
click at [1337, 343] on div at bounding box center [1234, 340] width 217 height 40
click at [1316, 343] on span at bounding box center [1308, 338] width 44 height 21
click at [0, 0] on input "checkbox" at bounding box center [0, 0] width 0 height 0
click at [1298, 774] on button "Save" at bounding box center [1297, 788] width 65 height 38
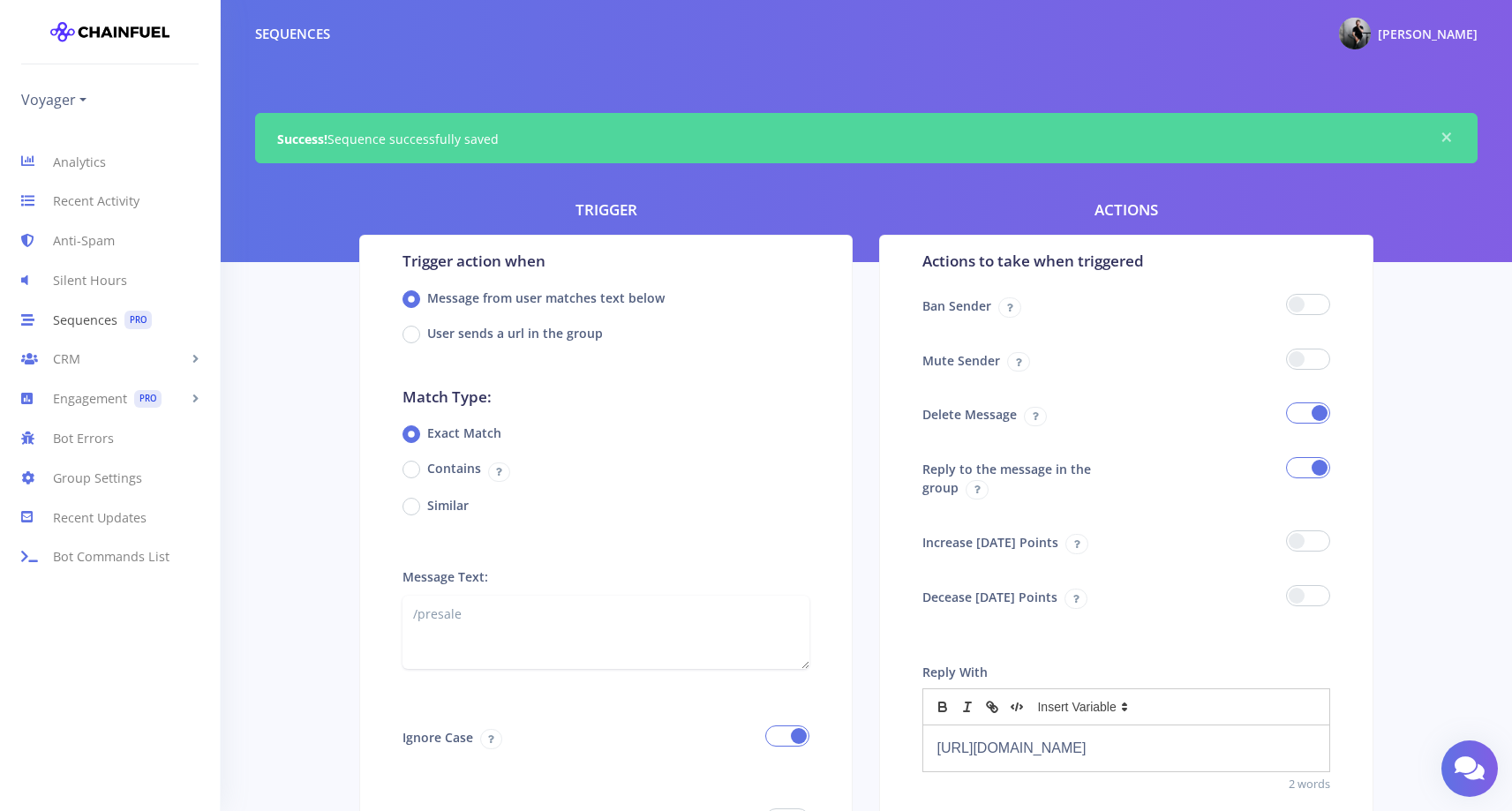
click at [79, 315] on link "Sequences PRO" at bounding box center [110, 319] width 220 height 39
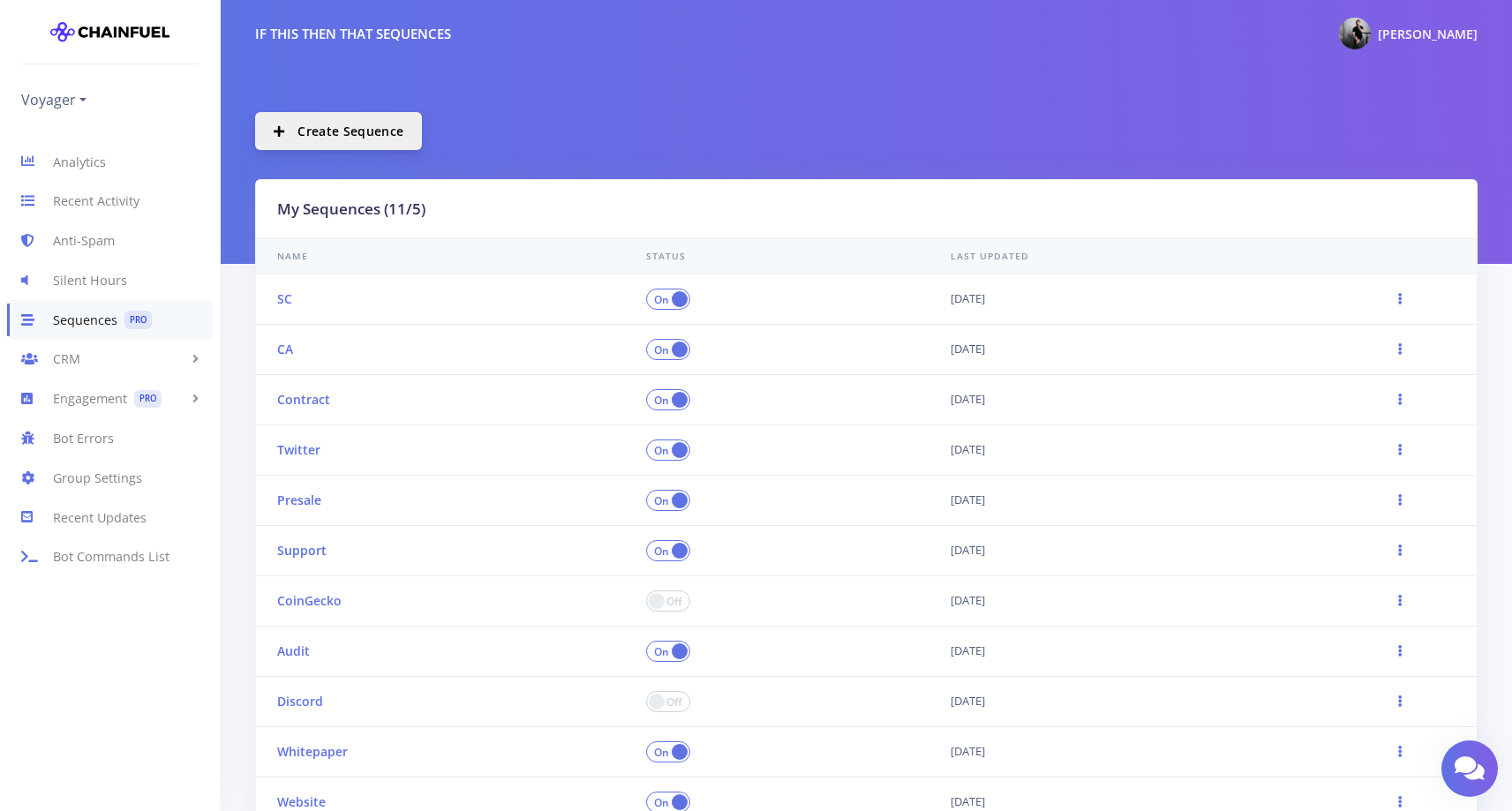
click at [355, 145] on button "Create Sequence" at bounding box center [338, 131] width 167 height 38
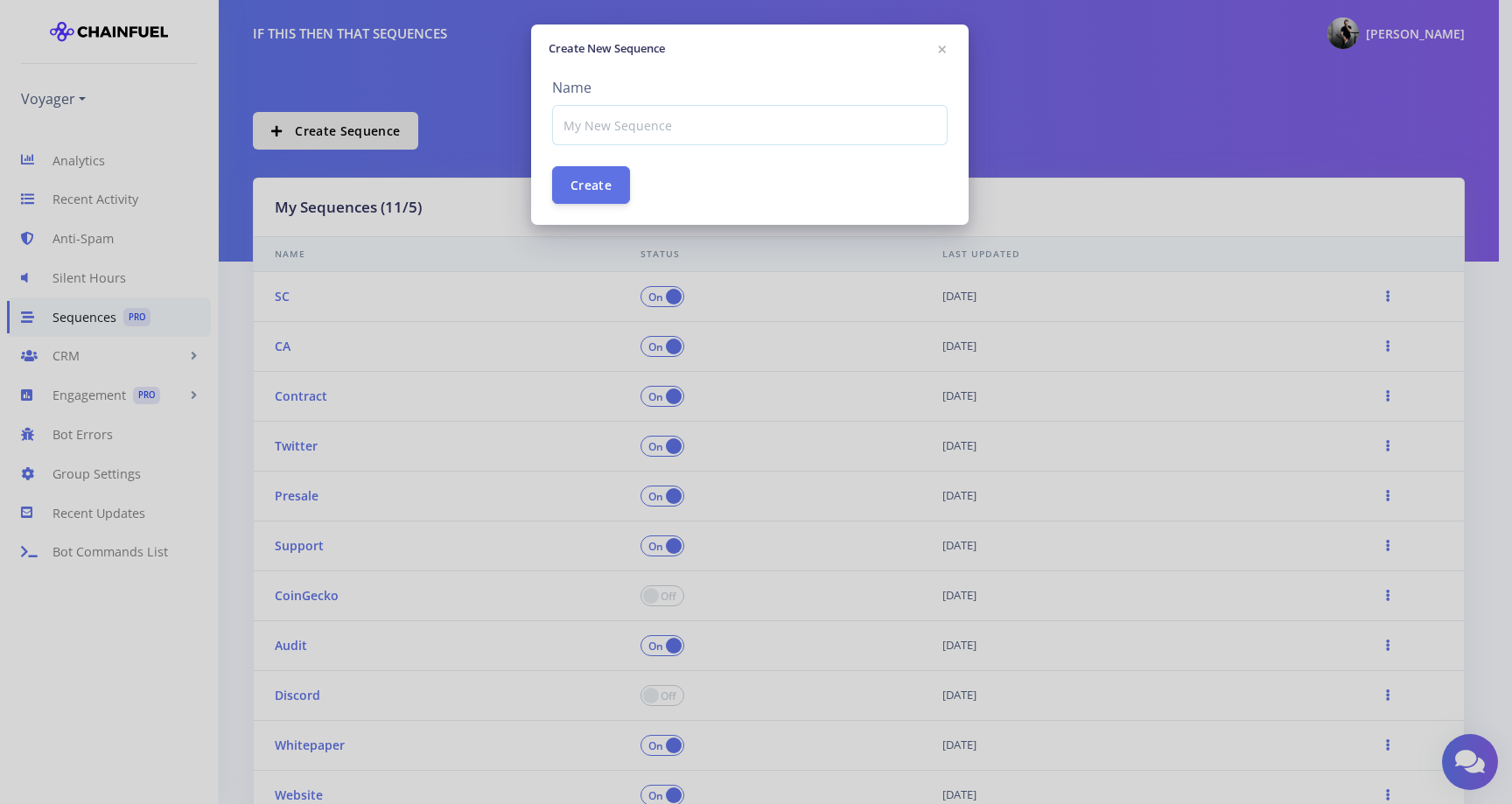
click at [639, 128] on input at bounding box center [749, 125] width 395 height 40
type input "X"
click at [598, 185] on button "Create" at bounding box center [591, 184] width 78 height 38
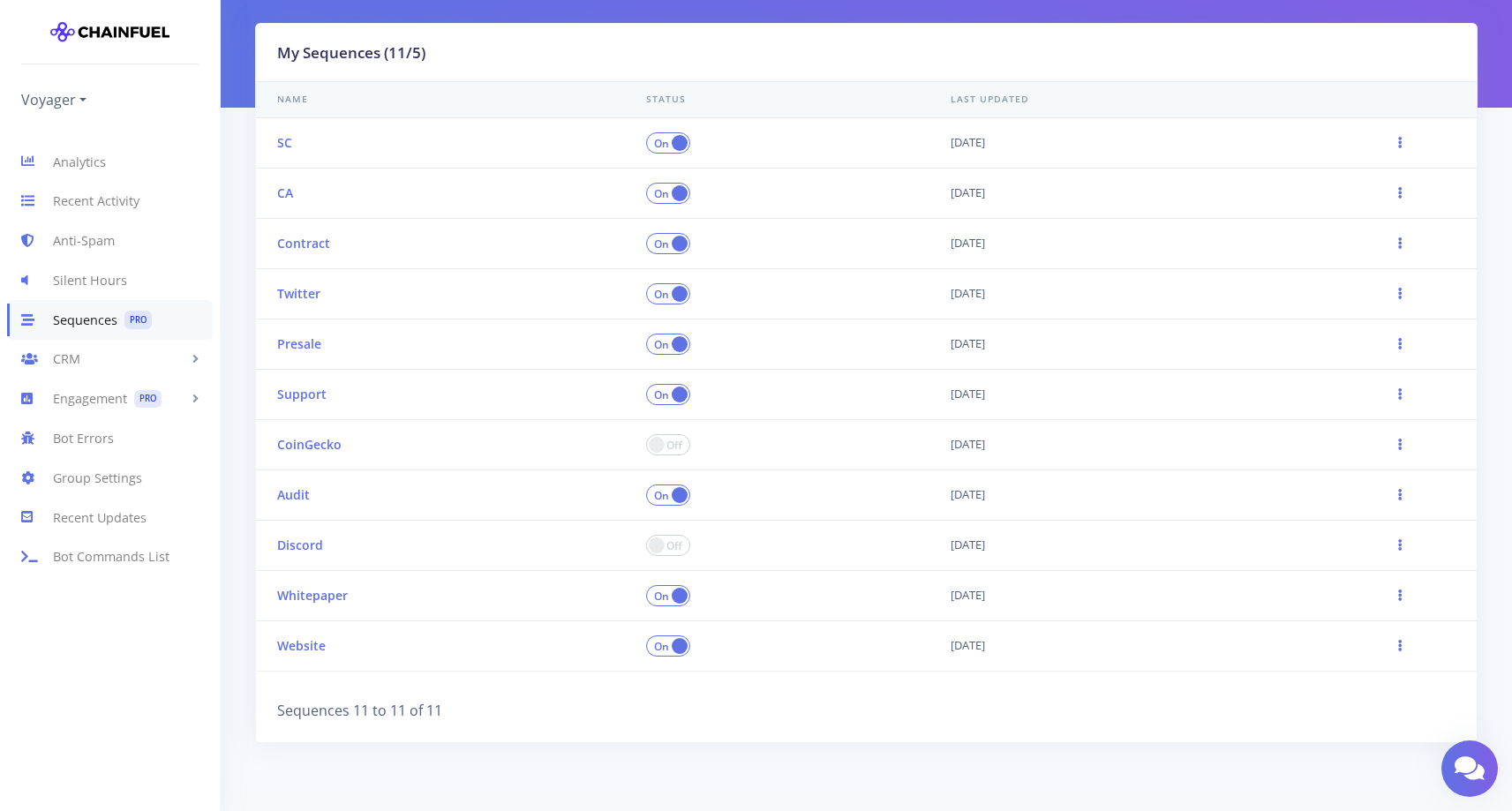
scroll to position [266, 0]
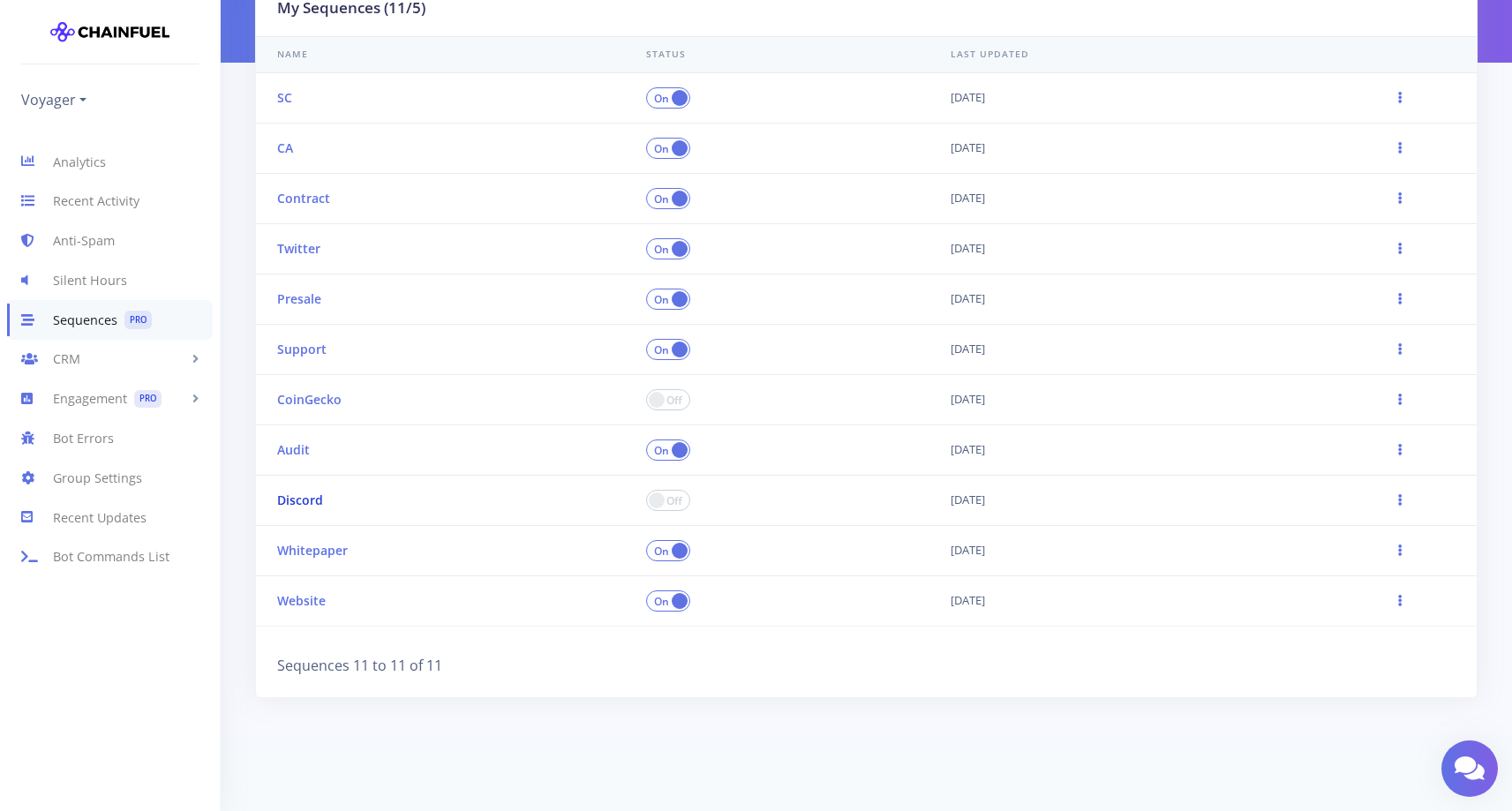
click at [303, 499] on link "Discord" at bounding box center [299, 500] width 46 height 17
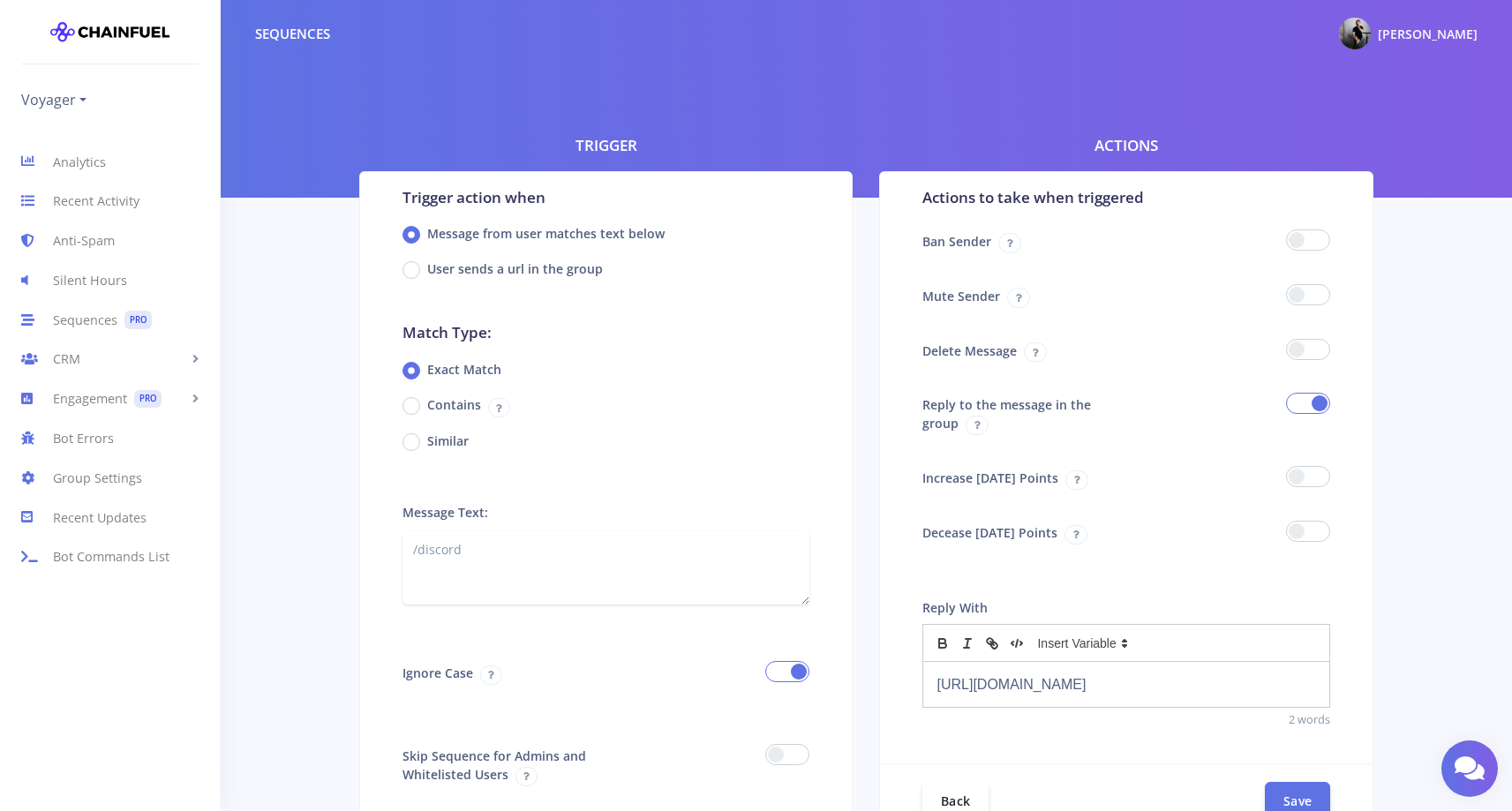
click at [1110, 683] on p "[URL][DOMAIN_NAME]" at bounding box center [1126, 683] width 379 height 24
click at [1307, 341] on span at bounding box center [1308, 350] width 44 height 21
click at [0, 0] on input "checkbox" at bounding box center [0, 0] width 0 height 0
click at [1286, 800] on button "Save" at bounding box center [1297, 799] width 65 height 38
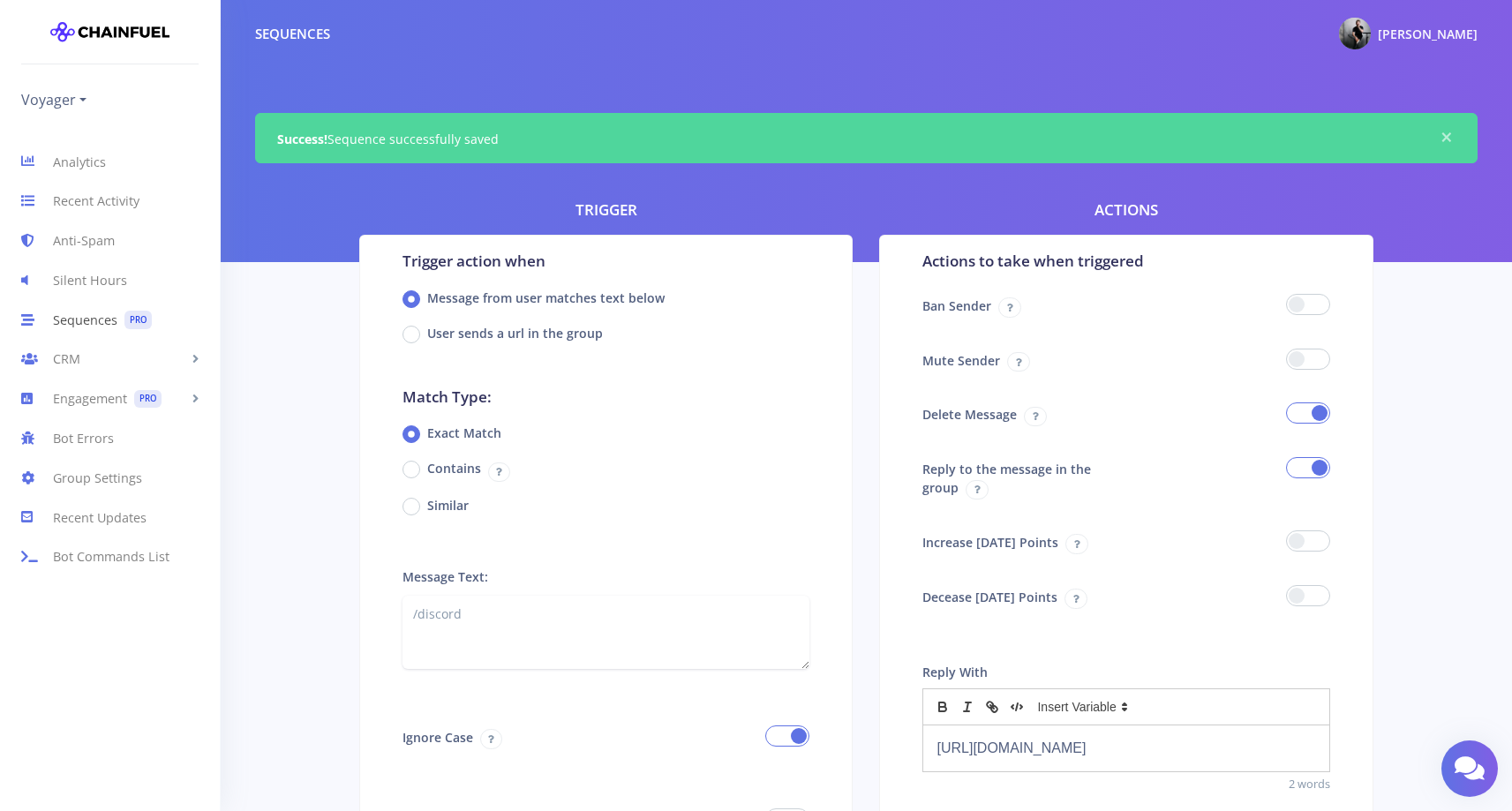
click at [81, 324] on link "Sequences PRO" at bounding box center [110, 319] width 220 height 39
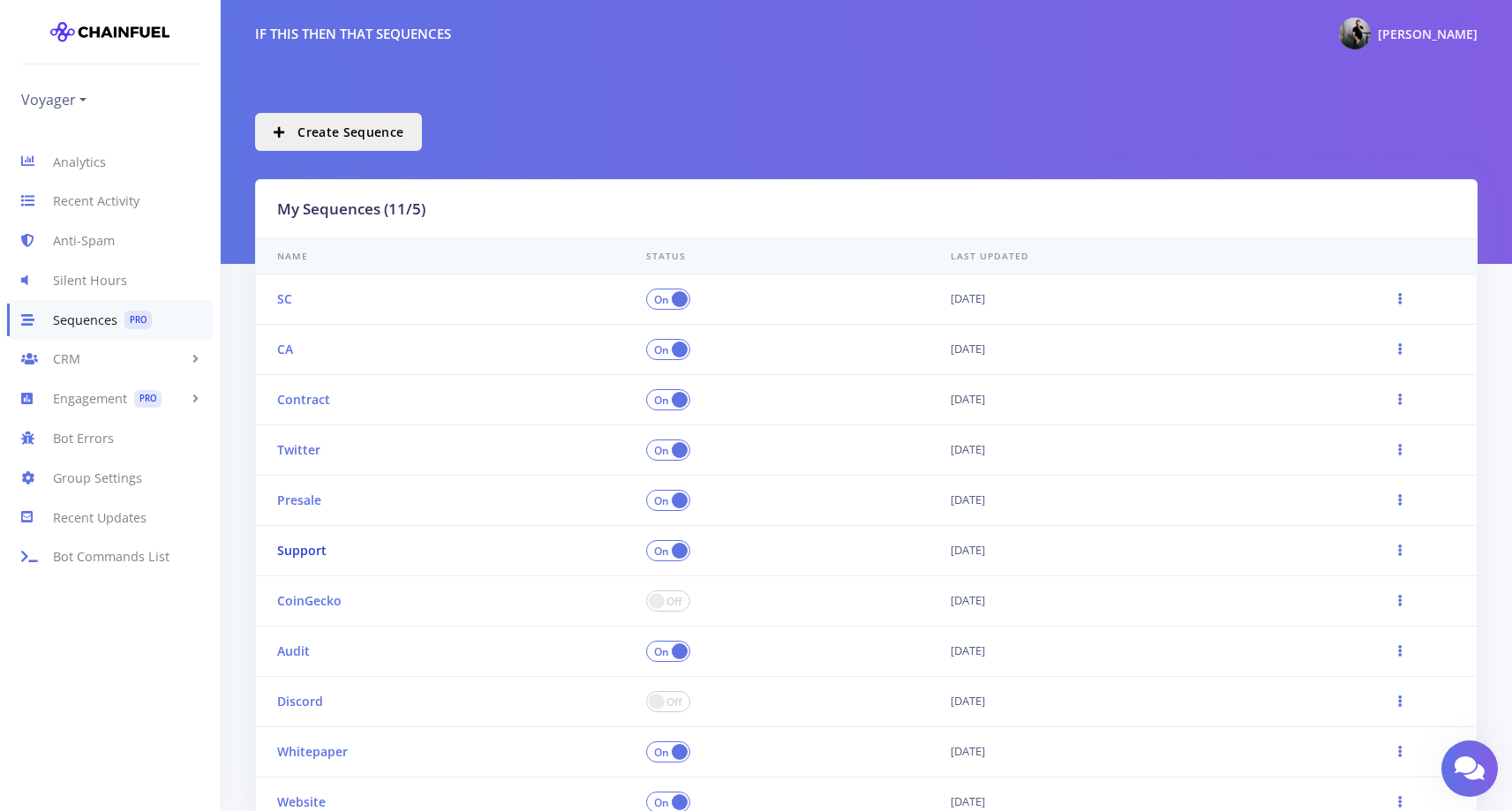
click at [316, 548] on link "Support" at bounding box center [301, 550] width 49 height 17
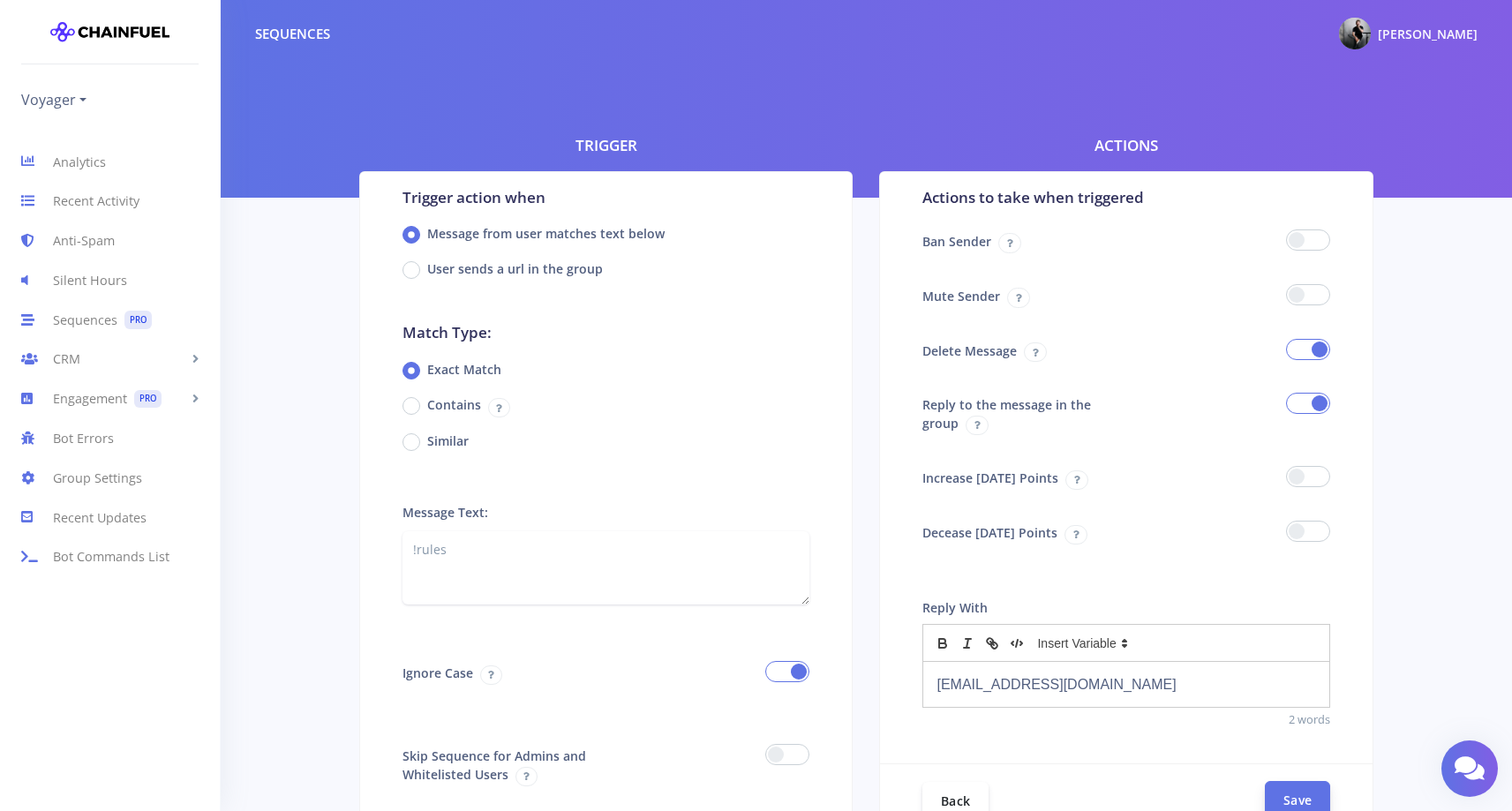
click at [1282, 795] on button "Save" at bounding box center [1297, 799] width 65 height 38
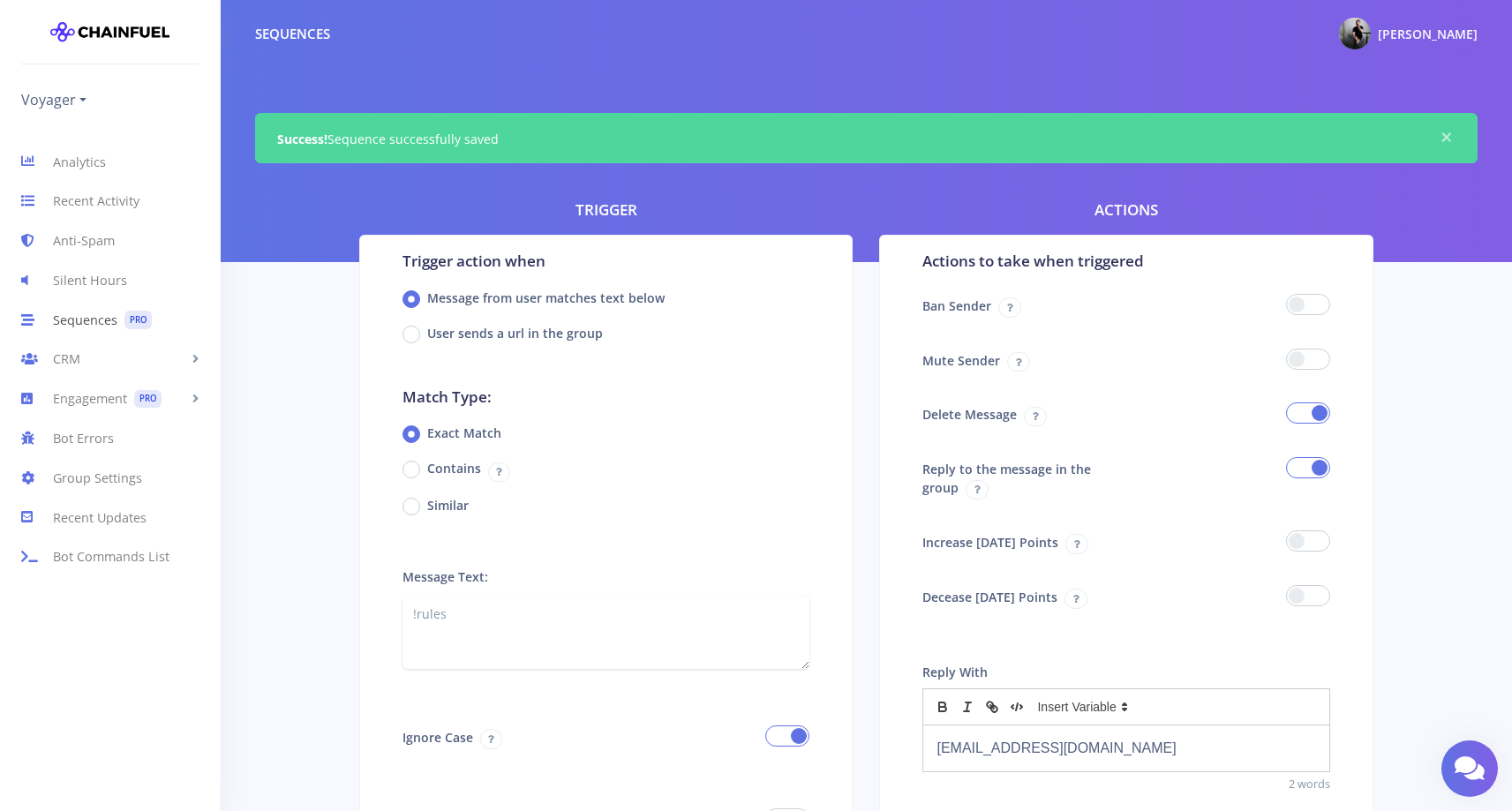
click at [79, 318] on link "Sequences PRO" at bounding box center [110, 319] width 220 height 39
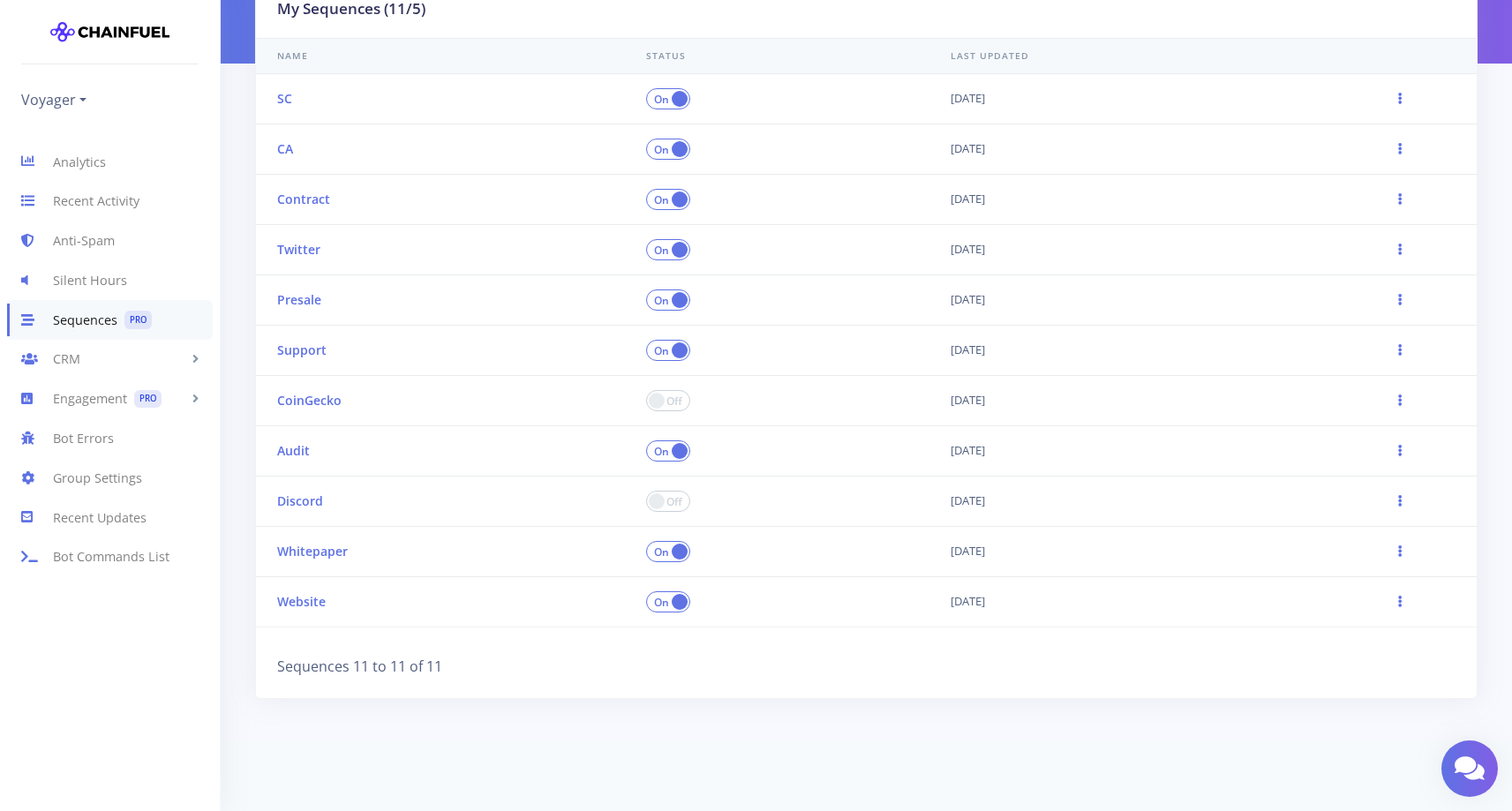
scroll to position [201, 0]
click at [283, 452] on link "Audit" at bounding box center [293, 449] width 33 height 17
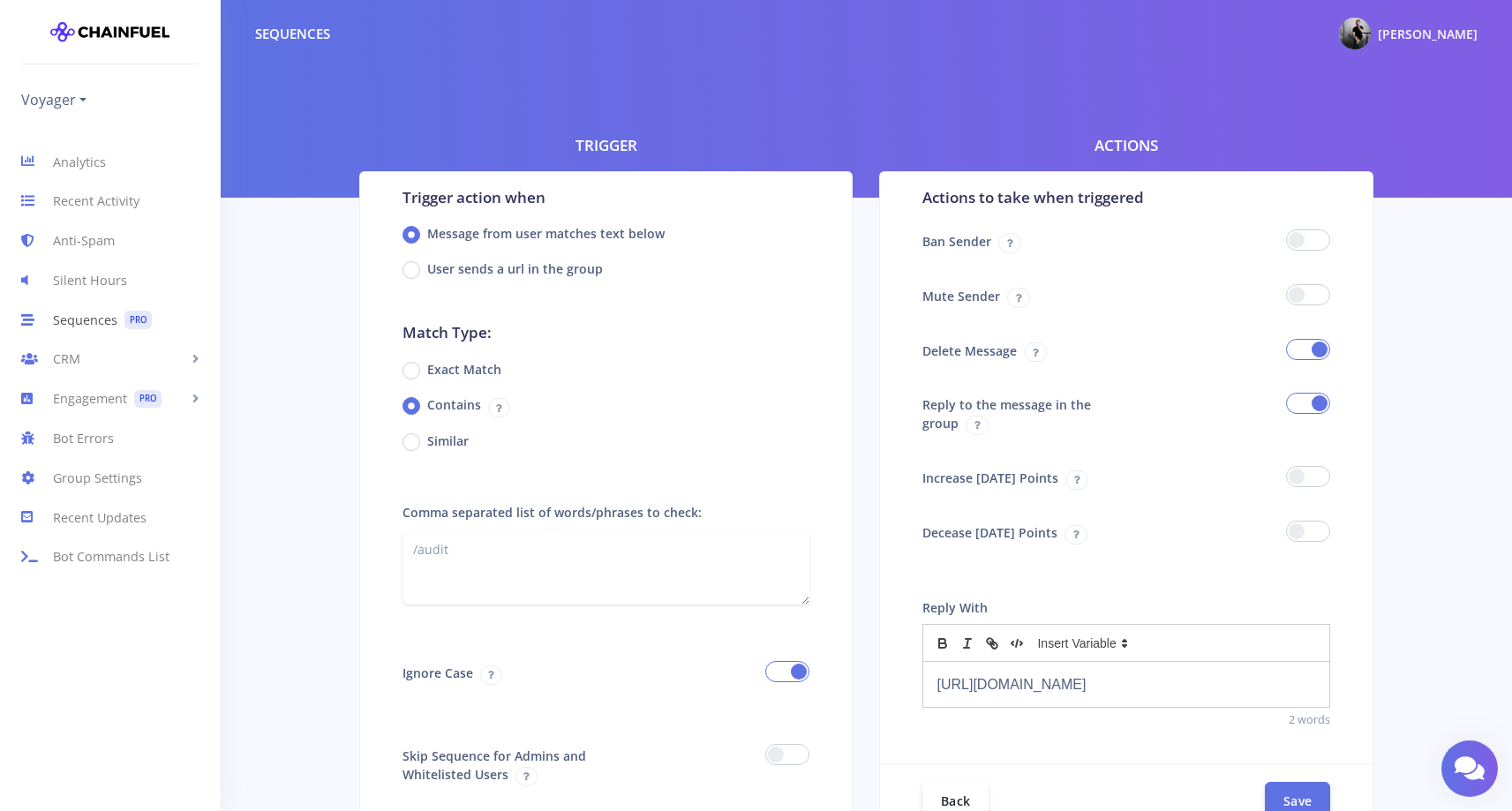
click at [87, 326] on link "Sequences PRO" at bounding box center [110, 319] width 220 height 39
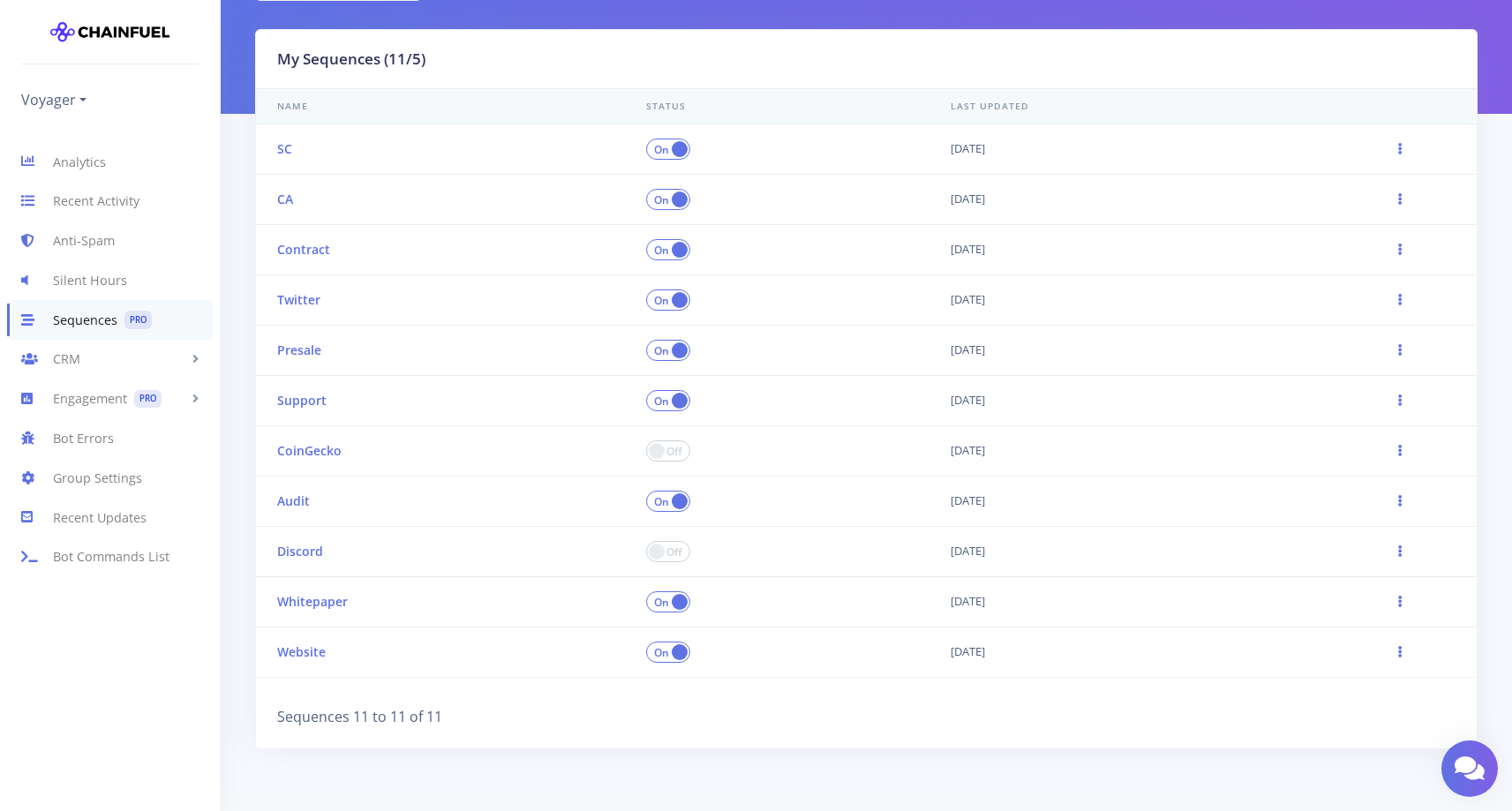
scroll to position [201, 0]
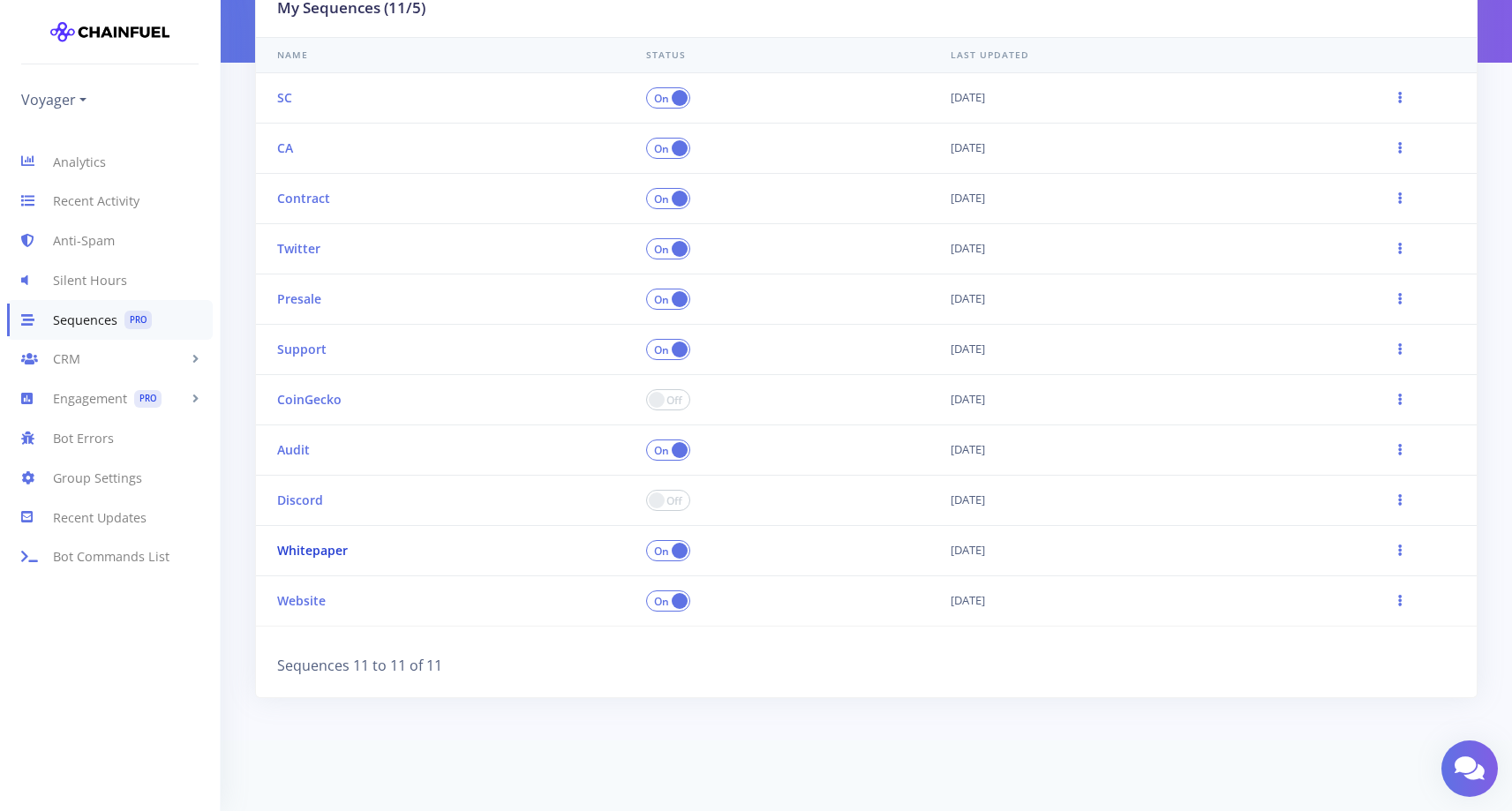
click at [320, 550] on link "Whitepaper" at bounding box center [312, 550] width 71 height 17
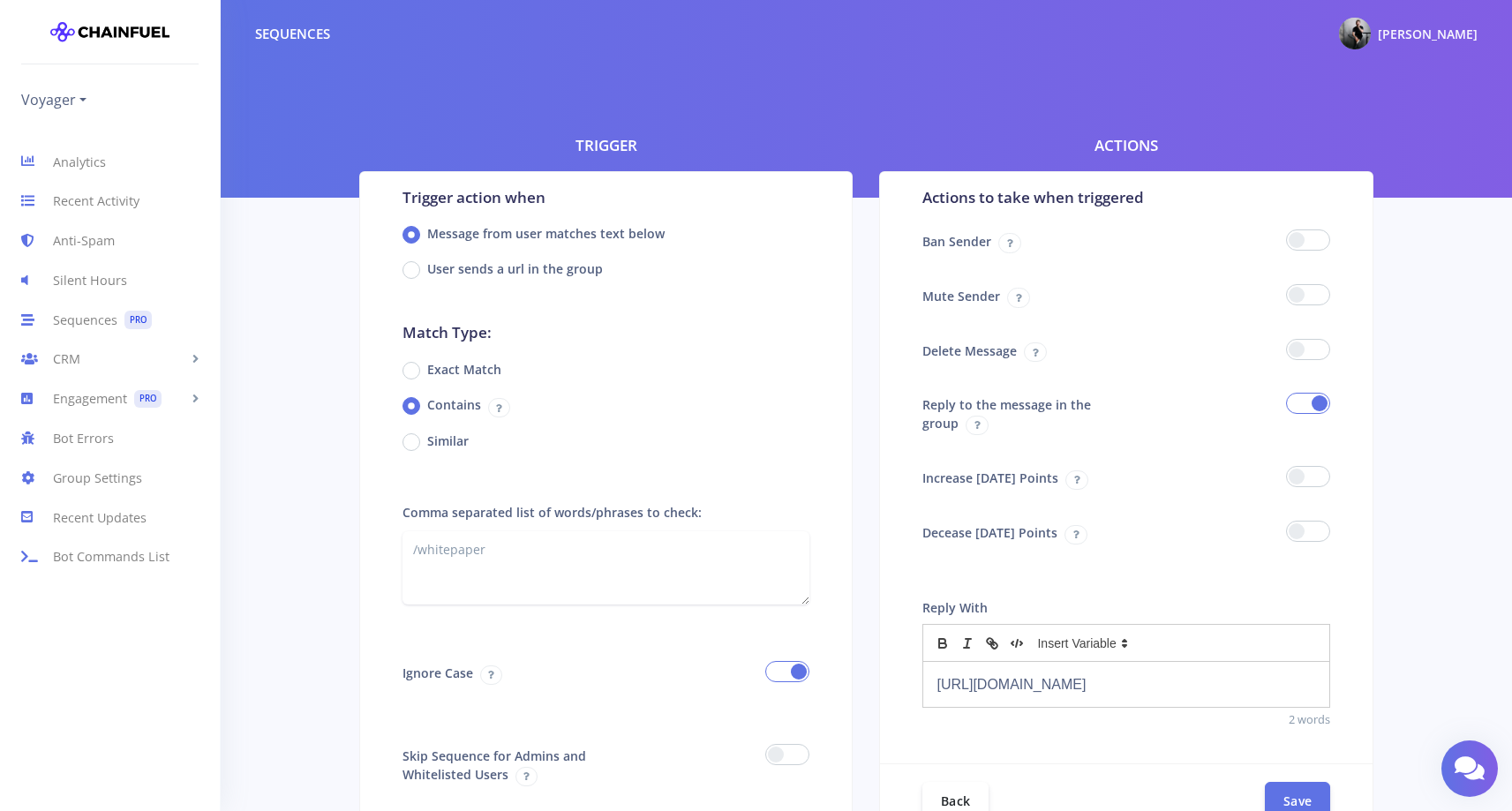
drag, startPoint x: 1086, startPoint y: 706, endPoint x: 835, endPoint y: 621, distance: 265.0
click at [841, 629] on div "Trigger Trigger action when Message from user matches text below User sends a u…" at bounding box center [866, 516] width 1249 height 765
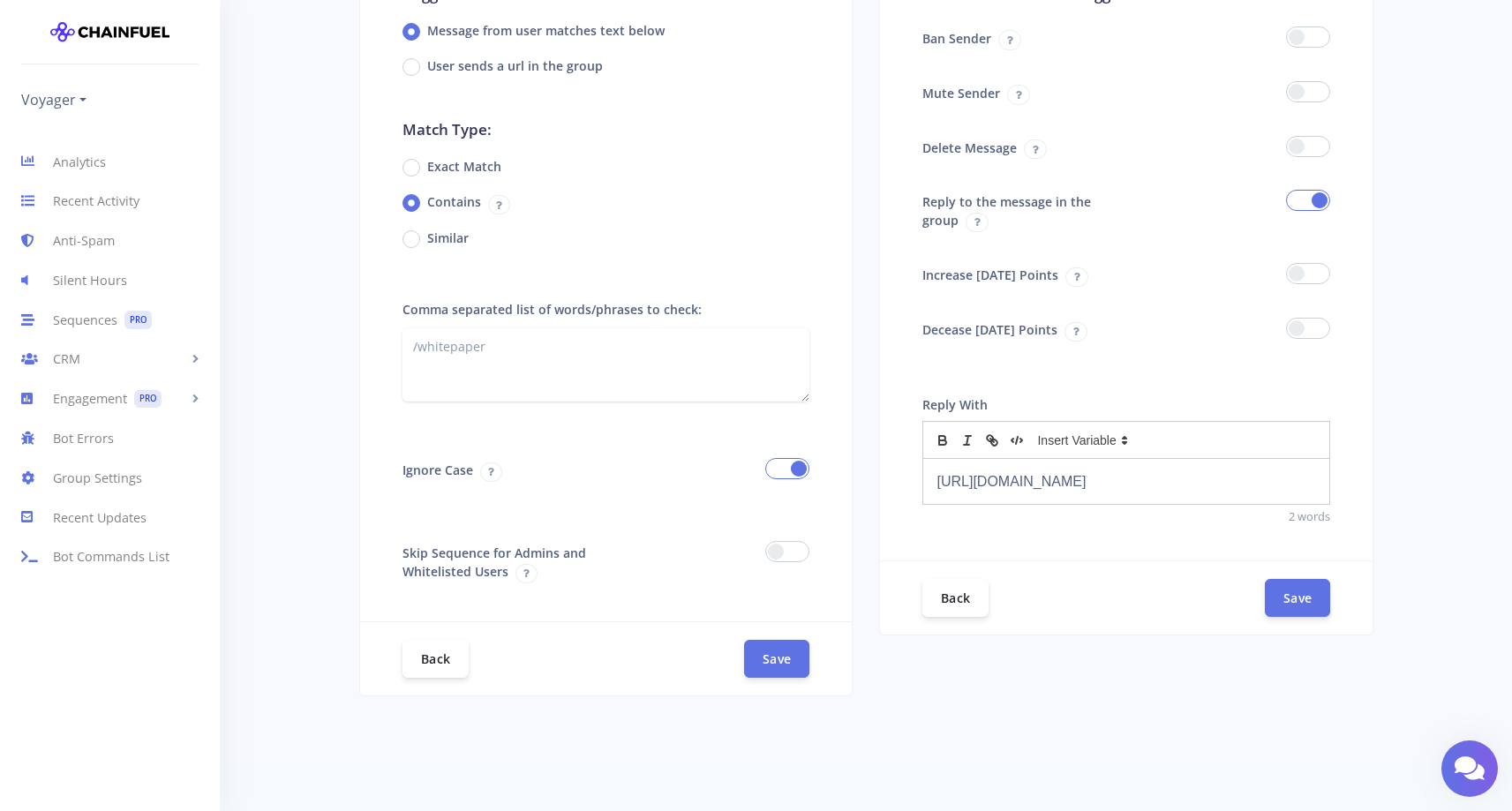
scroll to position [222, 0]
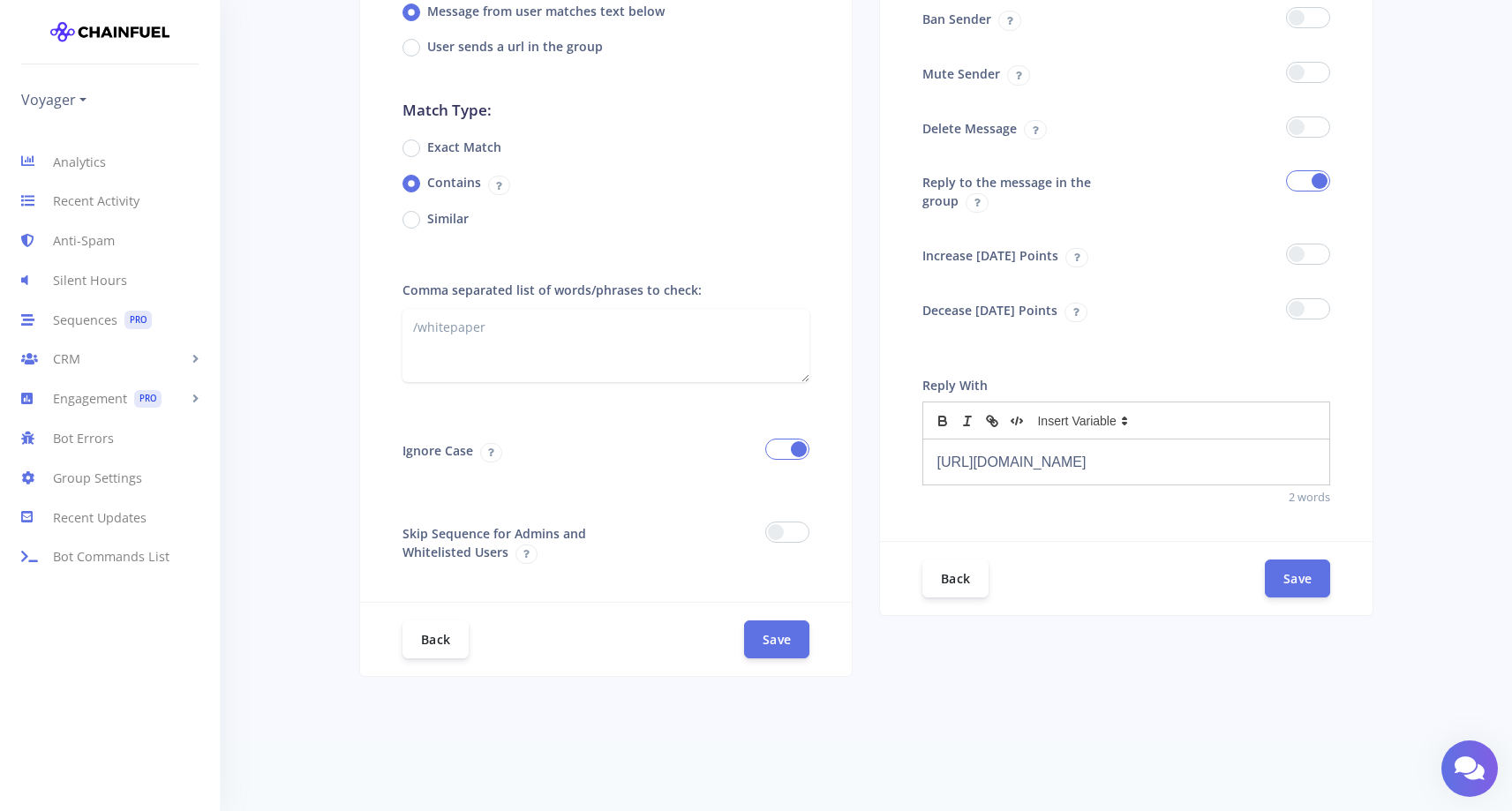
click at [1304, 143] on div at bounding box center [1234, 129] width 217 height 40
click at [1304, 133] on span at bounding box center [1308, 128] width 44 height 21
click at [0, 0] on input "checkbox" at bounding box center [0, 0] width 0 height 0
click at [1288, 592] on button "Save" at bounding box center [1297, 577] width 65 height 38
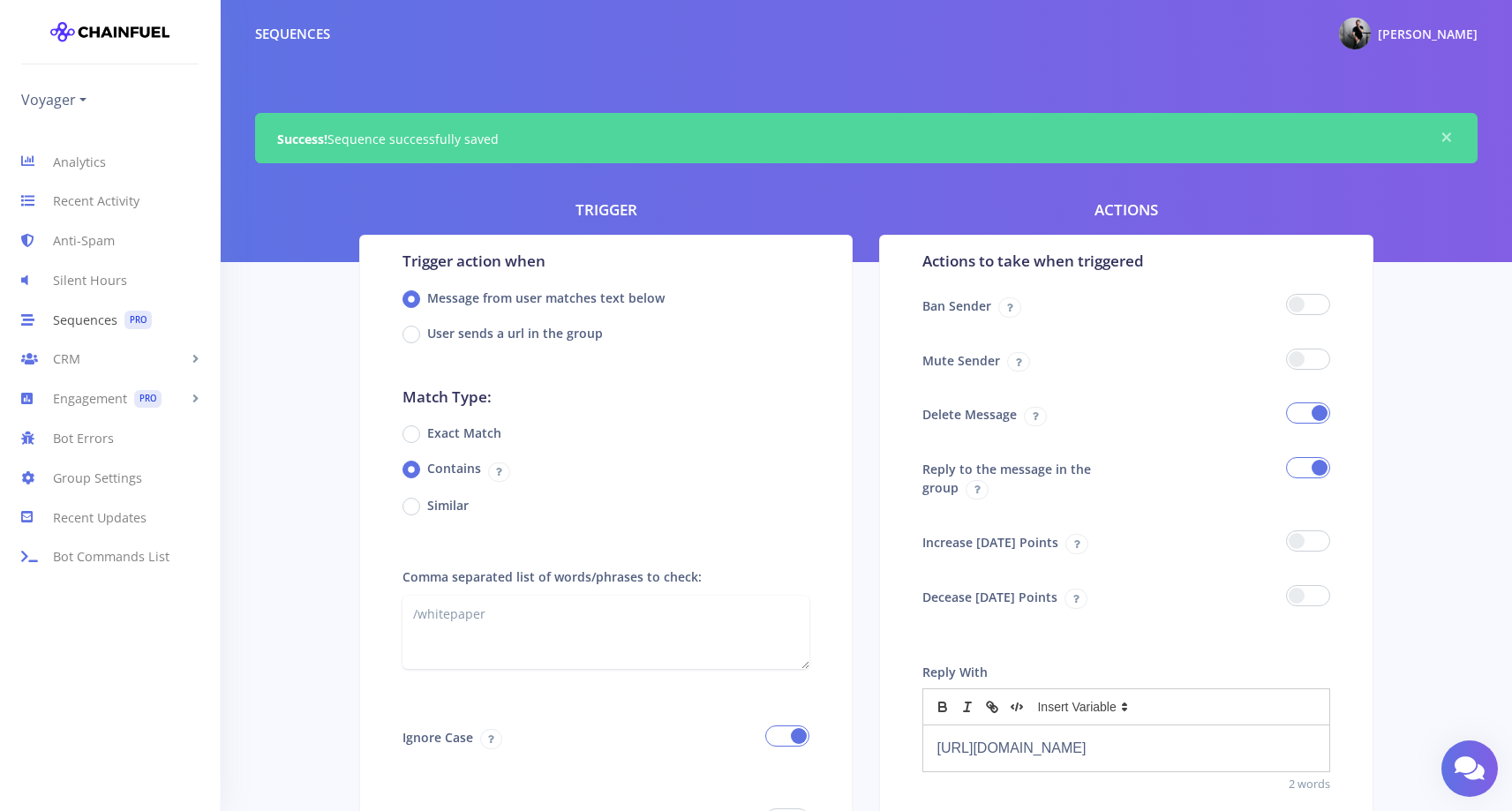
click at [92, 320] on link "Sequences PRO" at bounding box center [110, 319] width 220 height 39
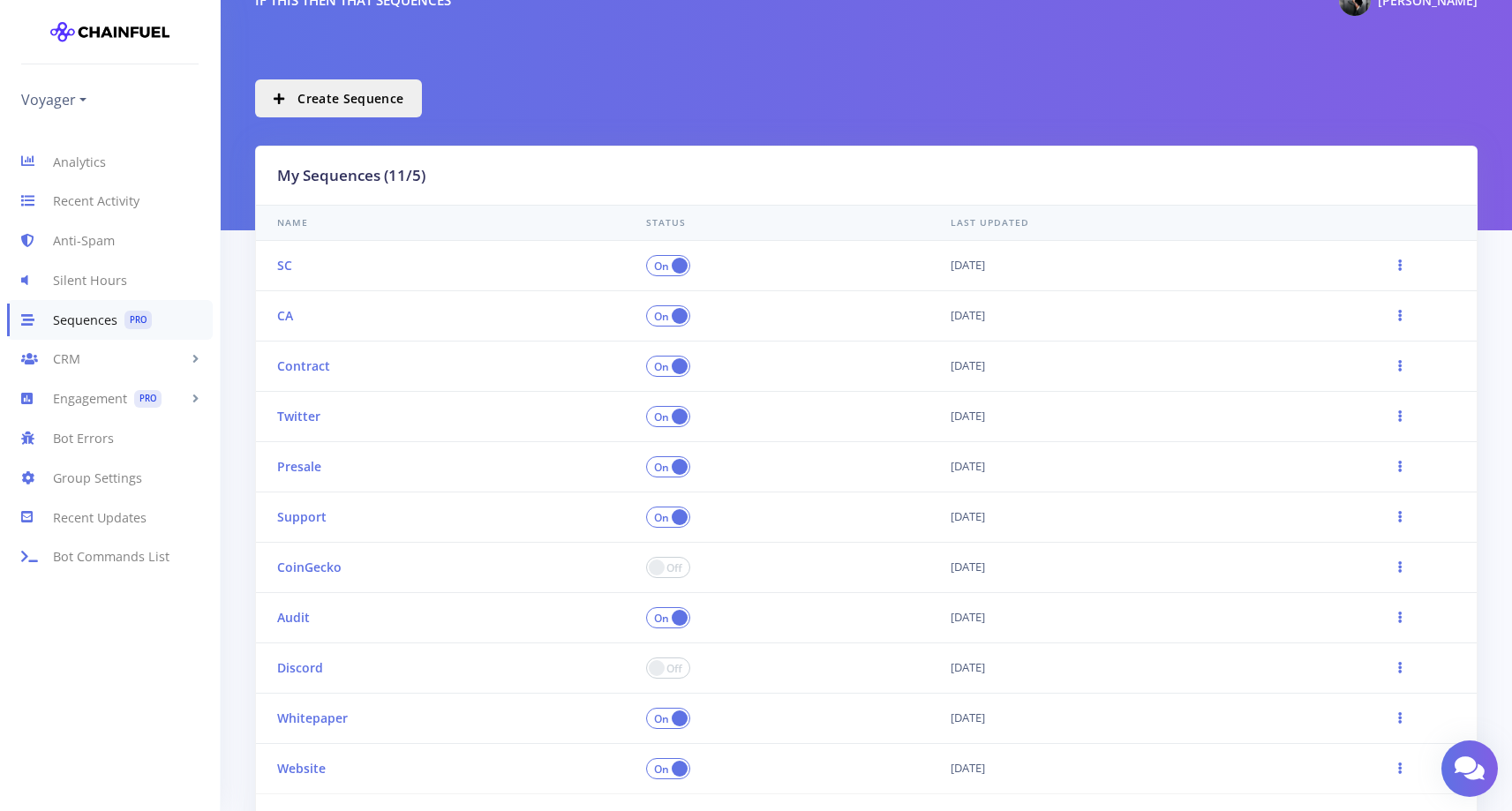
scroll to position [201, 0]
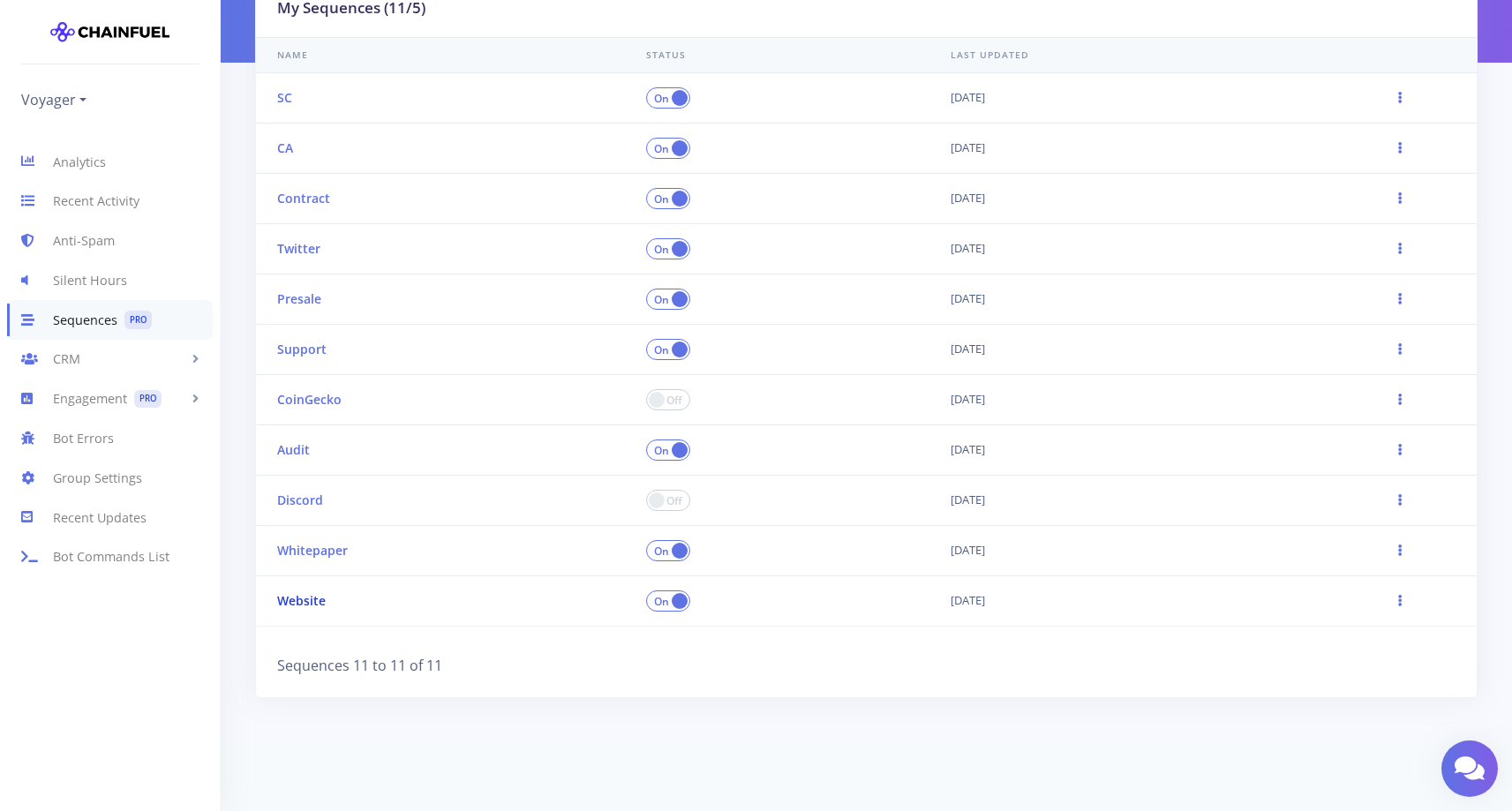
click at [297, 605] on link "Website" at bounding box center [301, 600] width 48 height 17
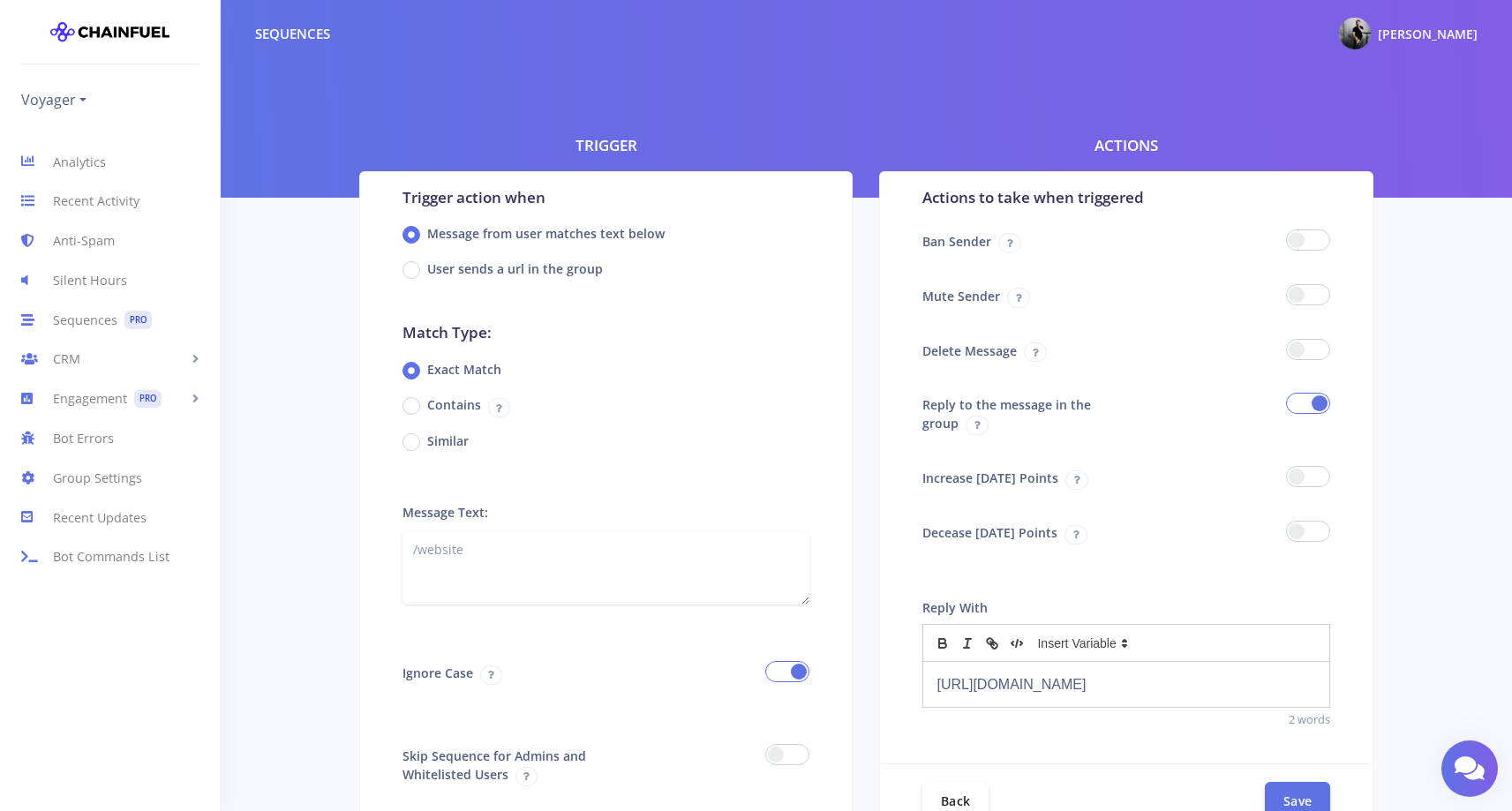
click at [1307, 352] on span at bounding box center [1308, 350] width 44 height 21
click at [0, 0] on input "checkbox" at bounding box center [0, 0] width 0 height 0
click at [1211, 693] on p "https://voyager.cx" at bounding box center [1126, 683] width 379 height 24
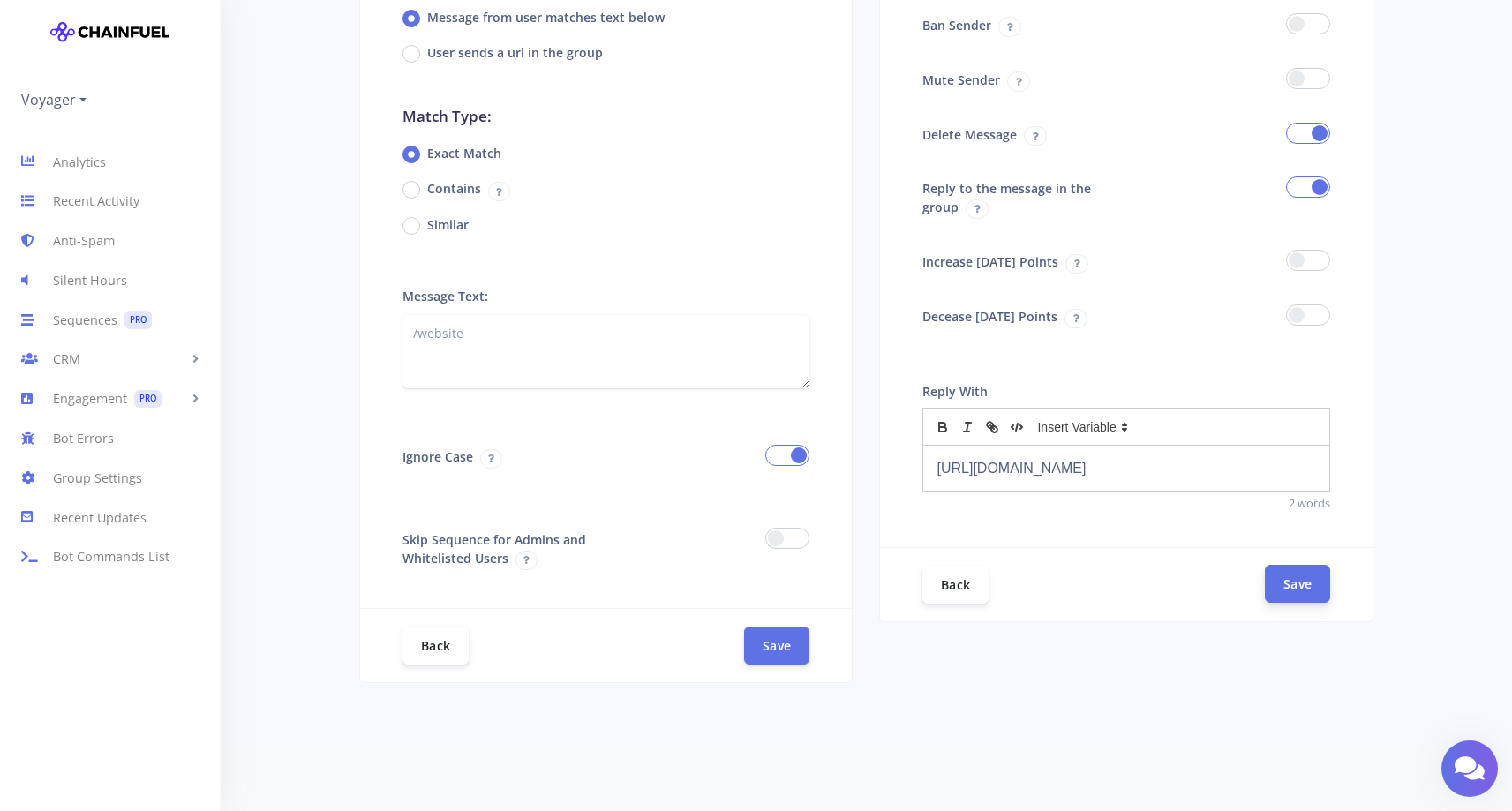
scroll to position [217, 0]
click at [1313, 578] on button "Save" at bounding box center [1297, 583] width 65 height 38
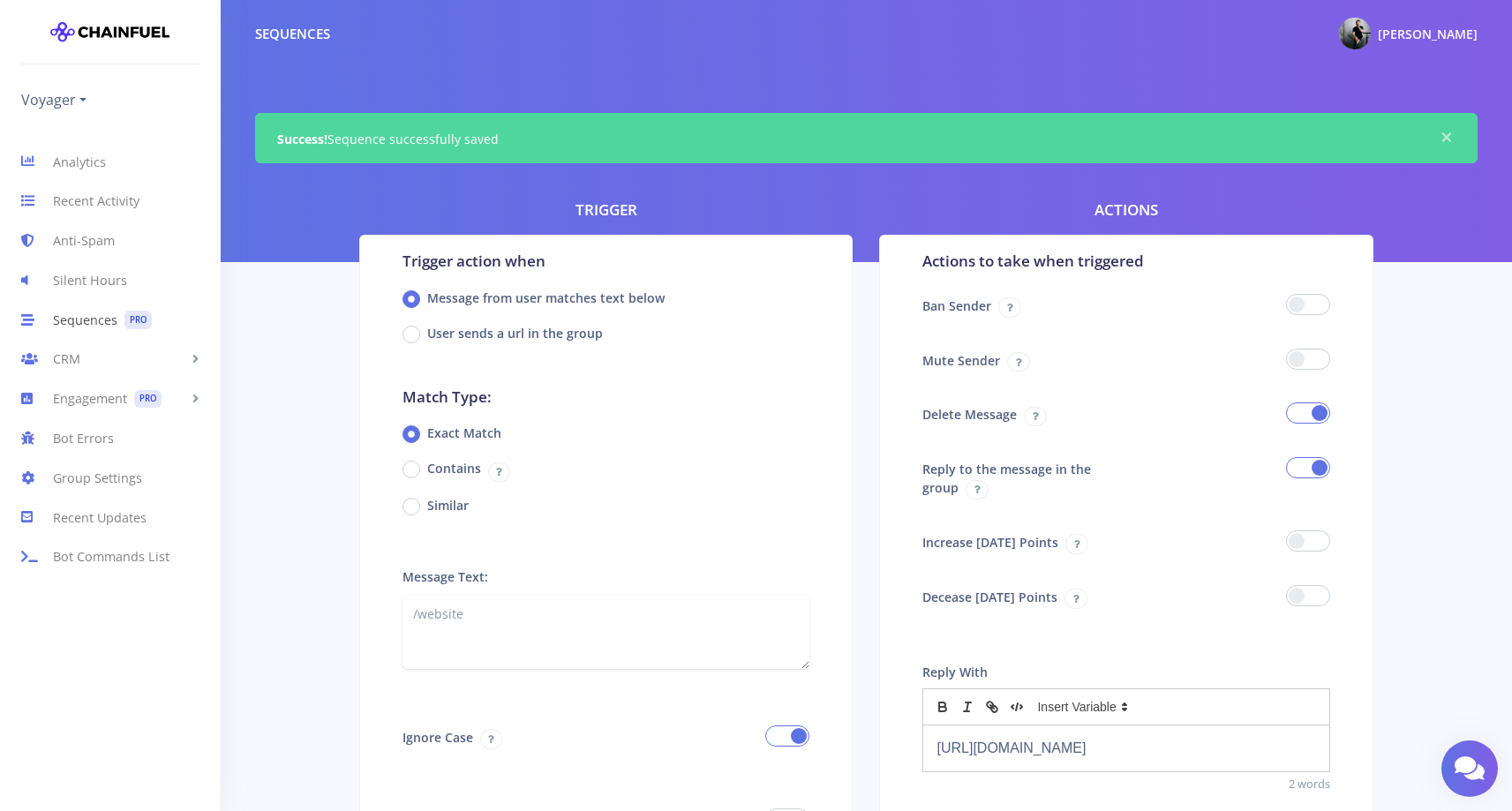
click at [64, 321] on link "Sequences PRO" at bounding box center [110, 319] width 220 height 39
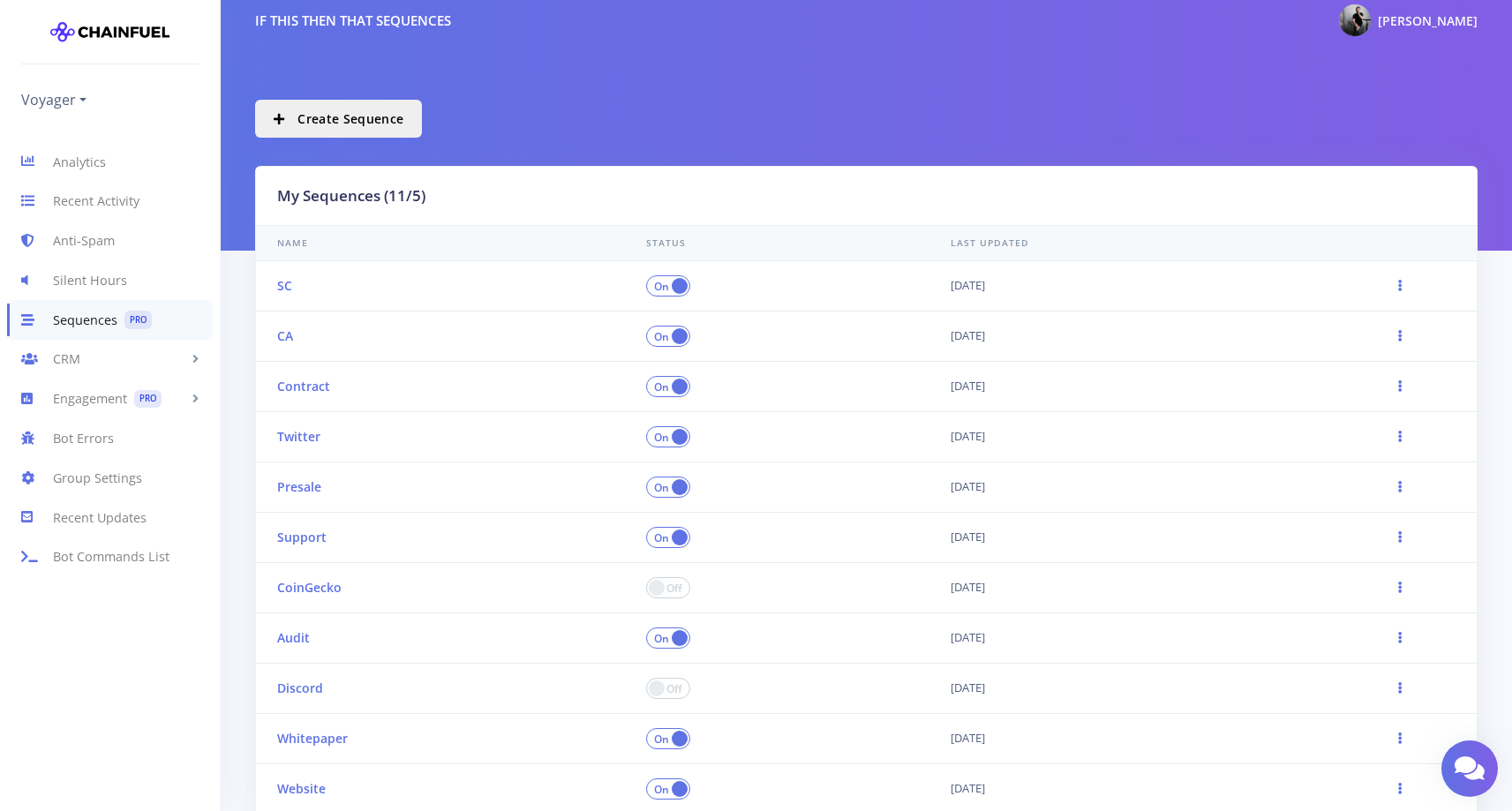
scroll to position [18, 0]
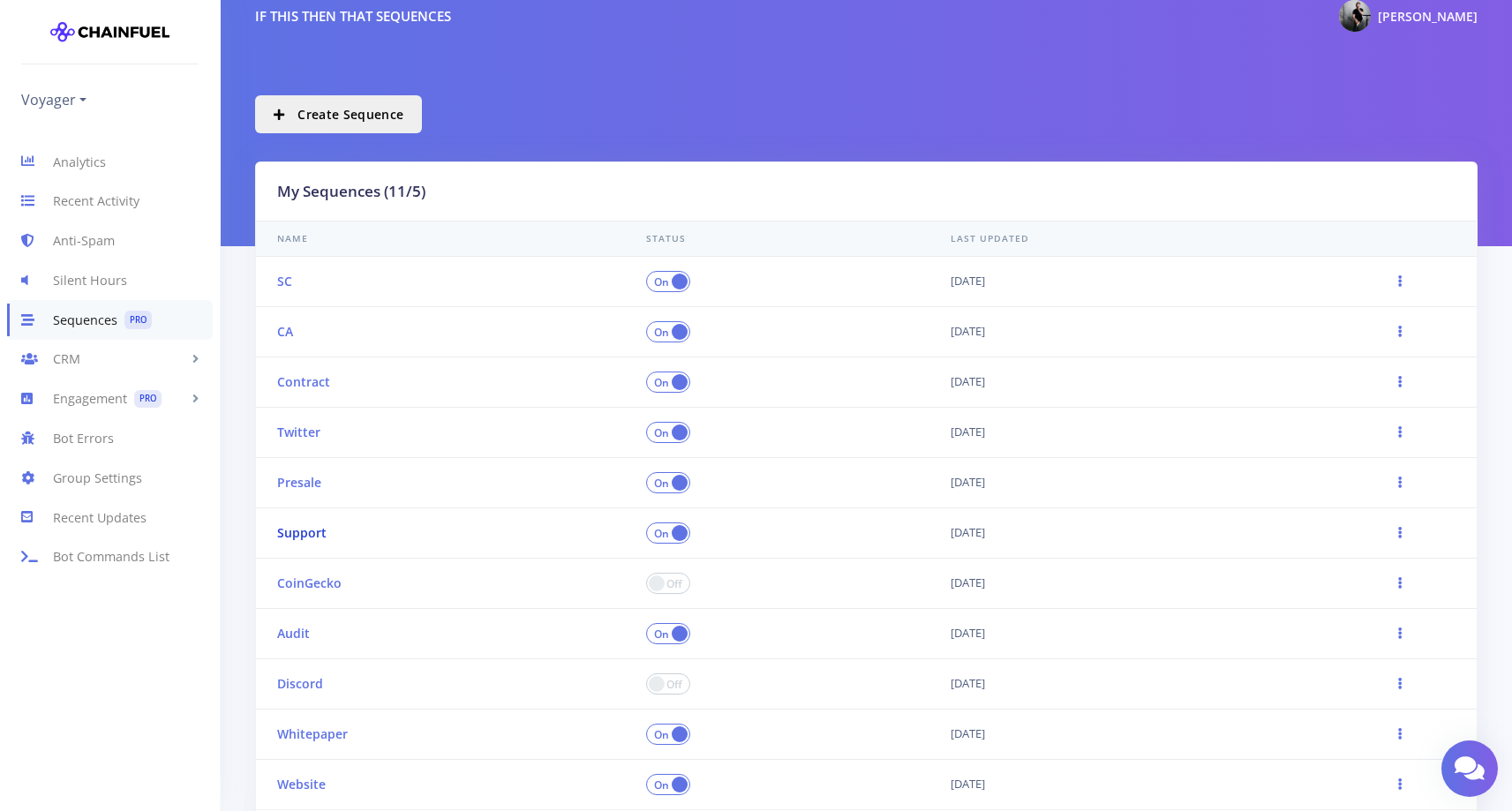
click at [296, 530] on link "Support" at bounding box center [301, 532] width 49 height 17
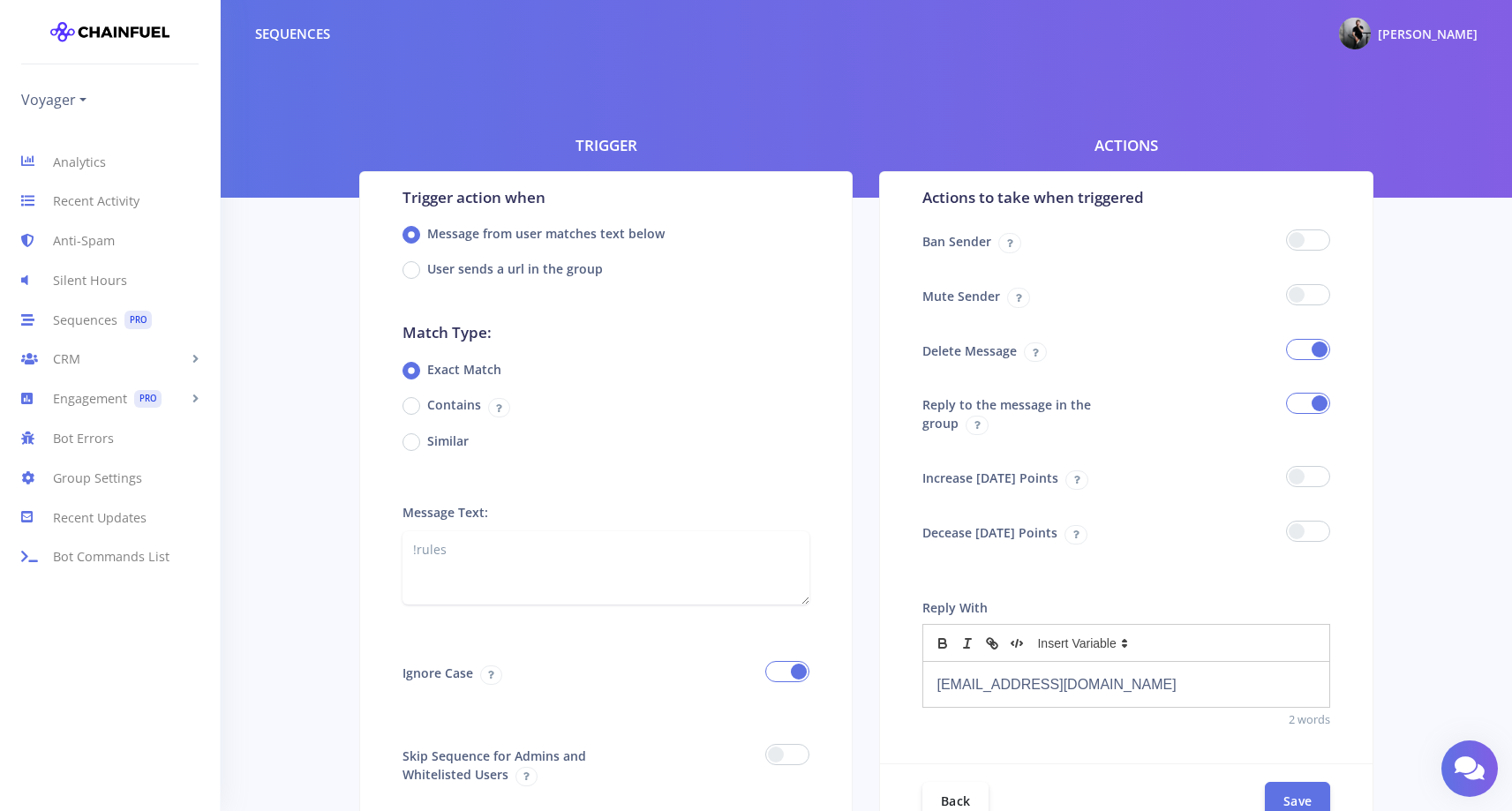
click at [1104, 690] on p "[EMAIL_ADDRESS][DOMAIN_NAME]" at bounding box center [1126, 683] width 379 height 24
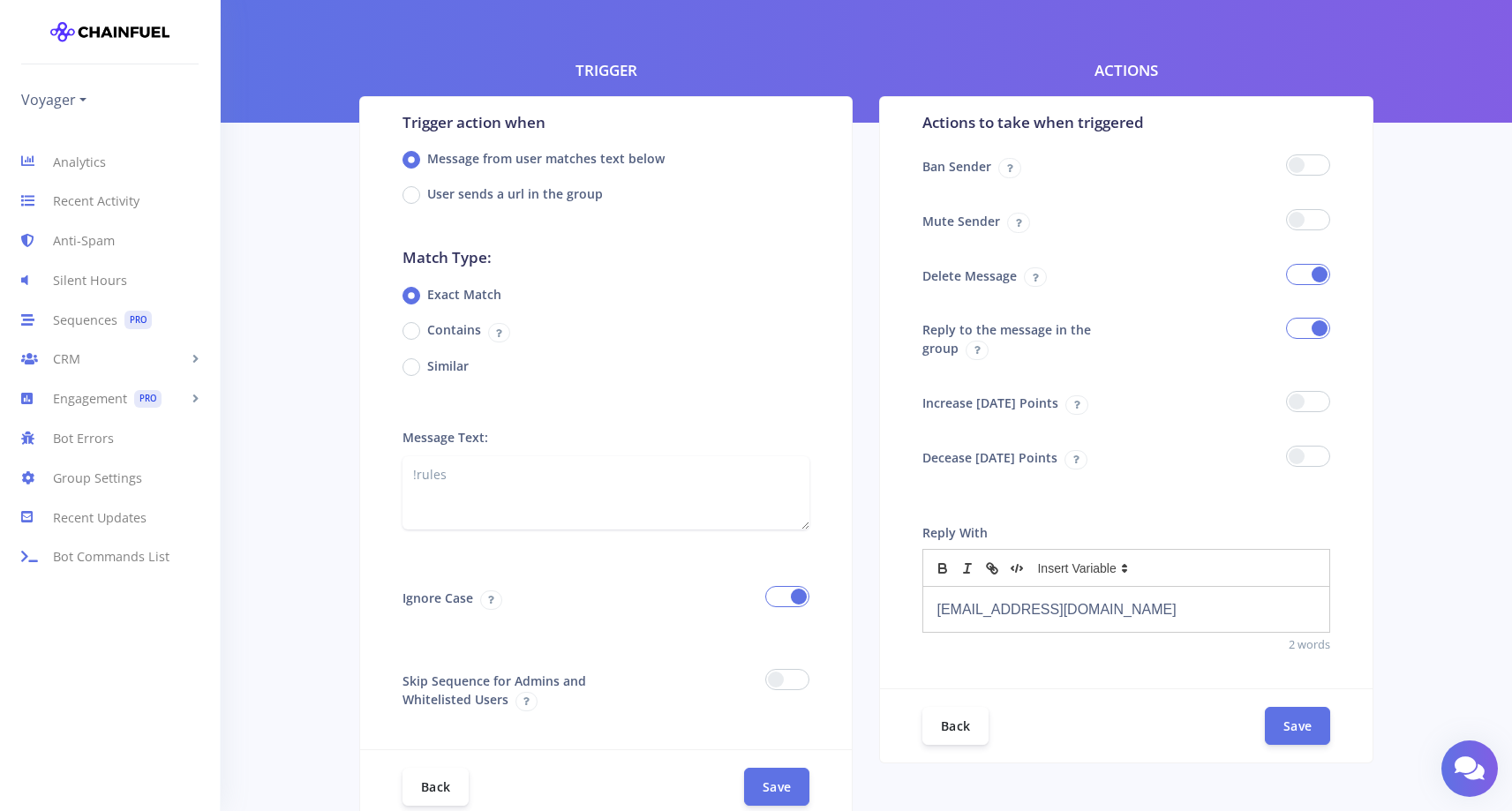
scroll to position [98, 0]
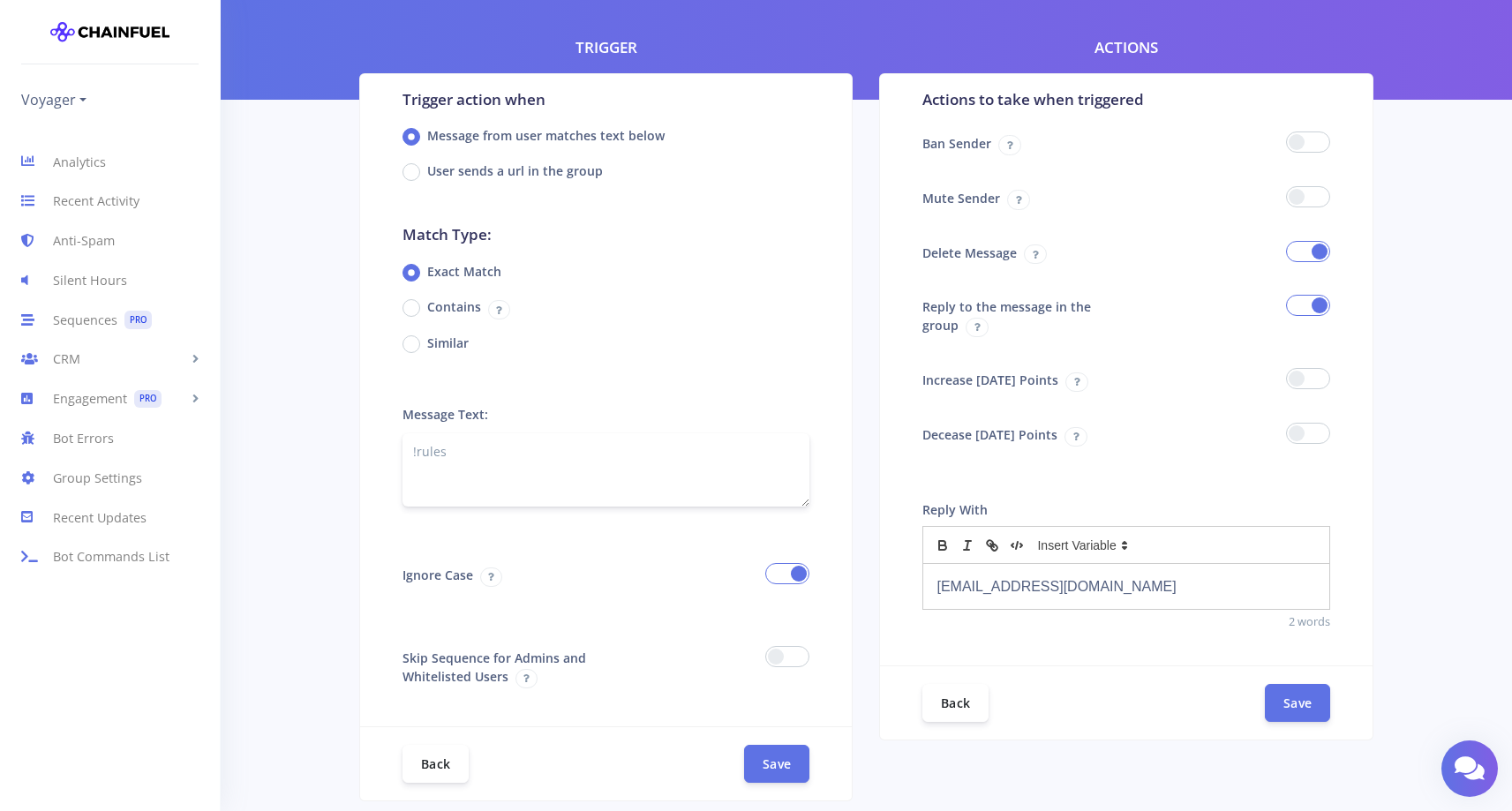
click at [607, 451] on textarea "!rules" at bounding box center [606, 470] width 408 height 73
type textarea "!"
click at [435, 465] on textarea "!rules" at bounding box center [606, 470] width 408 height 73
type textarea "/support"
click at [1294, 705] on button "Save" at bounding box center [1297, 701] width 65 height 38
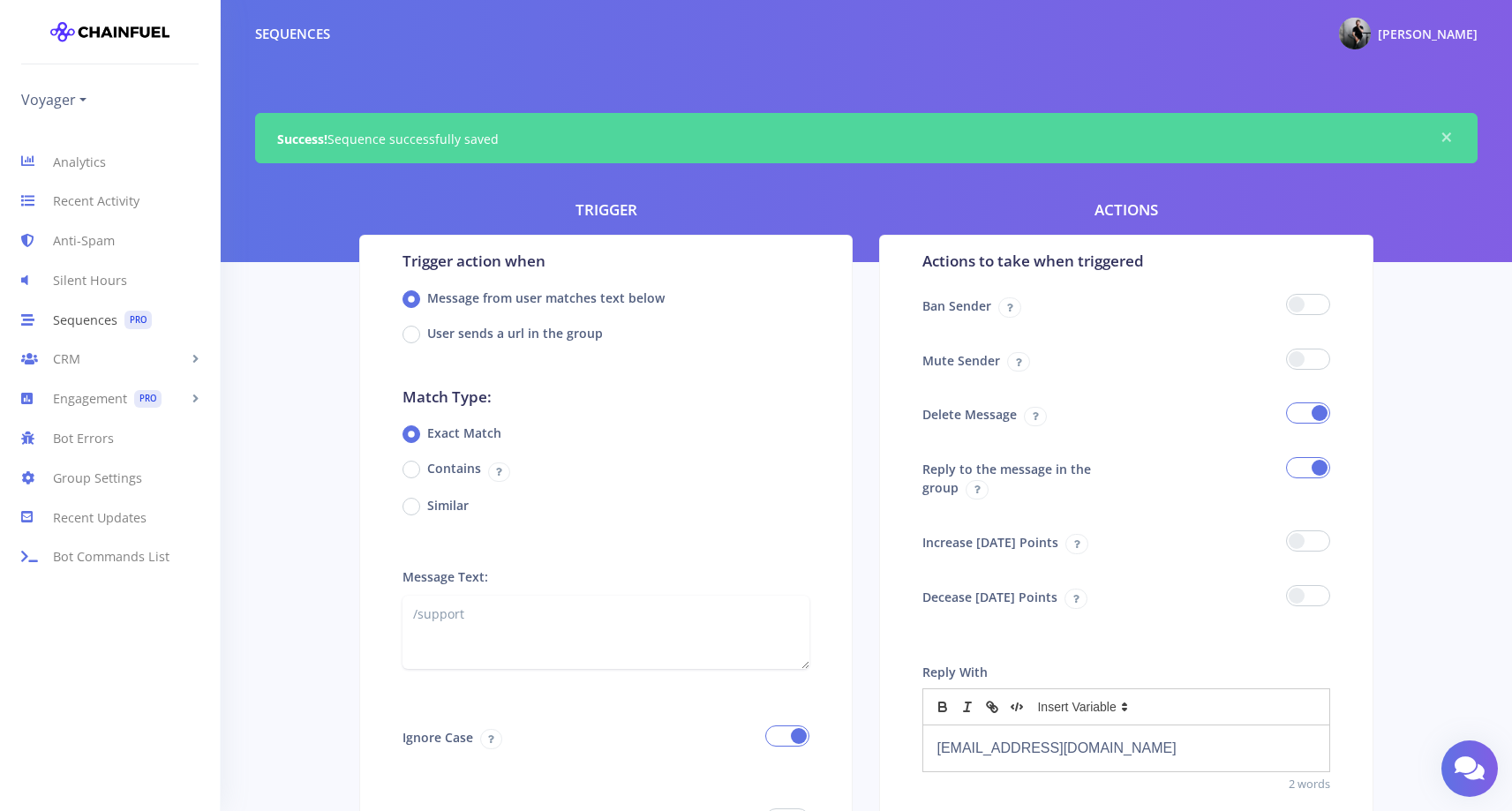
click at [82, 319] on link "Sequences PRO" at bounding box center [110, 319] width 220 height 39
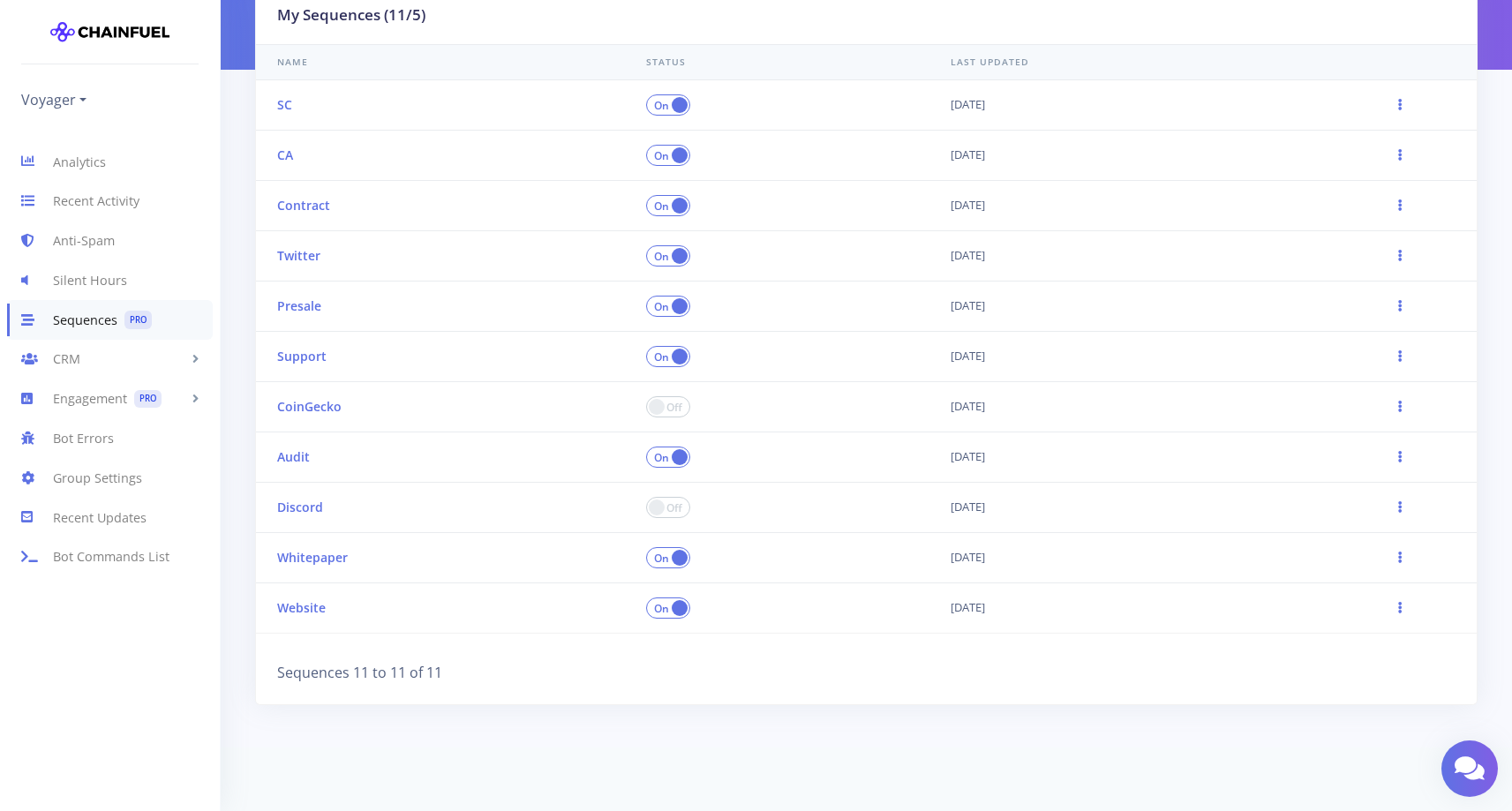
scroll to position [201, 0]
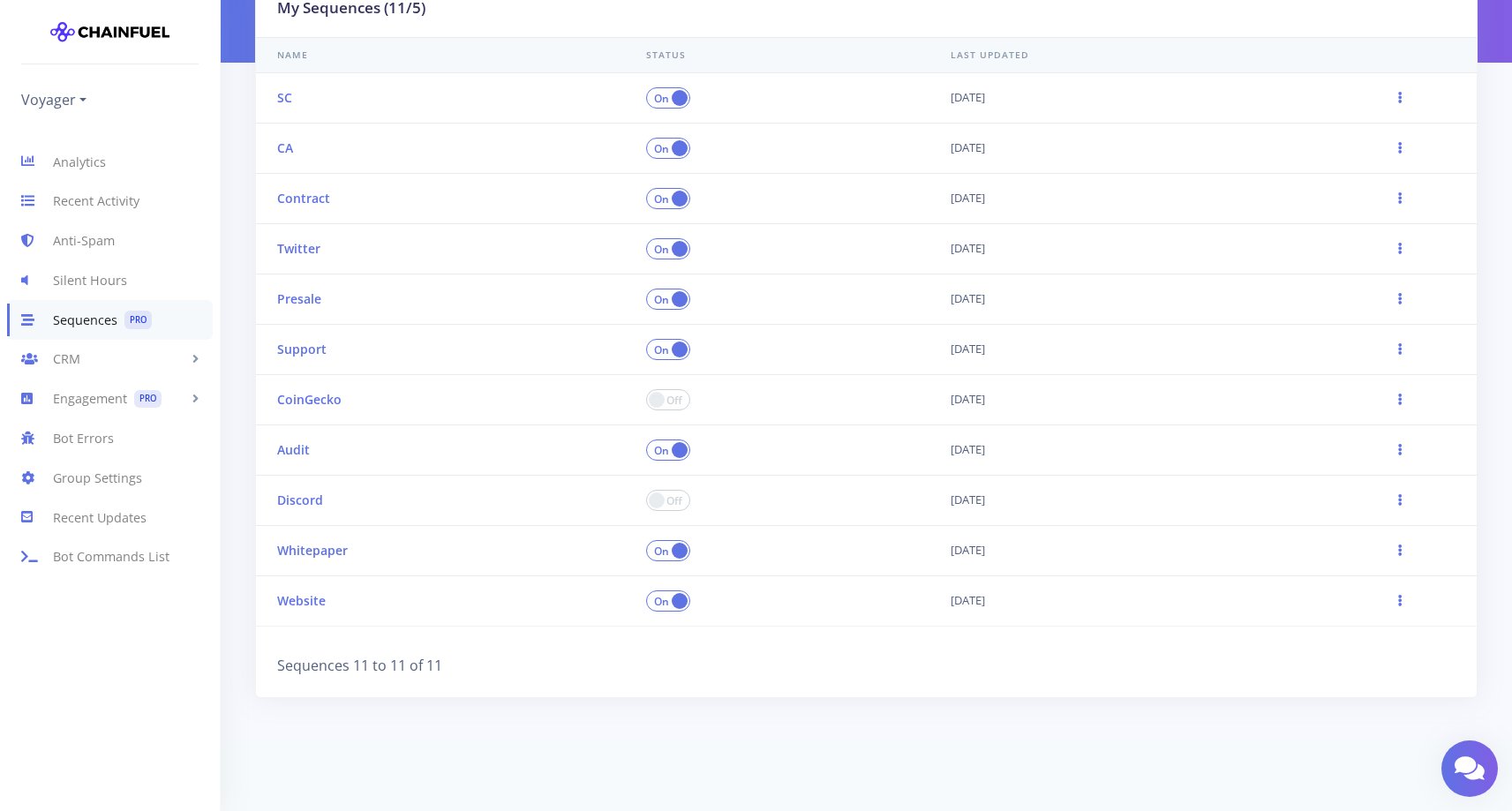
click at [677, 501] on span at bounding box center [668, 501] width 44 height 21
click at [0, 0] on input "checkbox" at bounding box center [0, 0] width 0 height 0
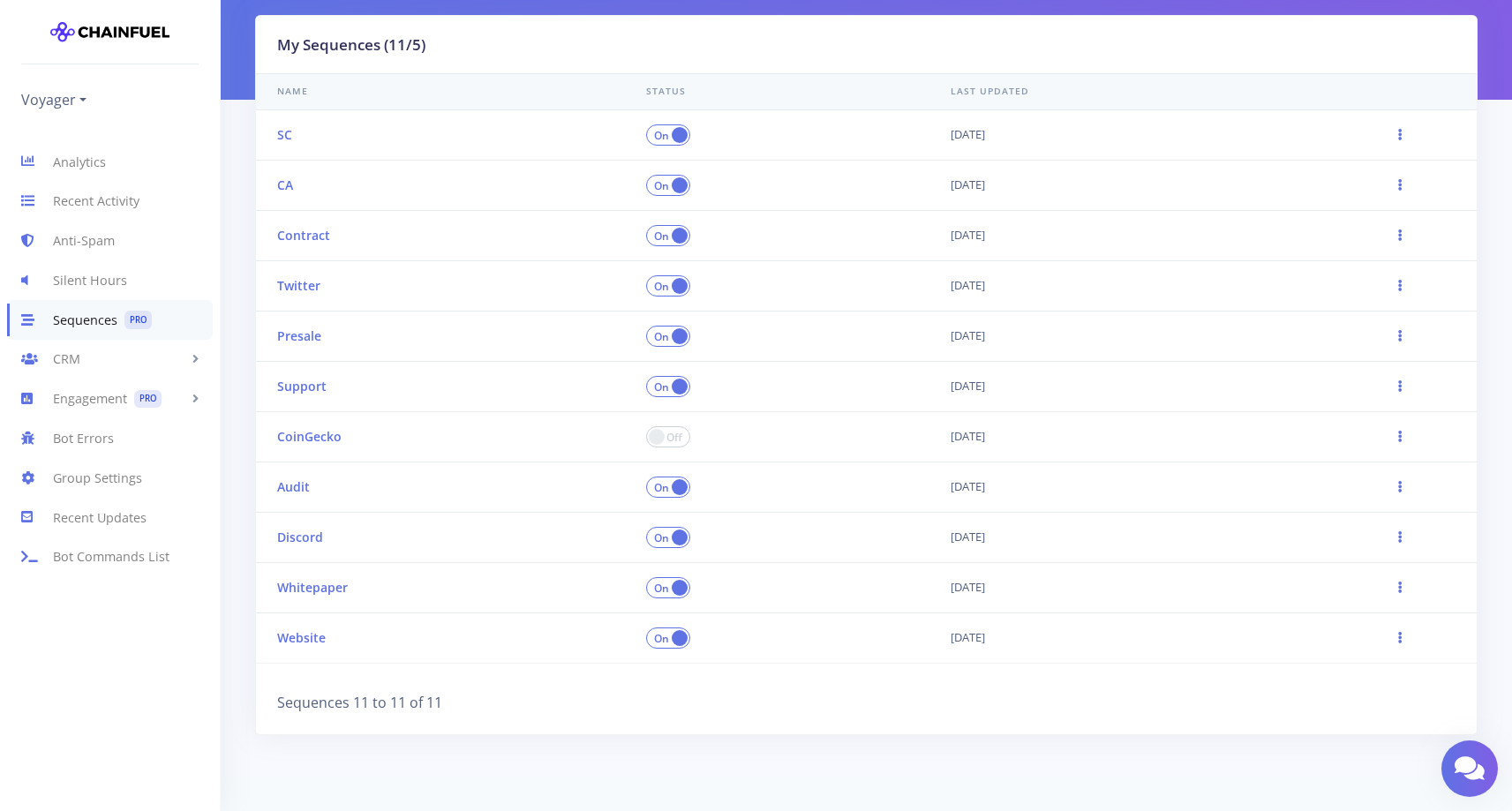
scroll to position [266, 0]
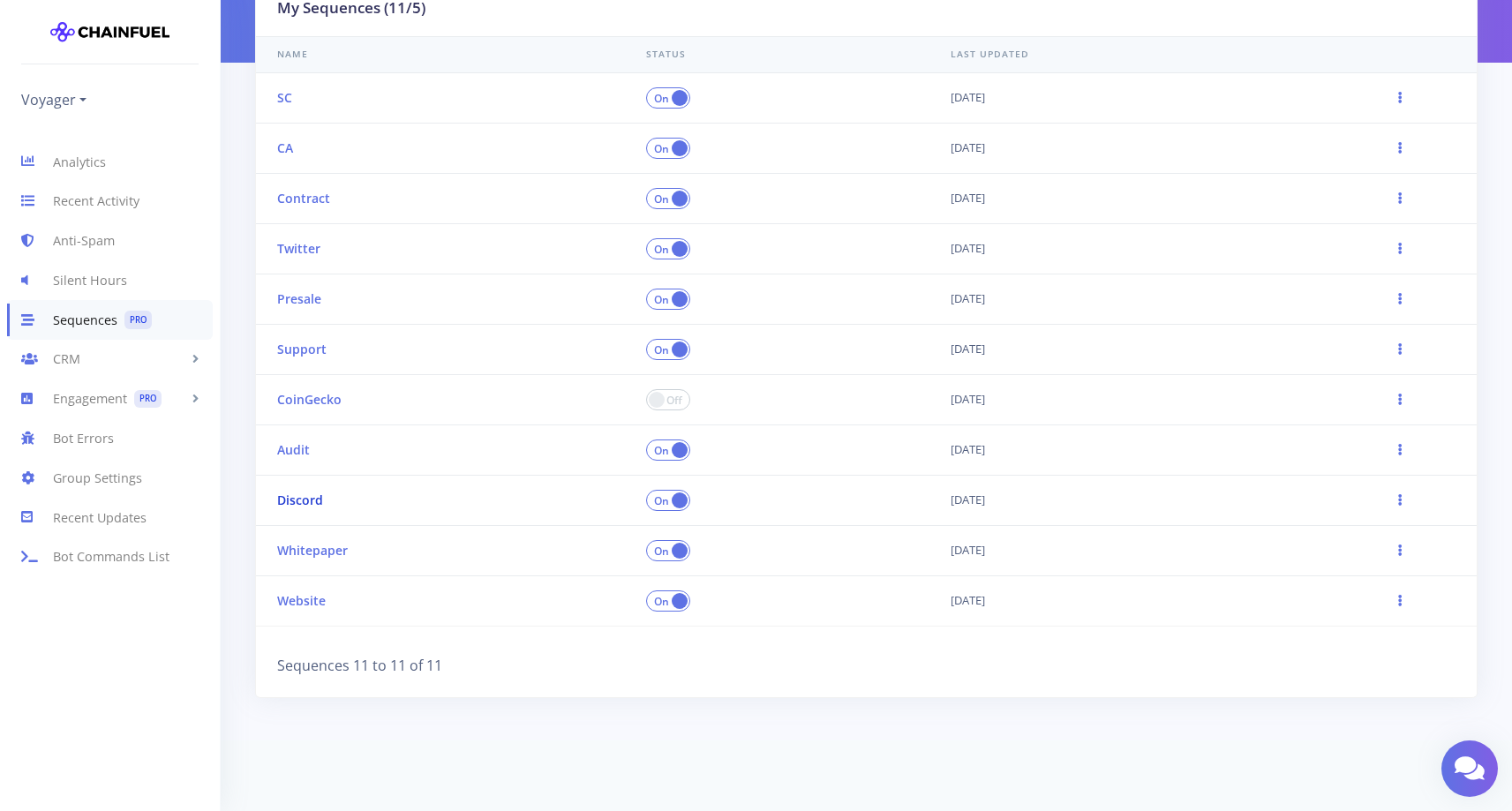
click at [316, 493] on link "Discord" at bounding box center [299, 500] width 46 height 17
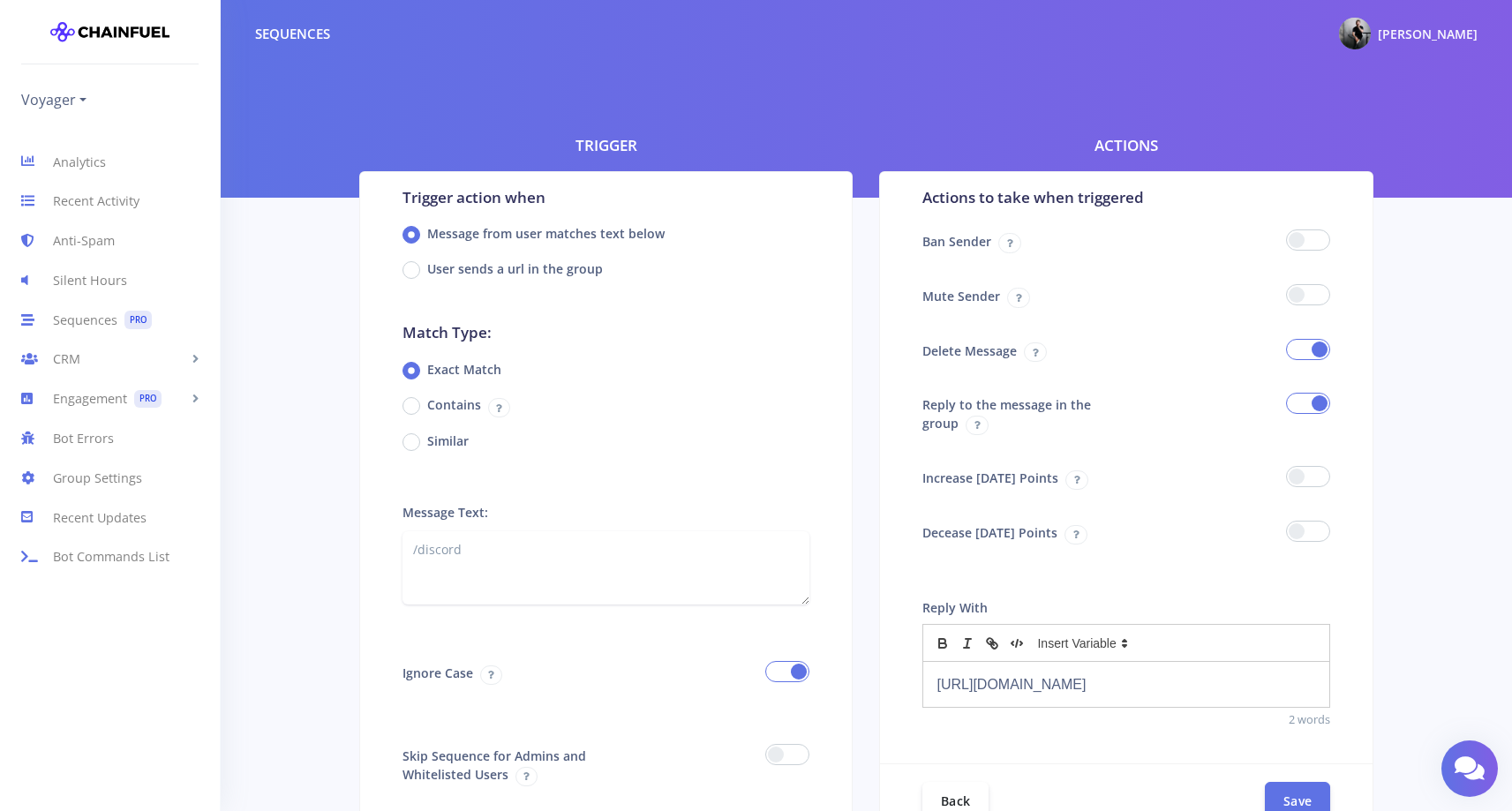
click at [321, 121] on div at bounding box center [866, 98] width 1292 height 197
click at [36, 166] on icon at bounding box center [37, 161] width 32 height 21
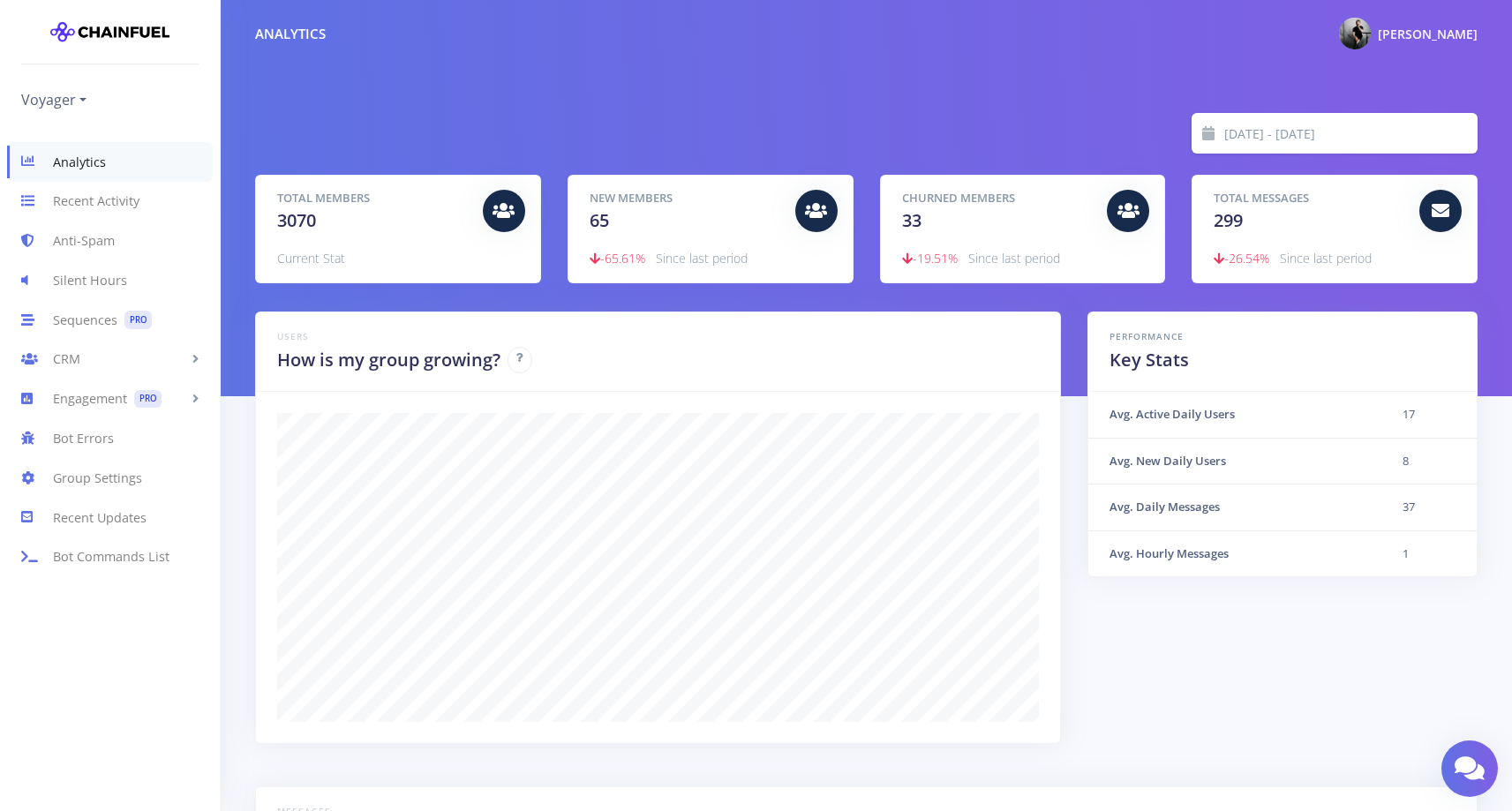
scroll to position [309, 1178]
drag, startPoint x: 599, startPoint y: 255, endPoint x: 713, endPoint y: 255, distance: 114.0
click at [708, 255] on p "-65.61% Since last period" at bounding box center [710, 259] width 242 height 21
click at [714, 255] on span "Since last period" at bounding box center [702, 258] width 92 height 17
drag, startPoint x: 904, startPoint y: 224, endPoint x: 1034, endPoint y: 294, distance: 147.6
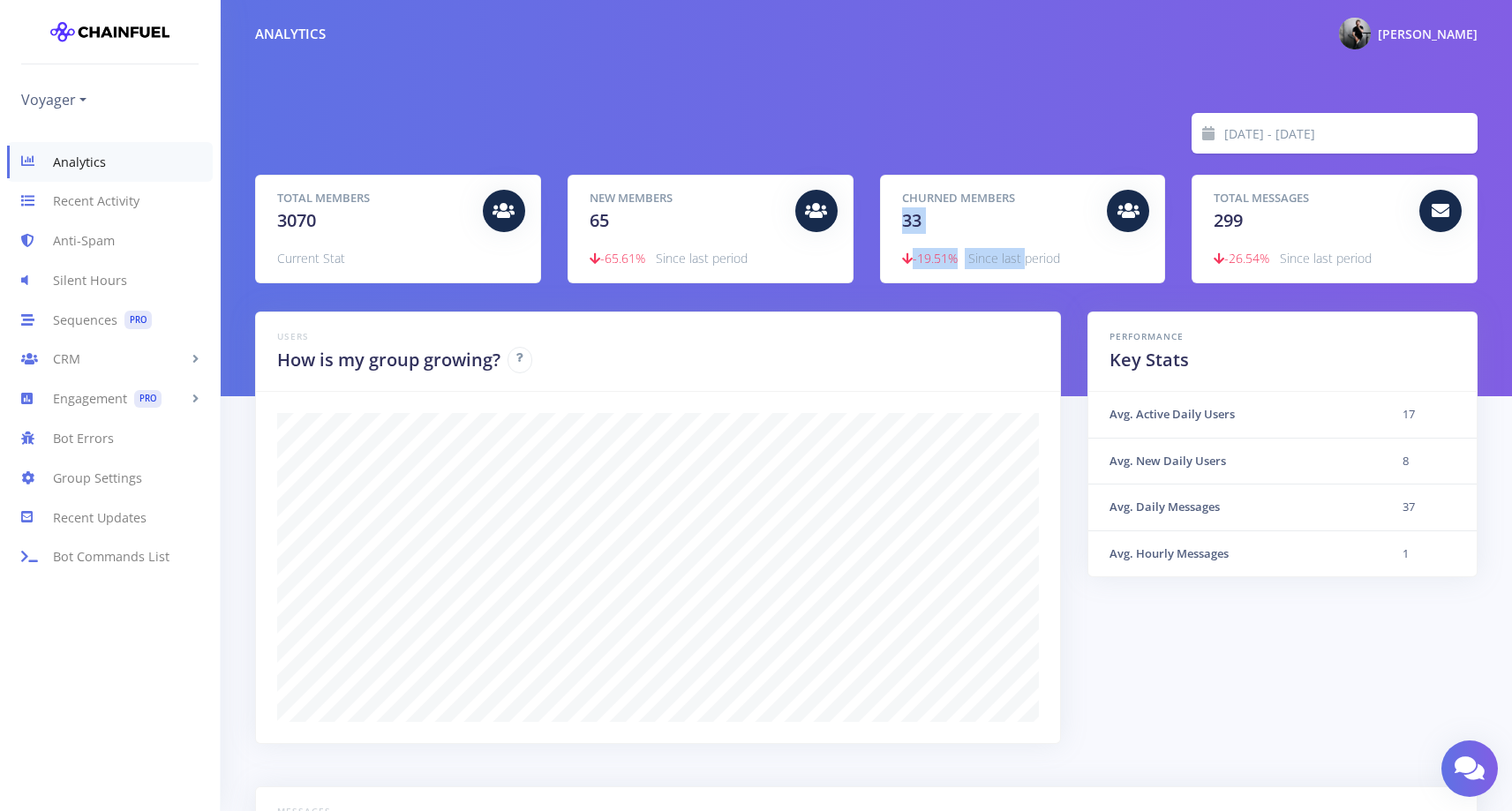
click at [1032, 294] on div "[DATE] - [DATE] Total Members 3070 Current Stat New Members 65 -65.61% Since la…" at bounding box center [866, 198] width 1292 height 396
click at [1116, 248] on p "-19.51% Since last period" at bounding box center [1023, 259] width 242 height 21
drag, startPoint x: 1207, startPoint y: 214, endPoint x: 1351, endPoint y: 255, distance: 149.7
click at [1350, 255] on div "Total Messages 299 -26.54% Since last period" at bounding box center [1334, 229] width 284 height 107
click at [1351, 255] on span "Since last period" at bounding box center [1325, 258] width 92 height 17
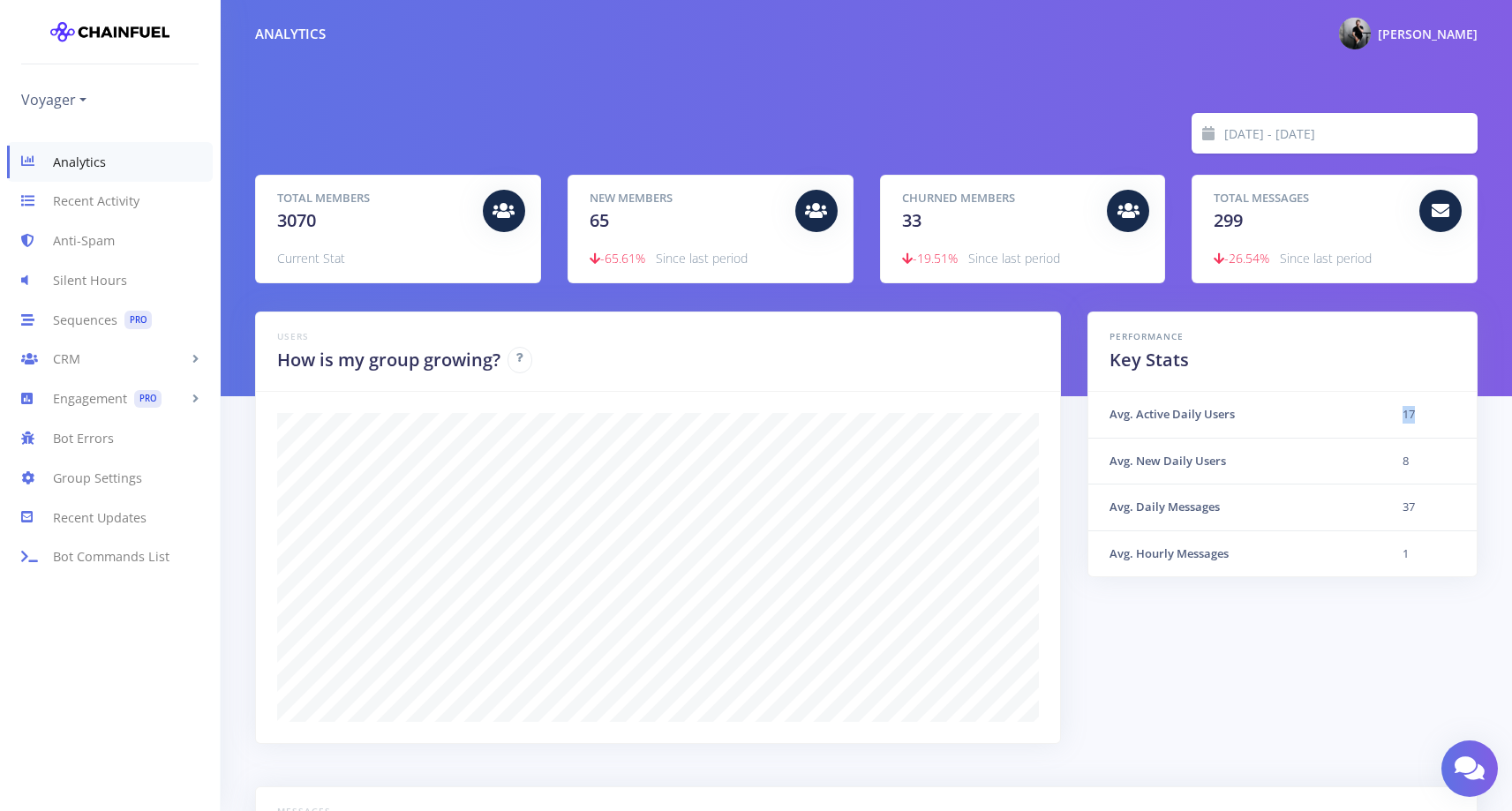
drag, startPoint x: 1384, startPoint y: 418, endPoint x: 1425, endPoint y: 418, distance: 41.0
click at [1425, 418] on td "17" at bounding box center [1428, 414] width 96 height 46
click at [1425, 418] on td "17" at bounding box center [1428, 414] width 96 height 46
